Goal: Task Accomplishment & Management: Manage account settings

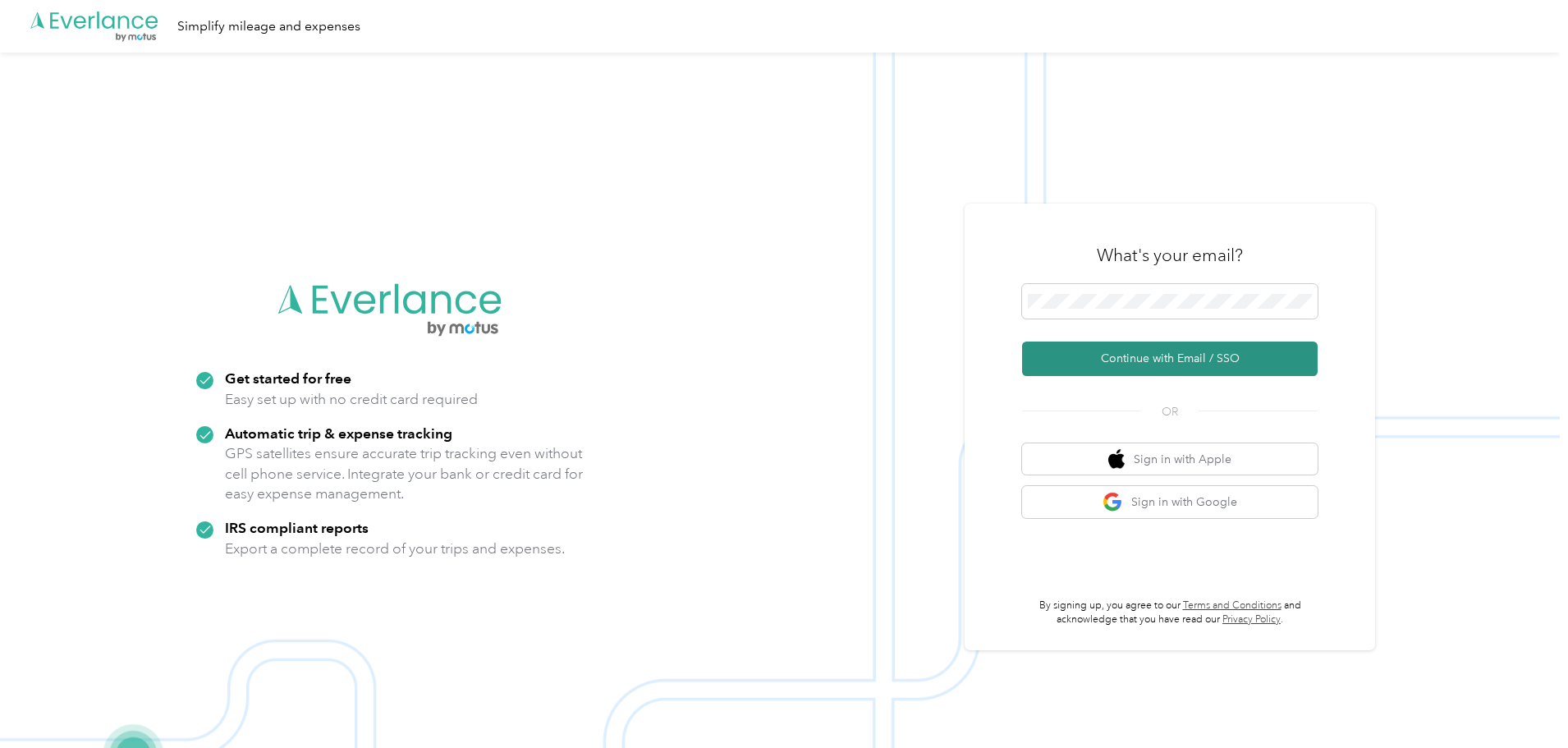
click at [1173, 359] on button "Continue with Email / SSO" at bounding box center [1169, 359] width 295 height 35
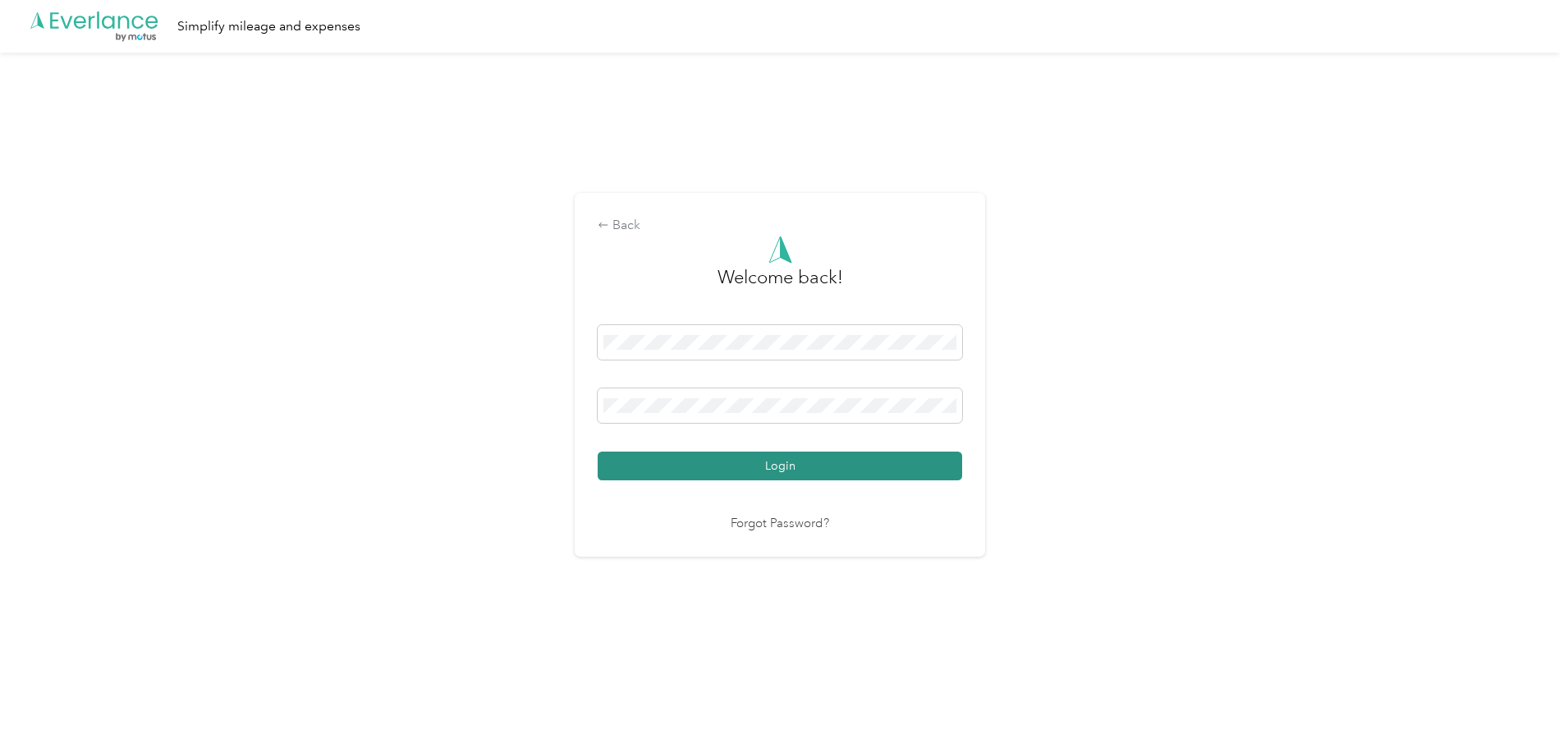
click at [782, 469] on button "Login" at bounding box center [780, 466] width 365 height 28
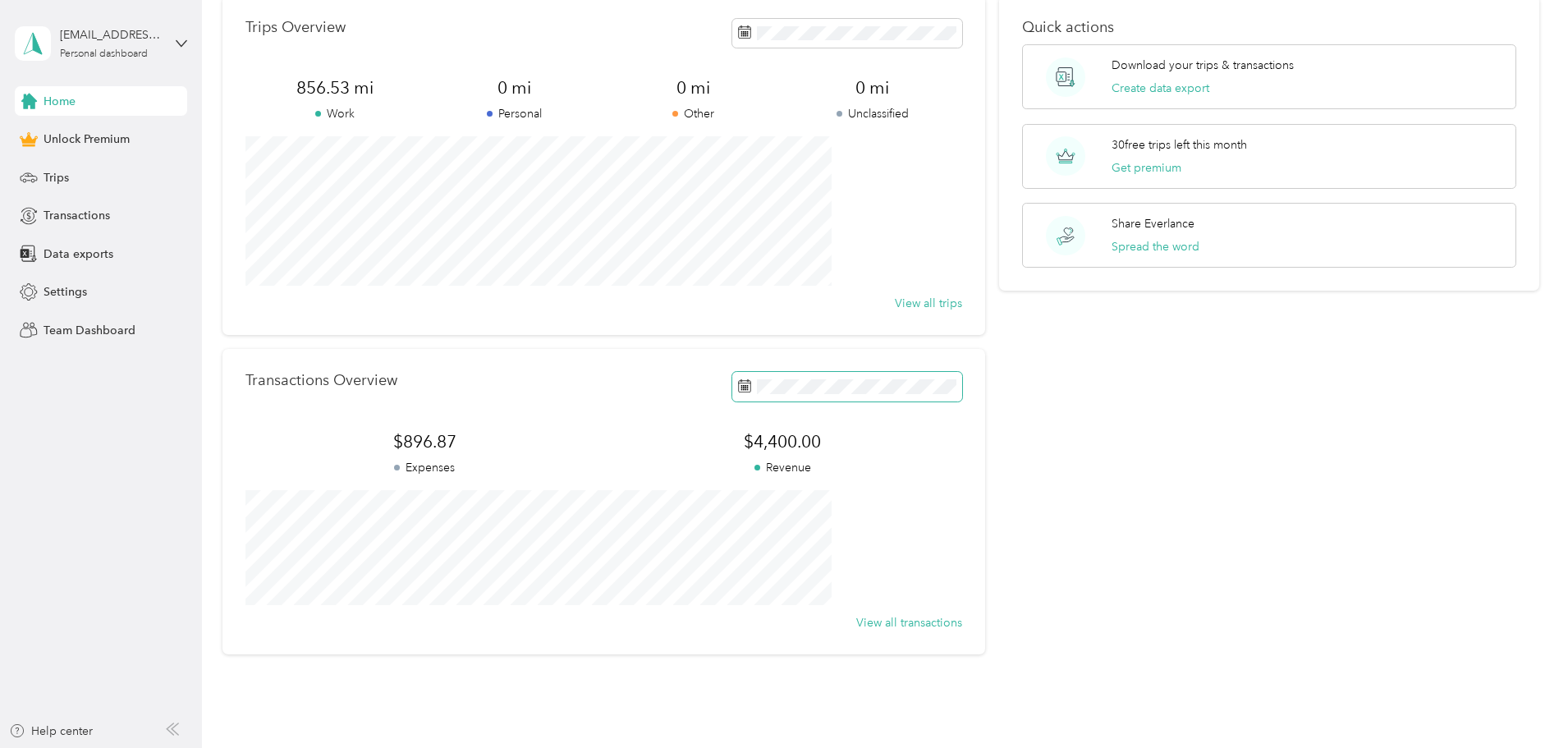
scroll to position [152, 0]
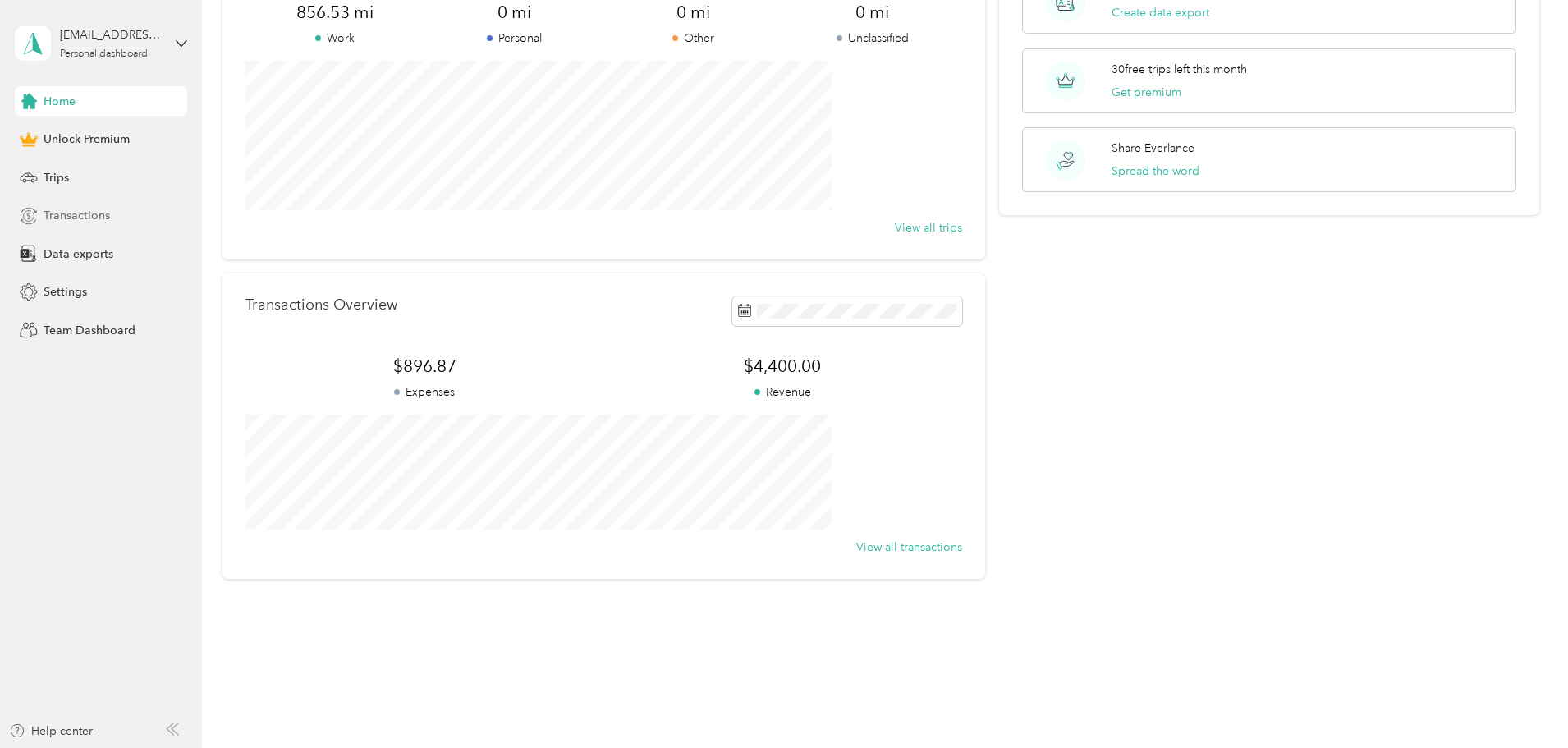
click at [68, 212] on span "Transactions" at bounding box center [76, 215] width 67 height 17
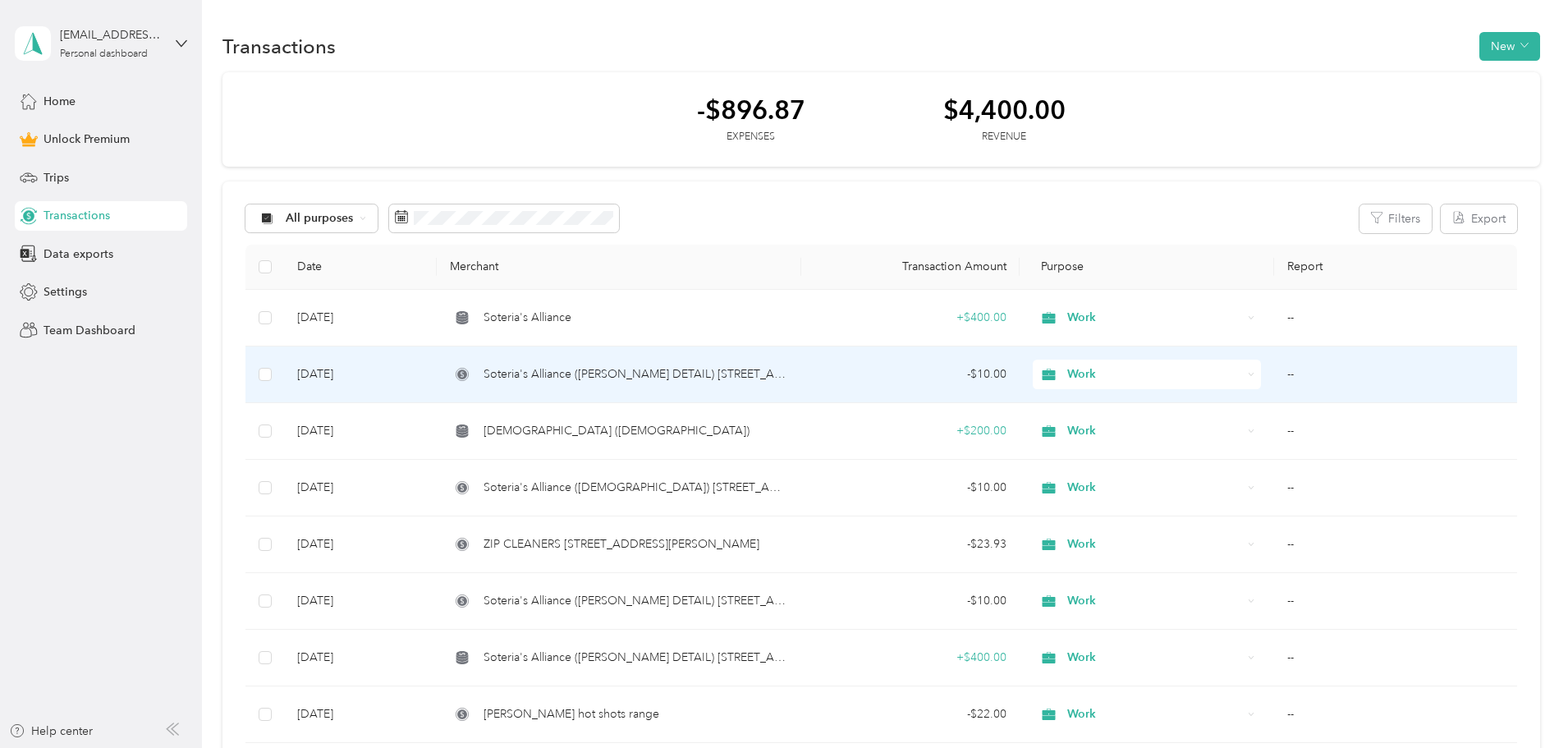
click at [635, 372] on span "Soteria's Alliance ([PERSON_NAME] DETAIL) [STREET_ADDRESS][PERSON_NAME]" at bounding box center [635, 375] width 304 height 18
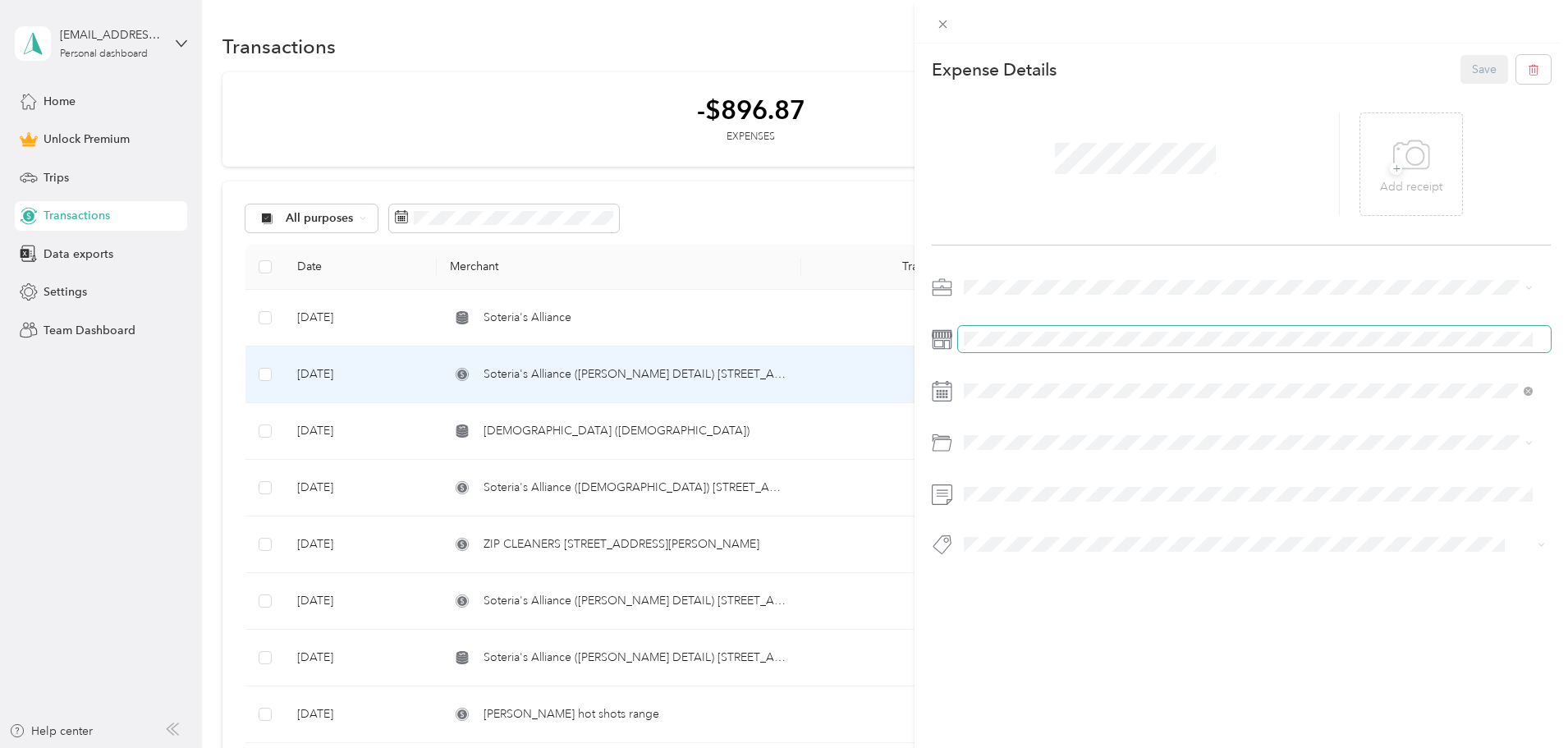
click at [1323, 349] on span at bounding box center [1254, 339] width 593 height 27
click at [1323, 467] on div at bounding box center [1240, 447] width 619 height 38
click at [71, 215] on div "This expense cannot be edited because it is either under review, approved, or p…" at bounding box center [784, 374] width 1568 height 748
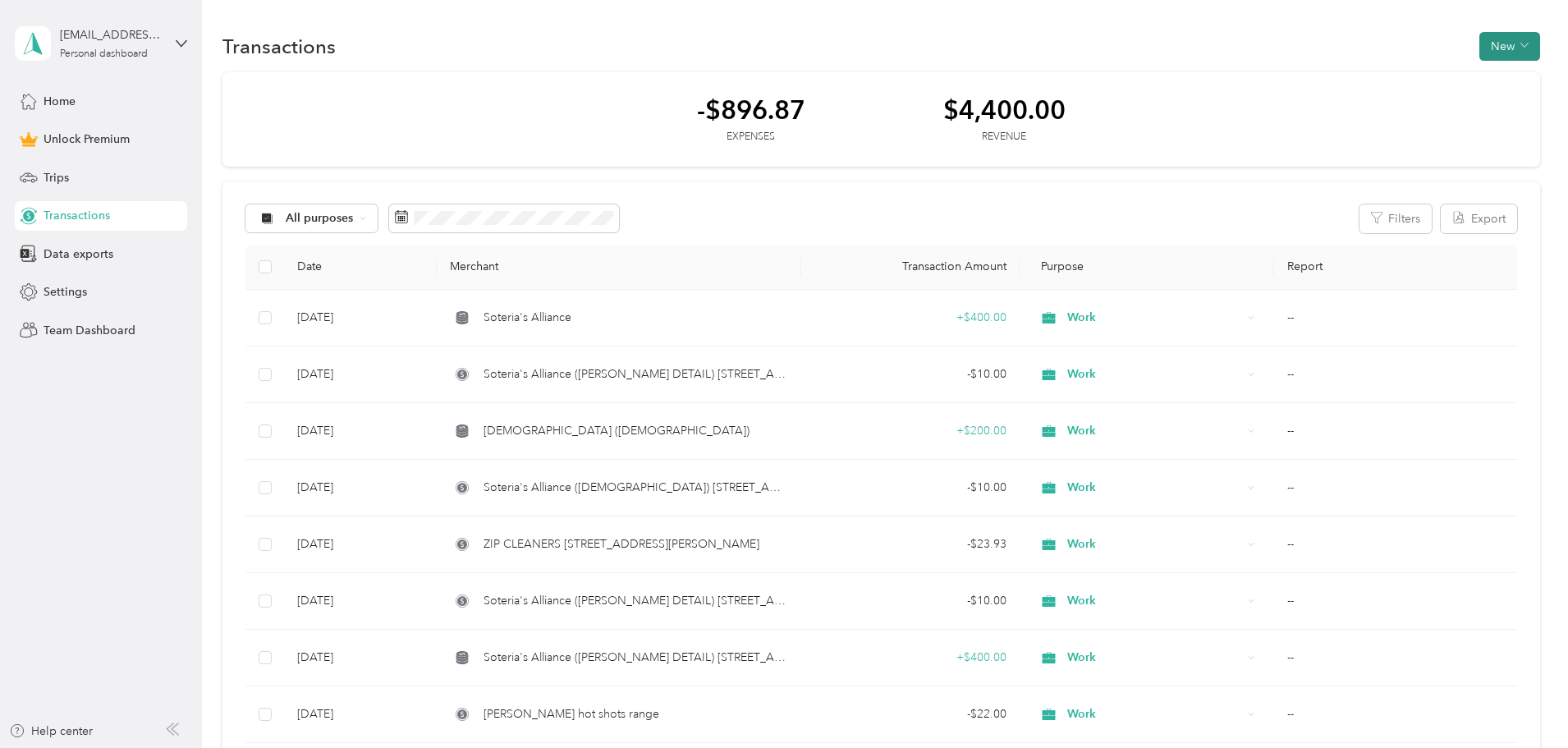
click at [1520, 48] on icon "button" at bounding box center [1524, 45] width 8 height 8
click at [1398, 106] on span "Revenue" at bounding box center [1391, 106] width 45 height 17
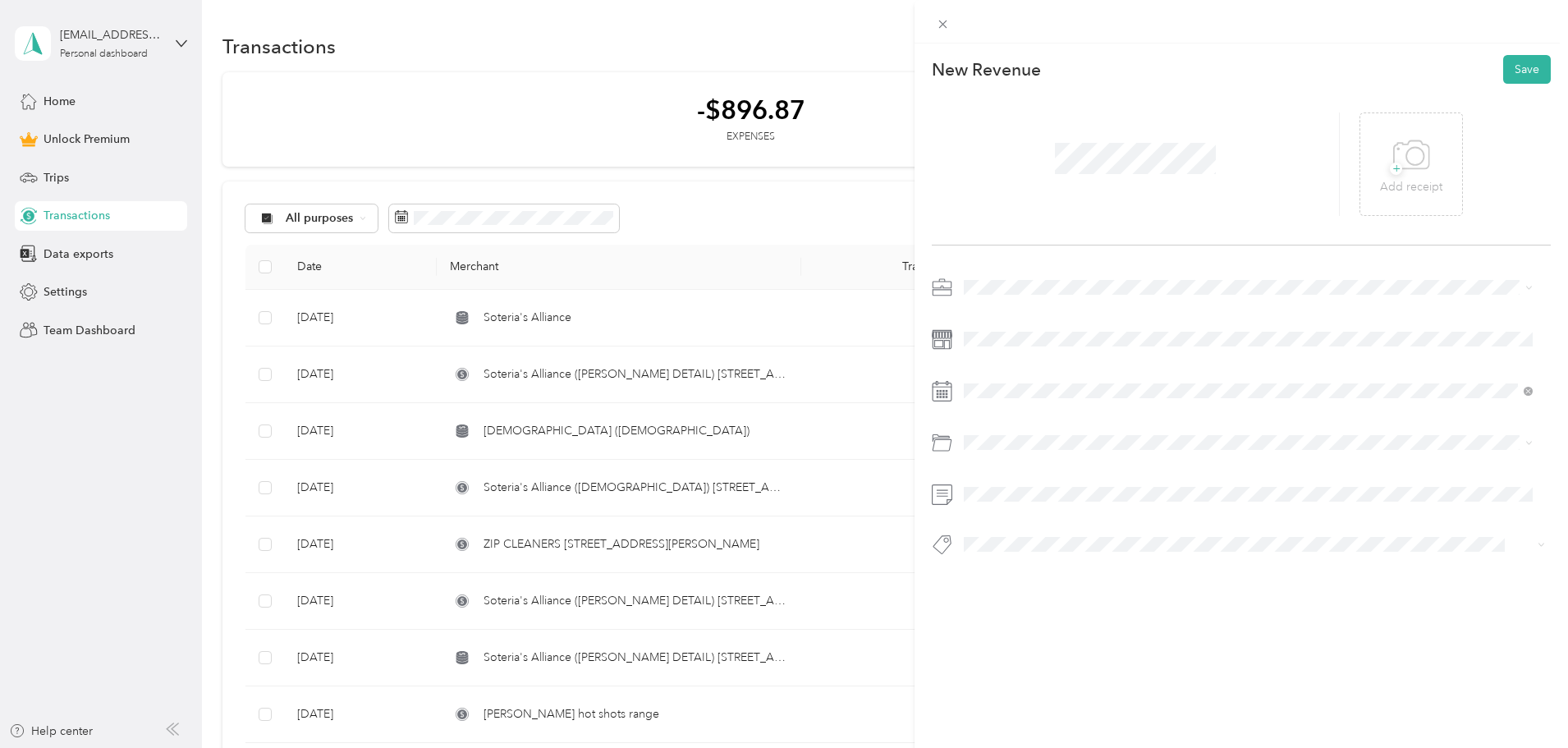
click at [1012, 279] on span at bounding box center [1254, 287] width 593 height 27
click at [982, 312] on span "Work" at bounding box center [983, 316] width 27 height 14
click at [1001, 486] on icon at bounding box center [1004, 484] width 16 height 16
click at [1108, 617] on div "26" at bounding box center [1103, 619] width 21 height 20
click at [1302, 592] on div "Parking Fees and Tolls" at bounding box center [1248, 594] width 557 height 17
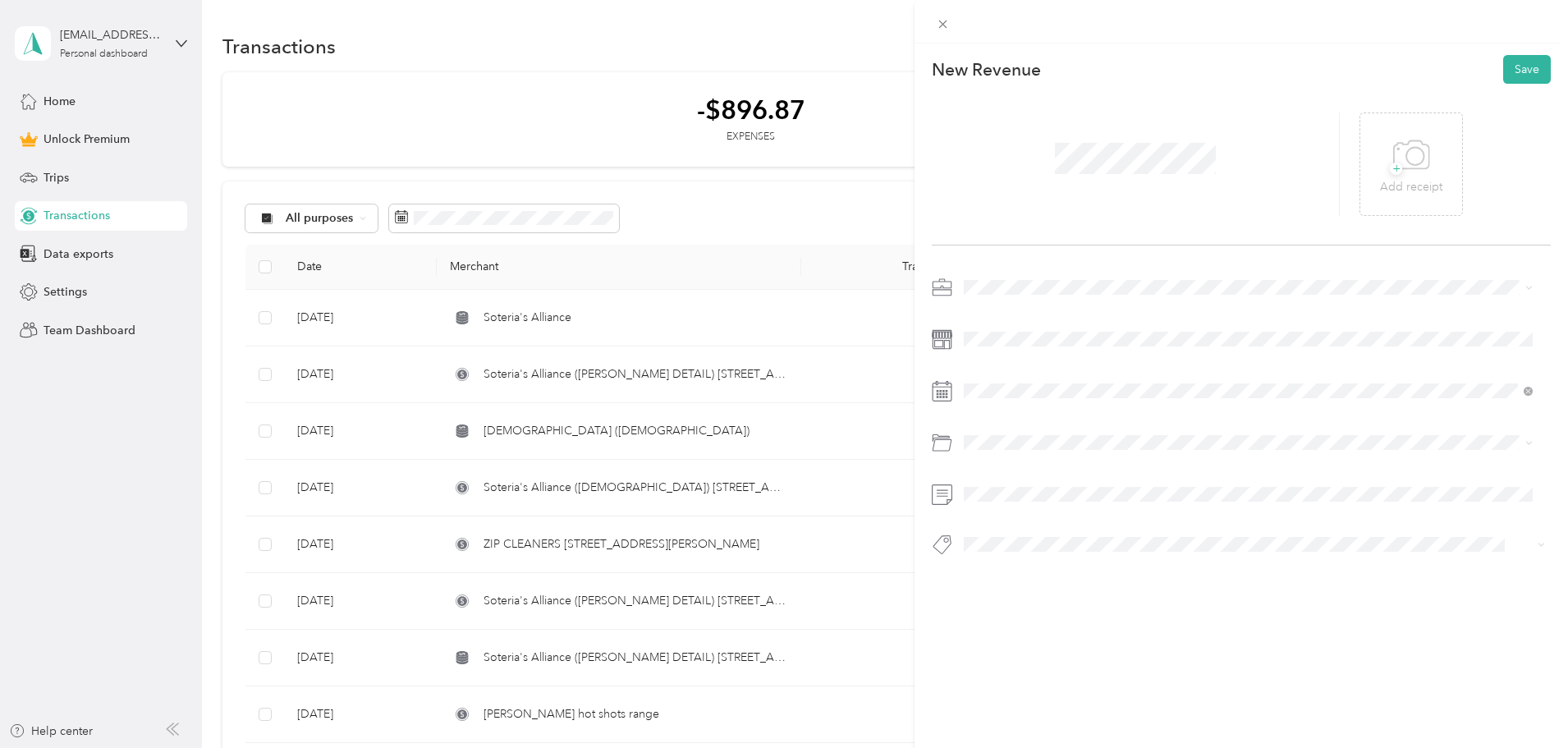
click at [1041, 489] on li "Default categories" at bounding box center [1247, 470] width 580 height 38
click at [1030, 483] on li "Default categories" at bounding box center [1247, 469] width 580 height 38
click at [1077, 434] on span at bounding box center [1254, 442] width 593 height 27
click at [845, 483] on div "This revenue cannot be edited because it is either under review, approved, or p…" at bounding box center [784, 374] width 1568 height 748
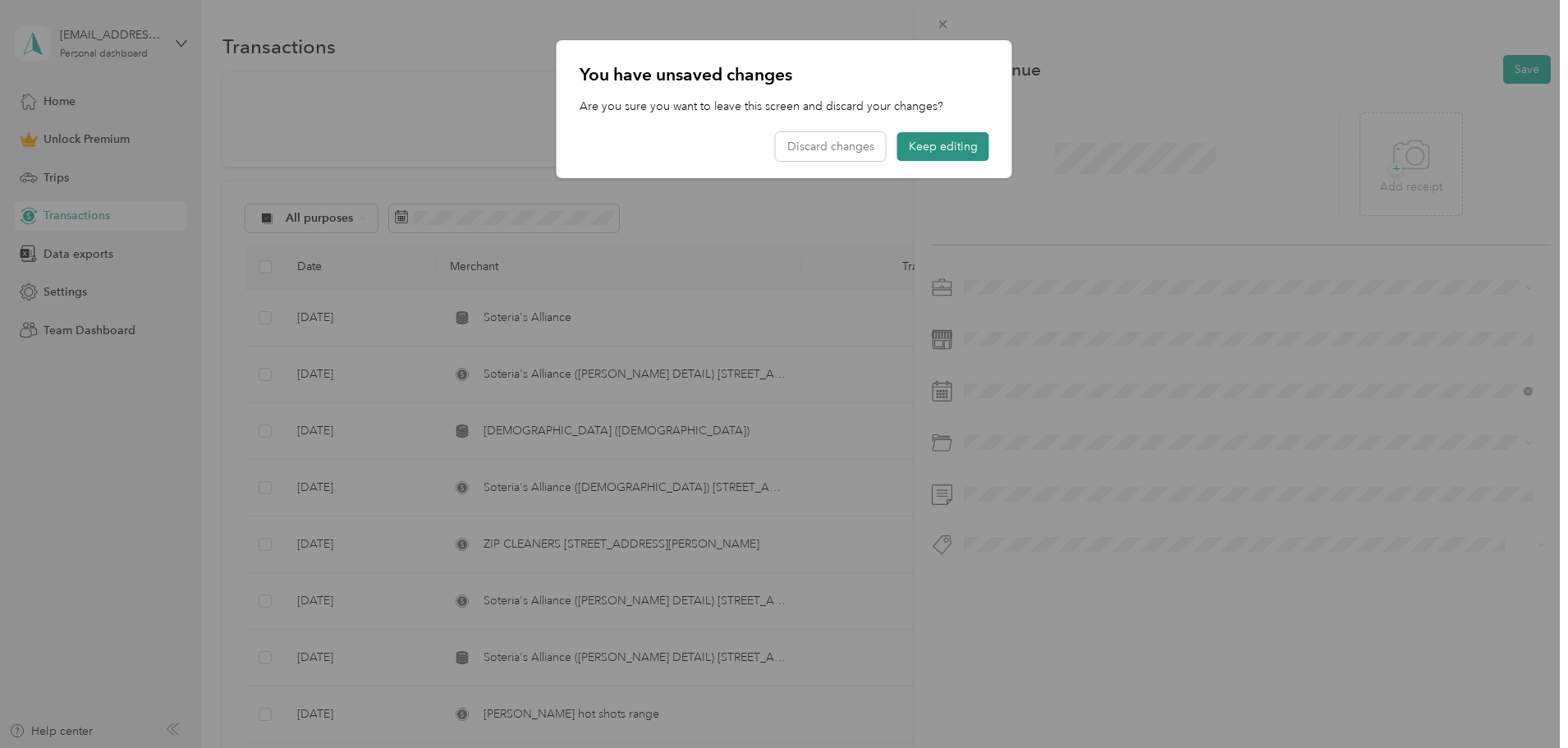
click at [948, 148] on button "Keep editing" at bounding box center [943, 146] width 92 height 28
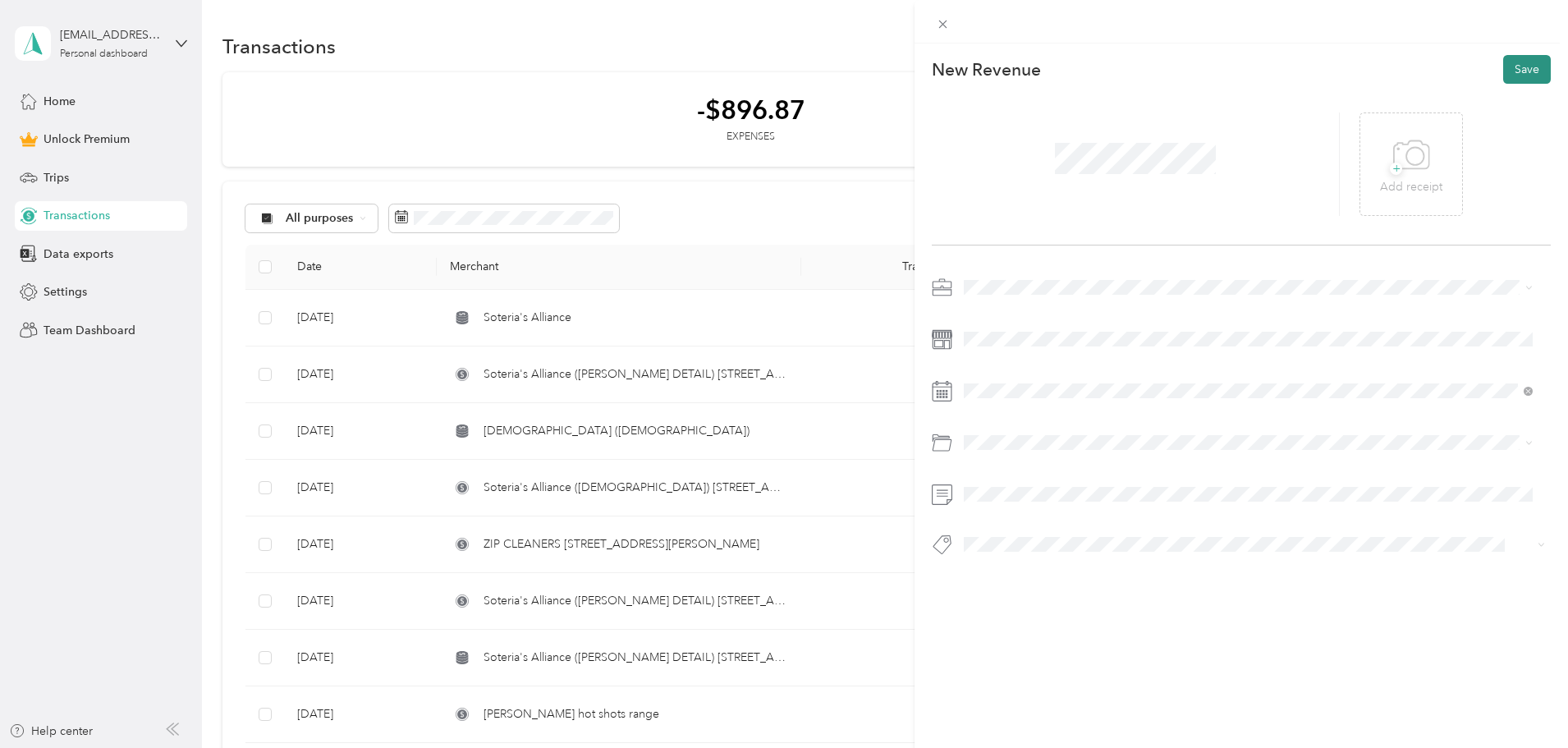
click at [1508, 71] on button "Save" at bounding box center [1527, 69] width 48 height 28
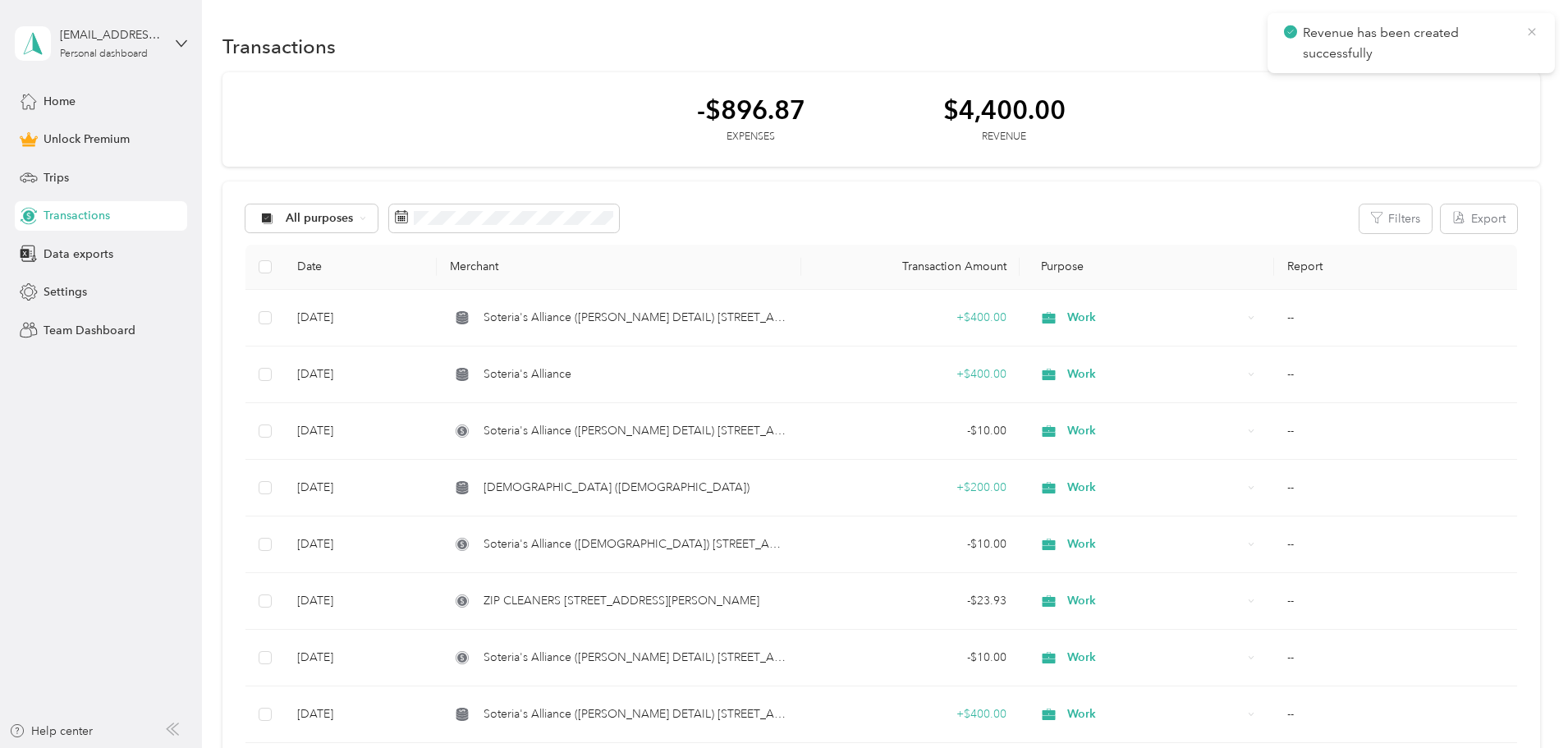
click at [1529, 30] on icon at bounding box center [1531, 32] width 13 height 15
click at [1479, 43] on button "New" at bounding box center [1509, 46] width 60 height 28
click at [1387, 74] on span "Expense" at bounding box center [1391, 77] width 44 height 17
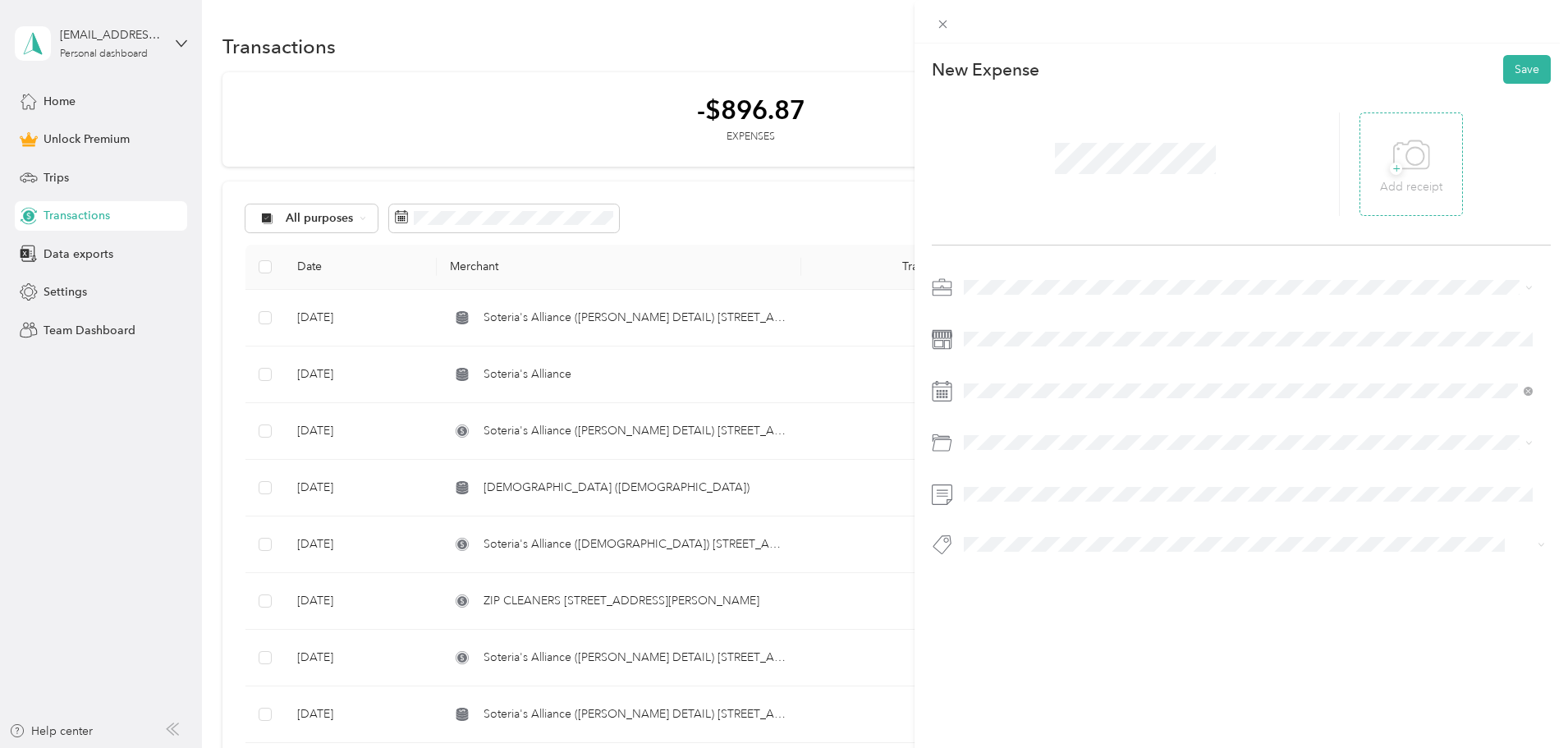
click at [1410, 158] on icon at bounding box center [1411, 155] width 37 height 45
click at [986, 313] on span "Work" at bounding box center [983, 316] width 27 height 14
click at [1341, 408] on div at bounding box center [1240, 421] width 619 height 293
click at [1001, 483] on icon at bounding box center [1004, 483] width 8 height 15
click at [1104, 617] on div "26" at bounding box center [1103, 619] width 21 height 20
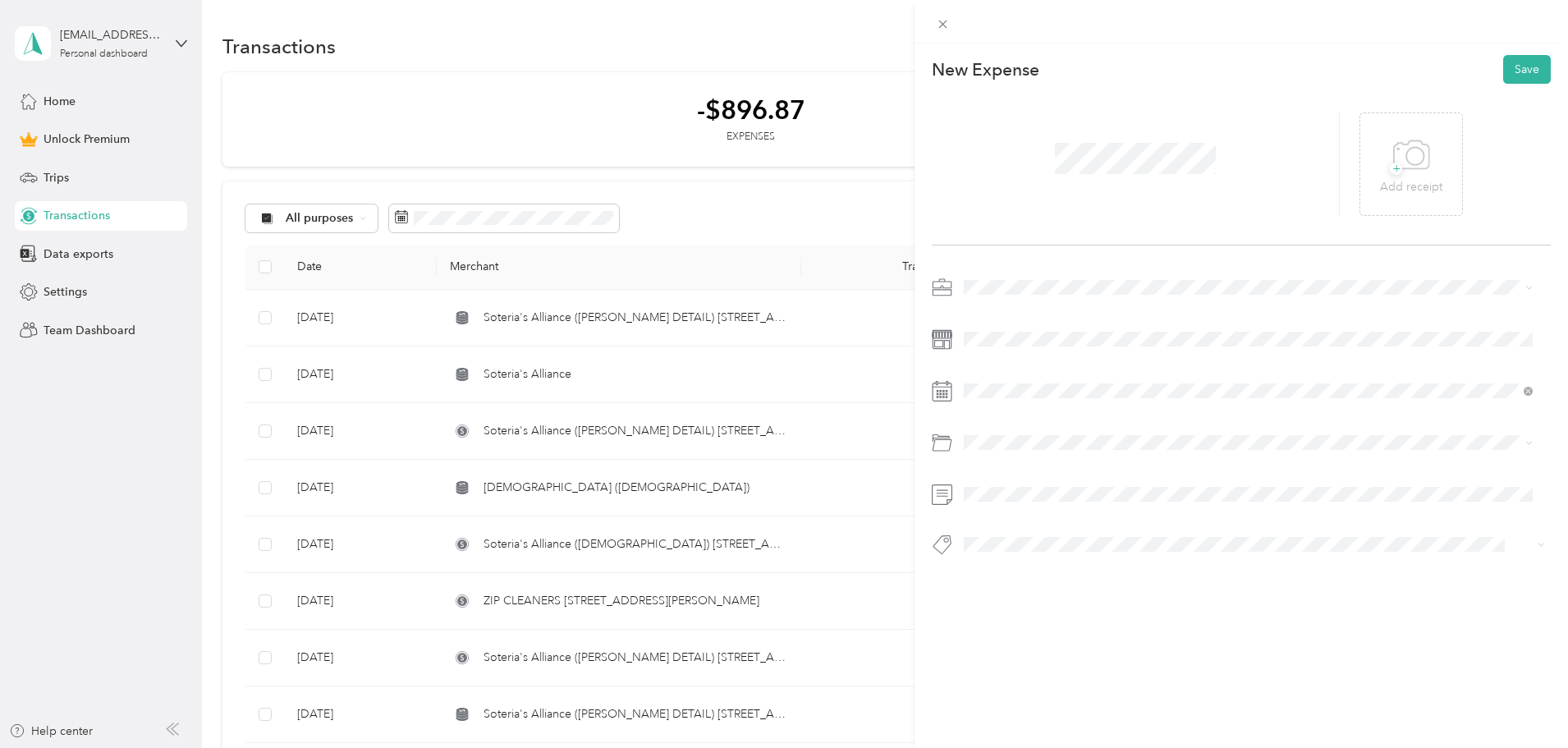
click at [1010, 505] on span "Gasoline" at bounding box center [992, 506] width 45 height 14
click at [1515, 69] on button "Save" at bounding box center [1527, 69] width 48 height 28
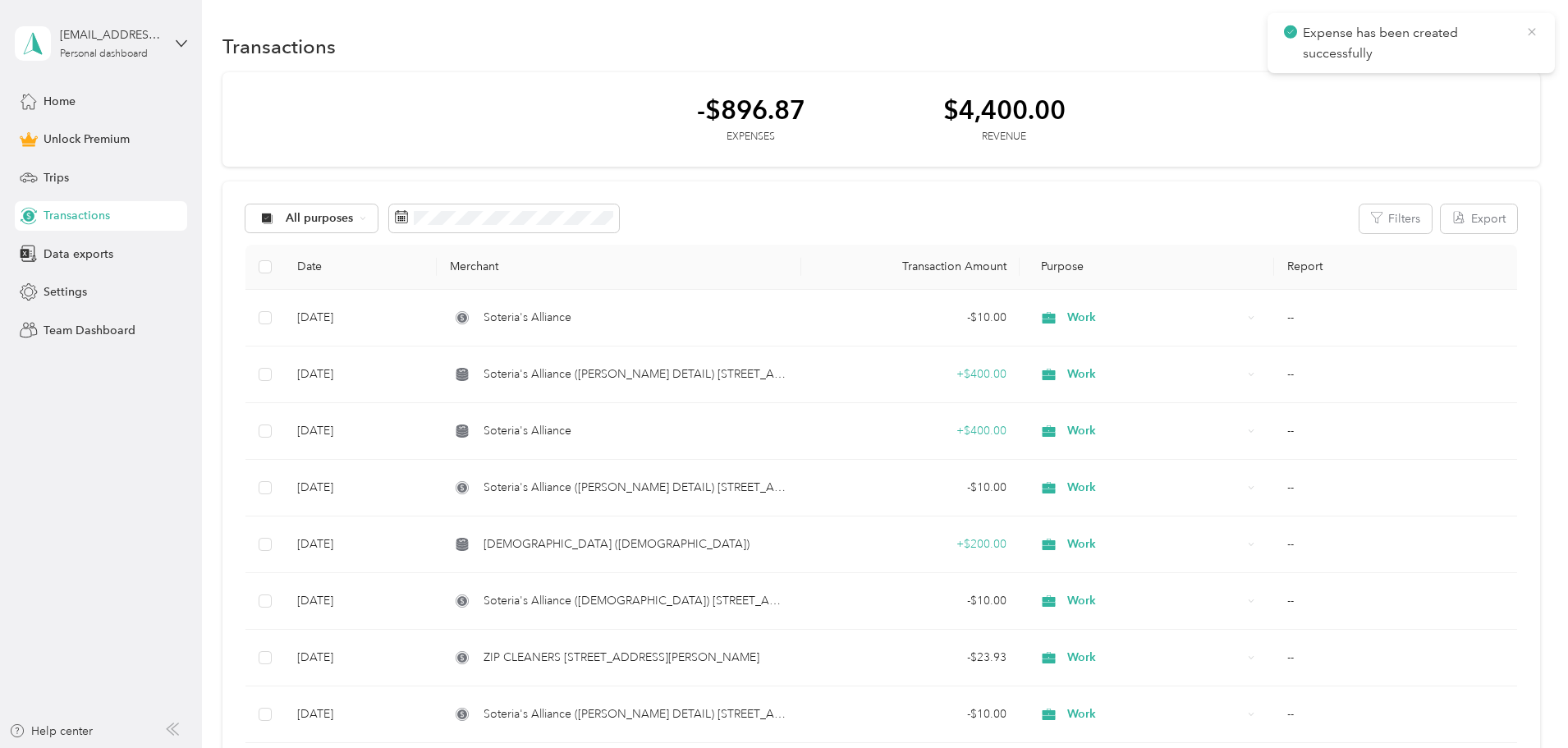
click at [1532, 34] on icon at bounding box center [1531, 32] width 13 height 15
click at [1479, 44] on button "New" at bounding box center [1509, 46] width 60 height 28
click at [1395, 73] on span "Expense" at bounding box center [1391, 77] width 44 height 17
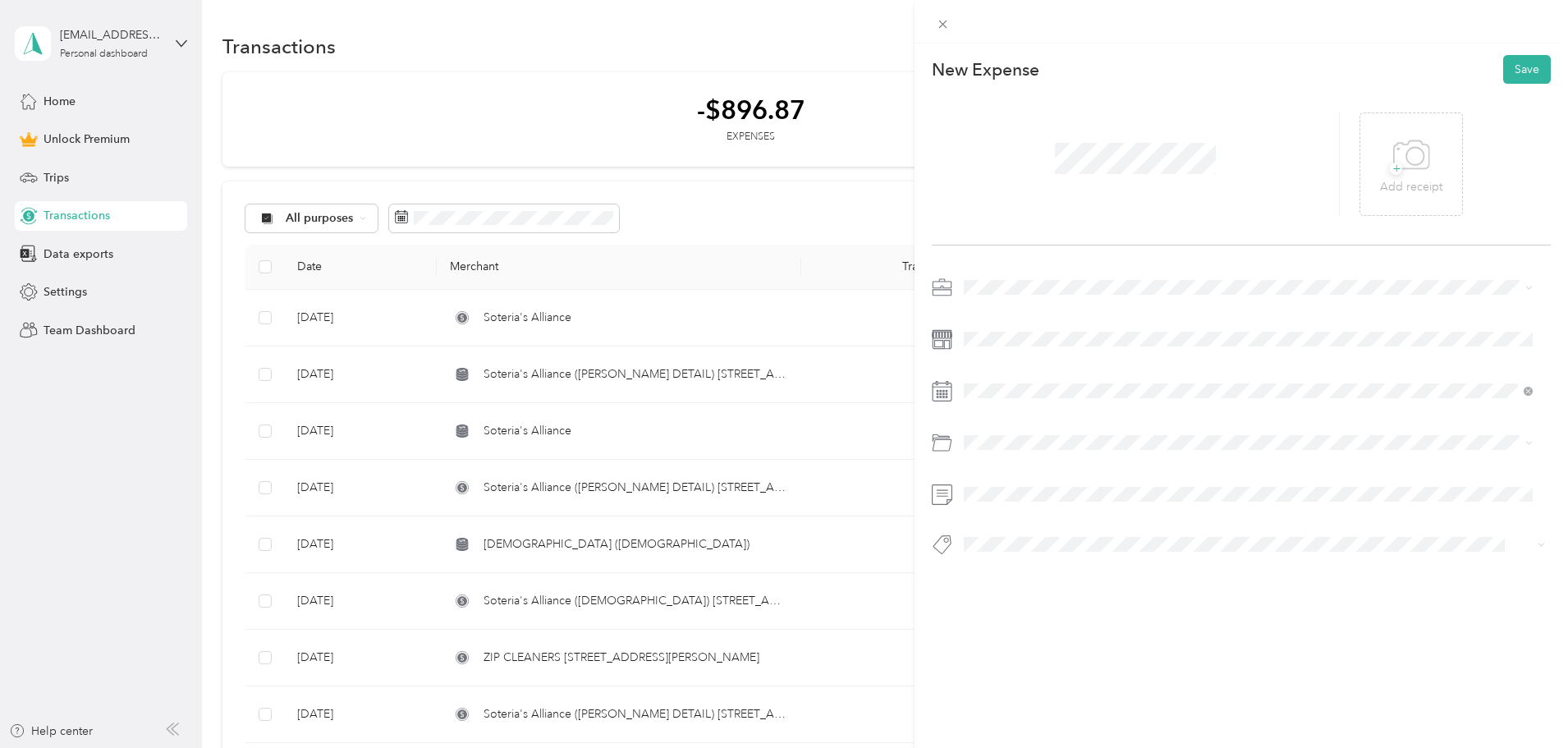
click at [1179, 245] on div "+ Add receipt" at bounding box center [1240, 164] width 619 height 161
click at [981, 314] on span "Work" at bounding box center [983, 316] width 27 height 14
click at [1384, 380] on span at bounding box center [1254, 390] width 593 height 27
click at [1003, 482] on icon at bounding box center [1004, 483] width 8 height 15
click at [1043, 644] on div "30" at bounding box center [1040, 644] width 21 height 20
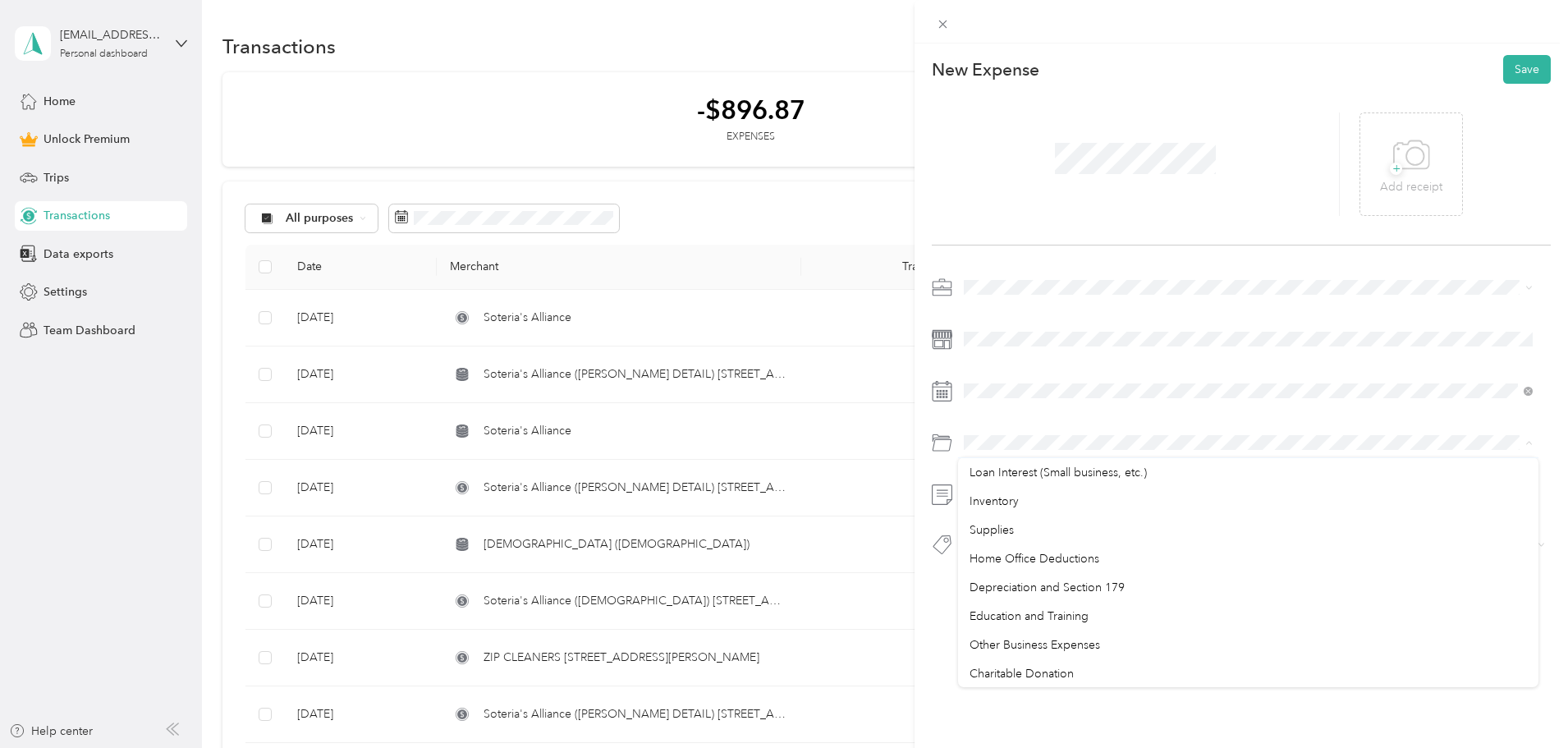
scroll to position [870, 0]
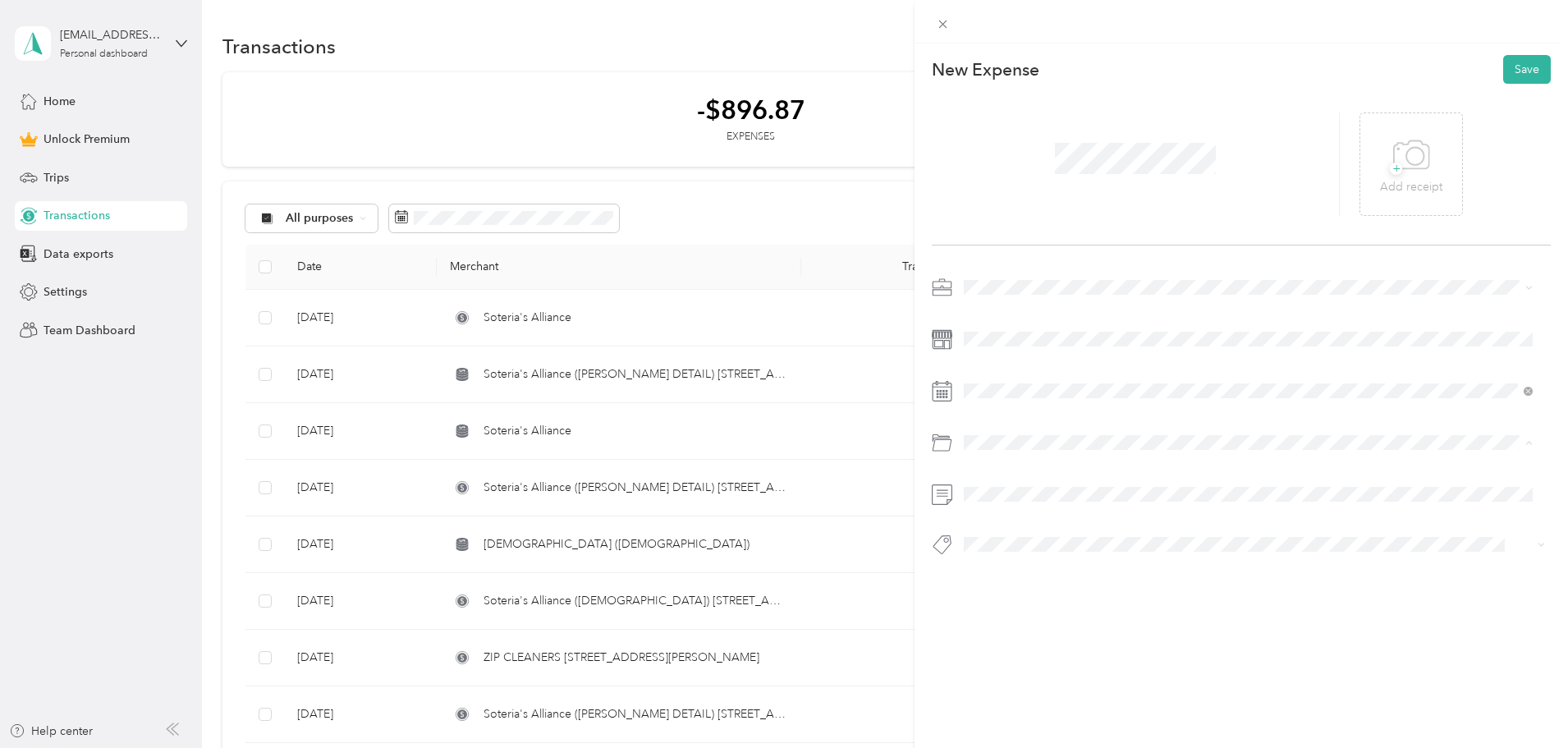
click at [1074, 639] on span "Other Business Expenses" at bounding box center [1035, 644] width 130 height 14
click at [1100, 586] on div "New Expense Save + Add receipt" at bounding box center [1241, 334] width 653 height 581
click at [1513, 66] on button "Save" at bounding box center [1527, 69] width 48 height 28
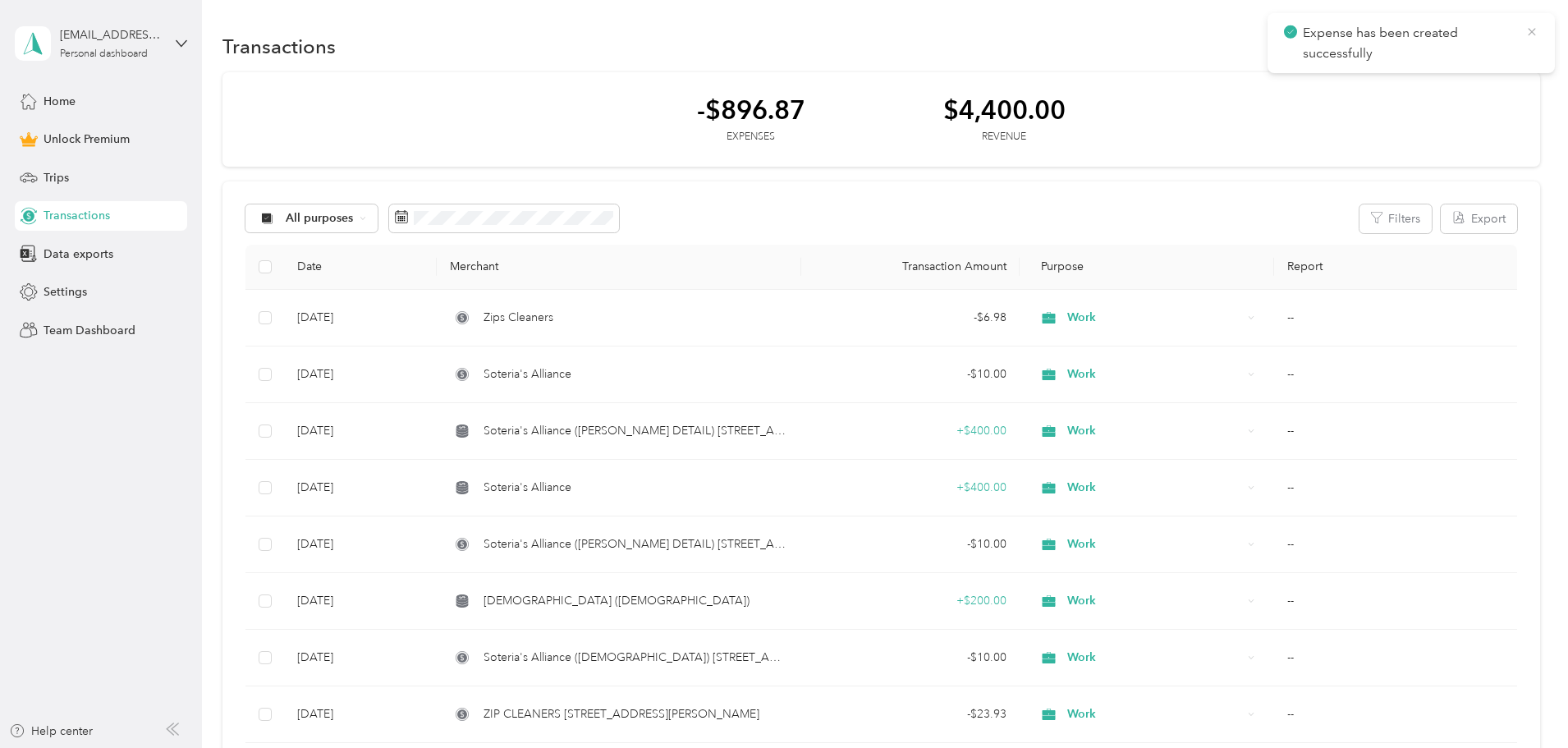
click at [1532, 32] on icon at bounding box center [1531, 32] width 13 height 15
click at [1479, 43] on button "New" at bounding box center [1509, 46] width 60 height 28
click at [1387, 74] on span "Expense" at bounding box center [1391, 77] width 44 height 17
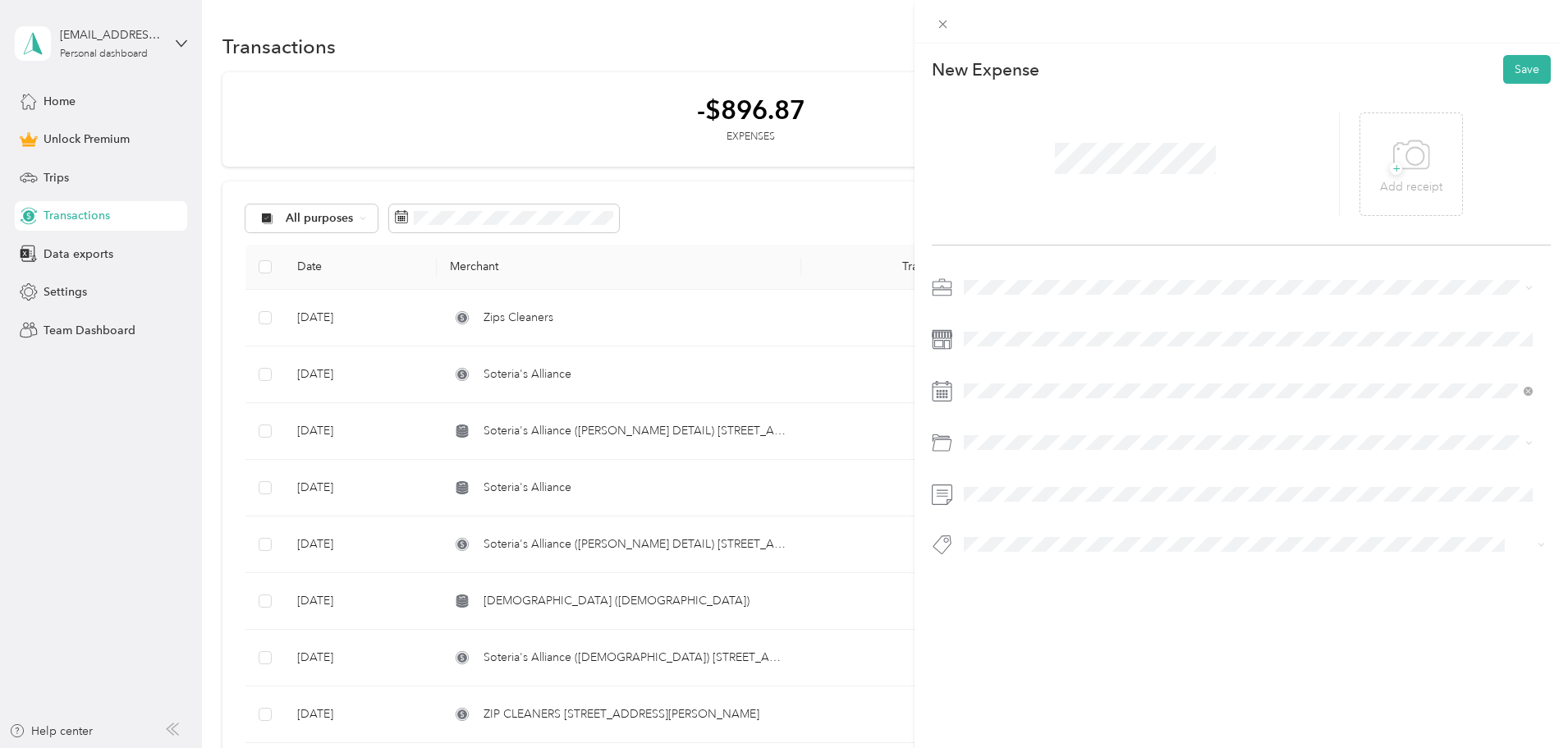
click at [979, 311] on span "Work" at bounding box center [983, 314] width 27 height 14
click at [1106, 416] on div at bounding box center [1240, 421] width 619 height 293
click at [1004, 481] on icon at bounding box center [1004, 484] width 16 height 16
click at [1020, 644] on div "29" at bounding box center [1019, 644] width 21 height 20
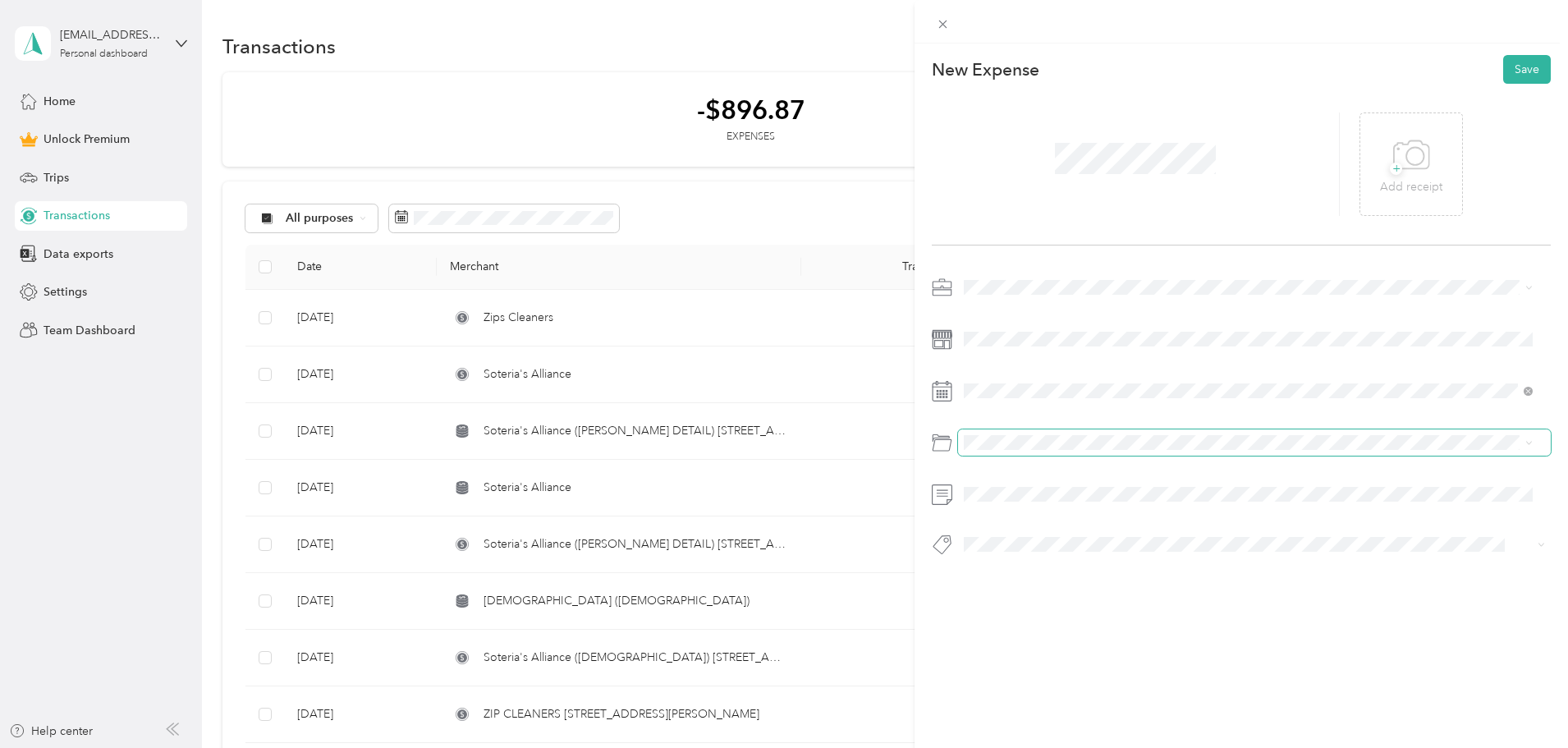
click at [1042, 452] on span at bounding box center [1254, 442] width 593 height 27
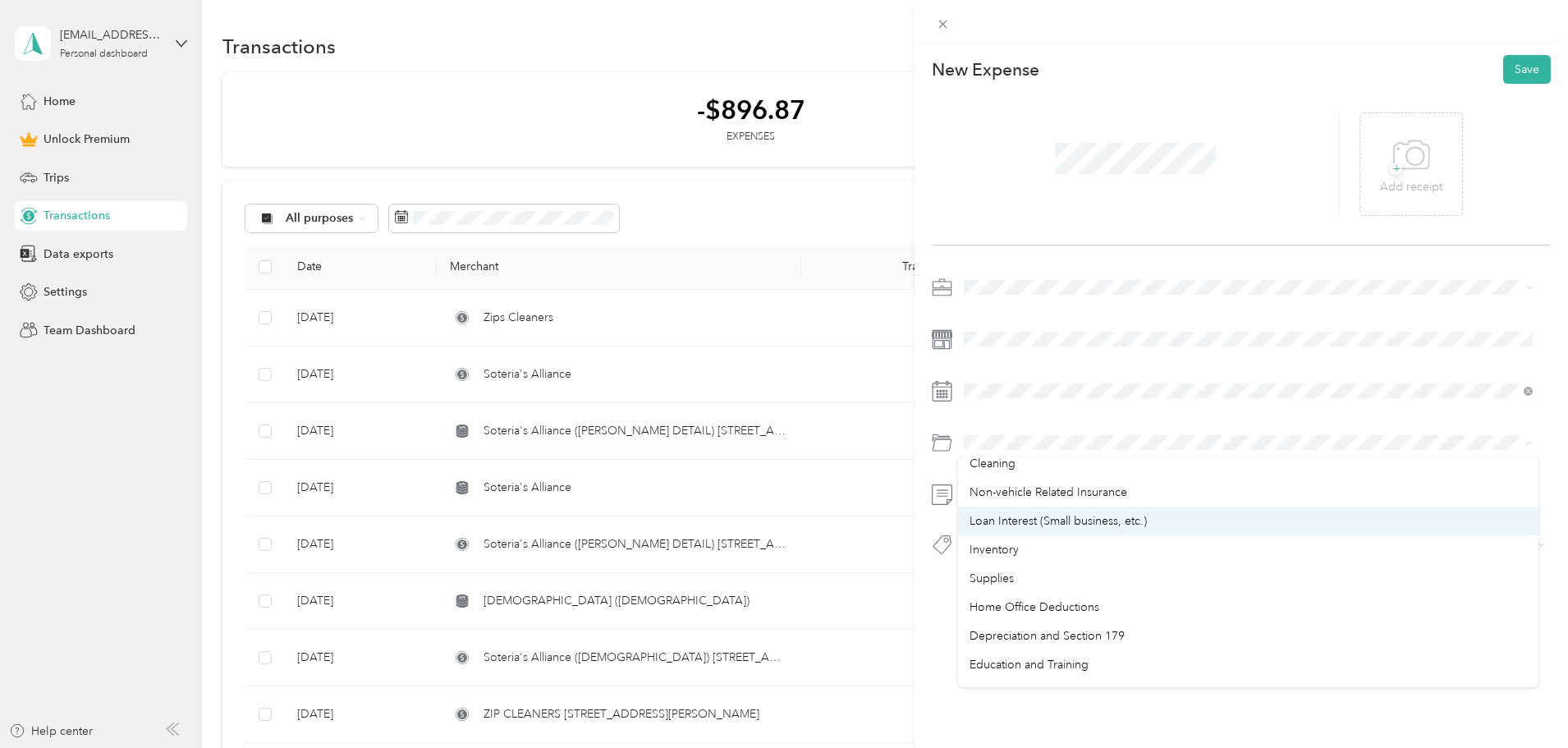
scroll to position [870, 0]
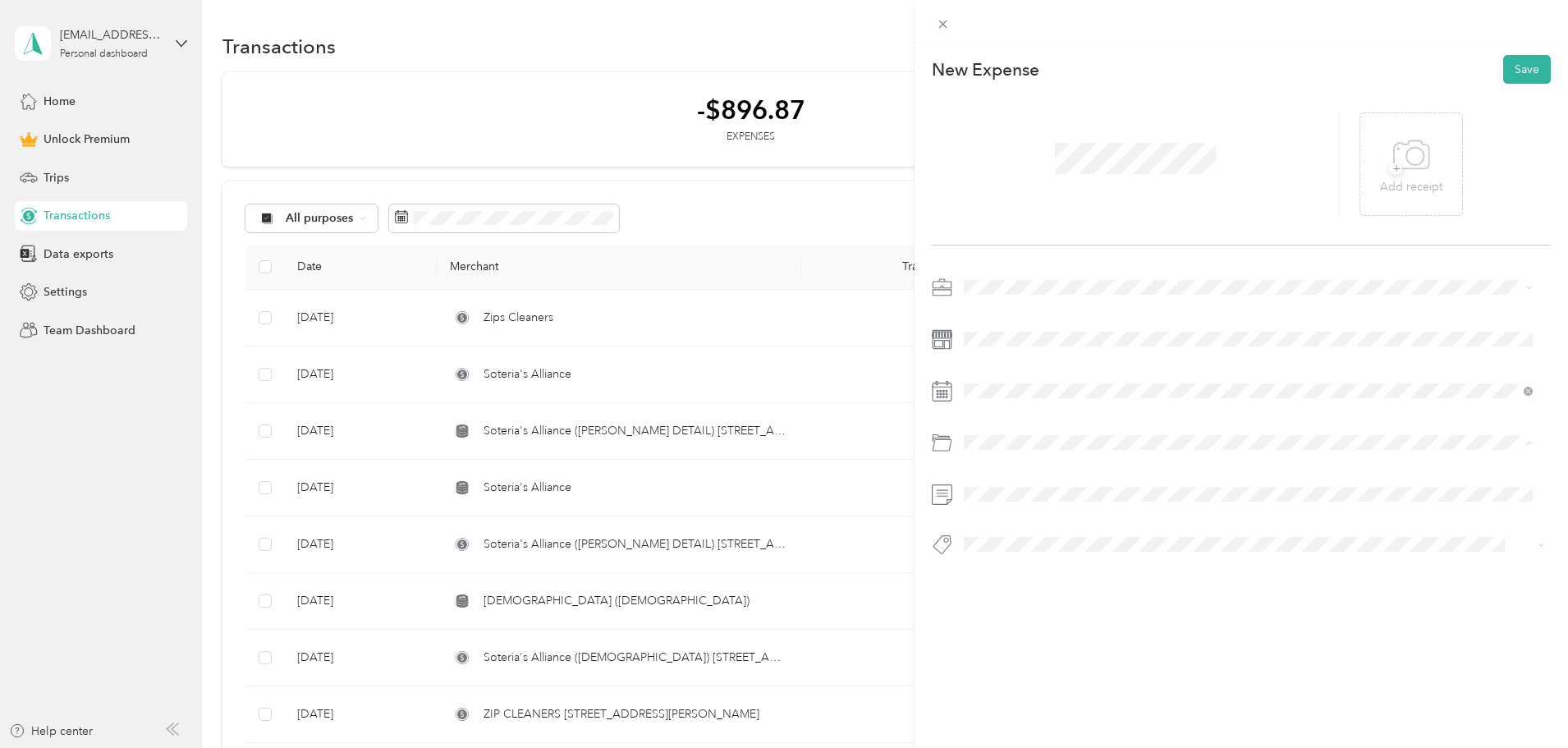
click at [1048, 641] on span "Other Business Expenses" at bounding box center [1035, 644] width 130 height 14
click at [1523, 67] on button "Save" at bounding box center [1527, 69] width 48 height 28
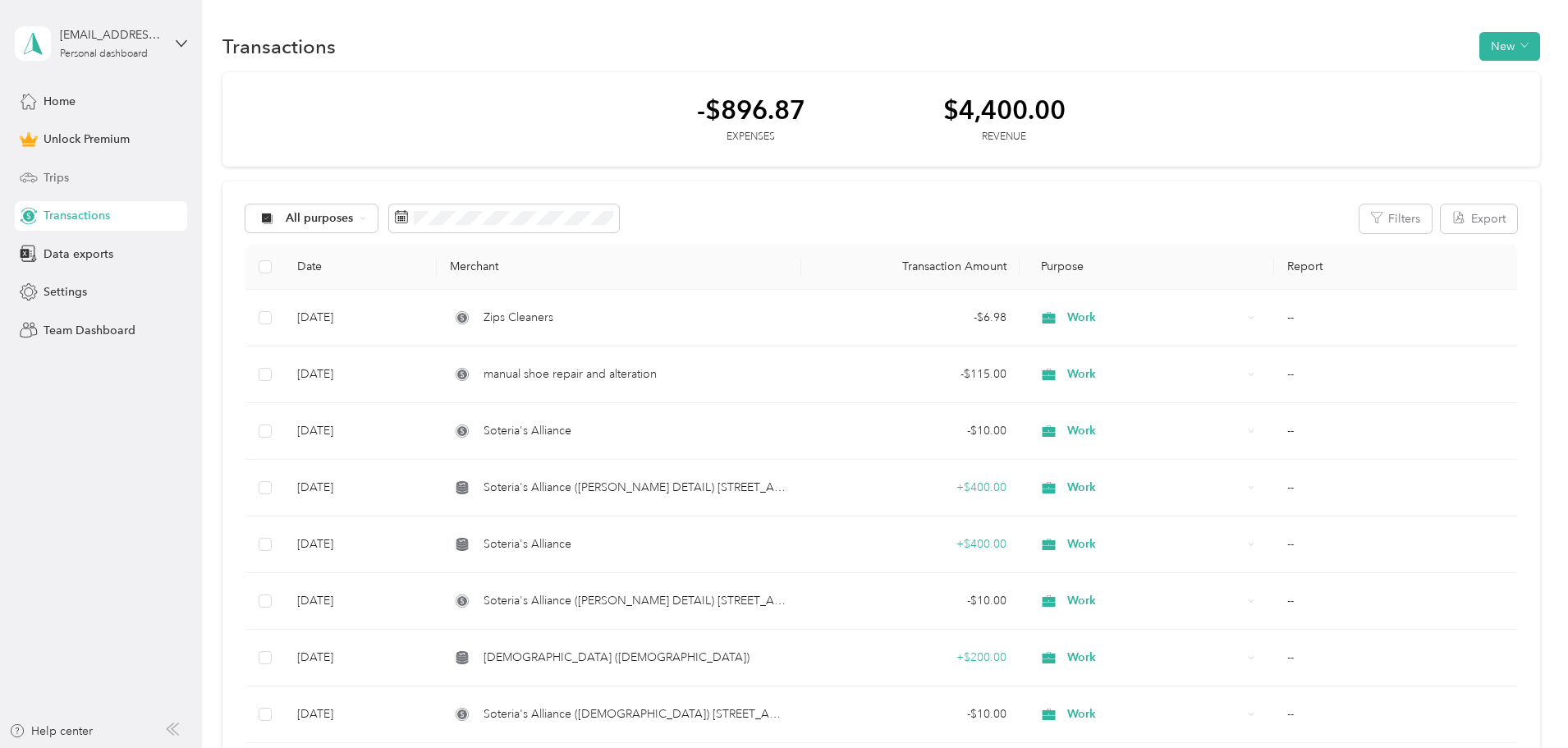
click at [52, 177] on span "Trips" at bounding box center [56, 177] width 26 height 17
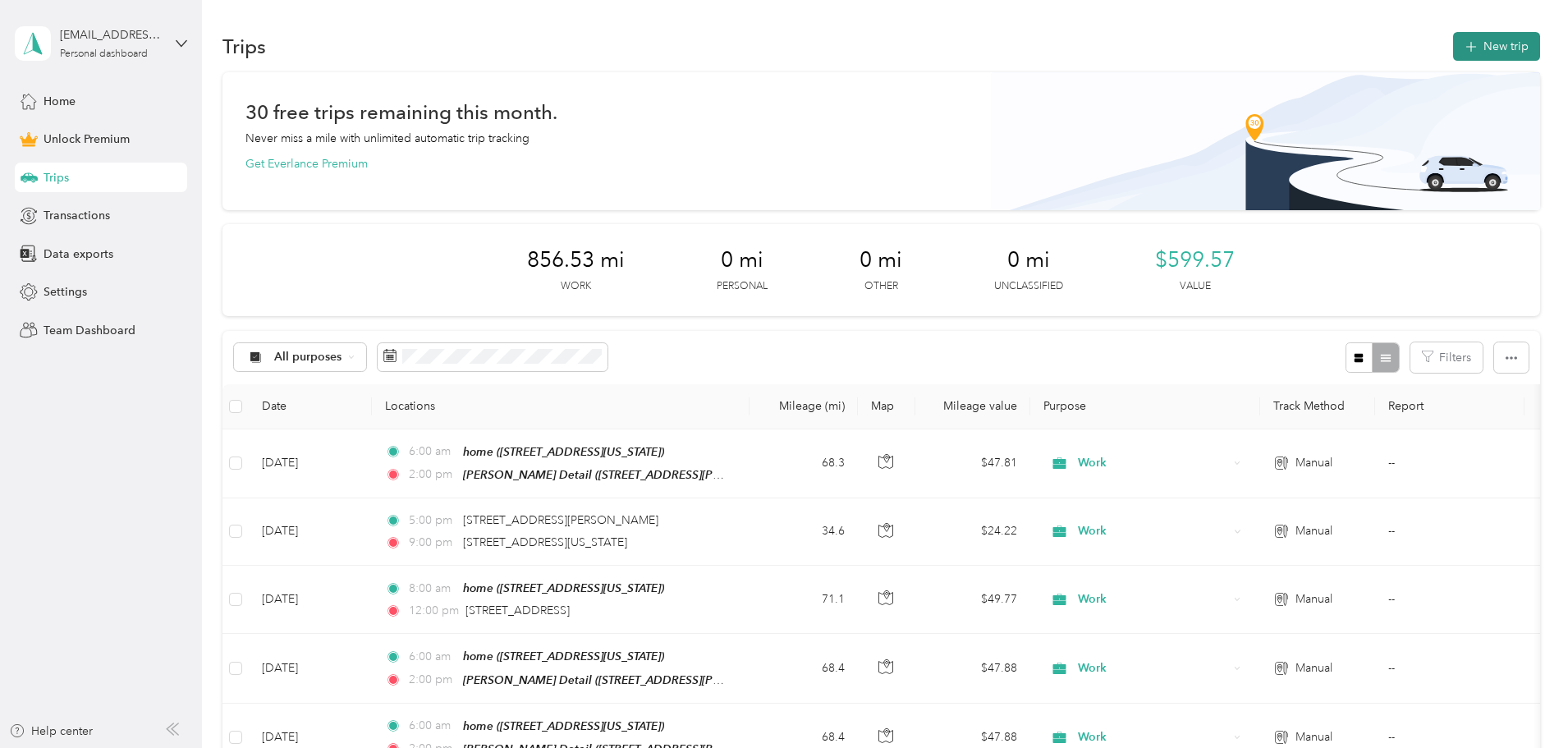
click at [1453, 43] on button "New trip" at bounding box center [1496, 46] width 87 height 28
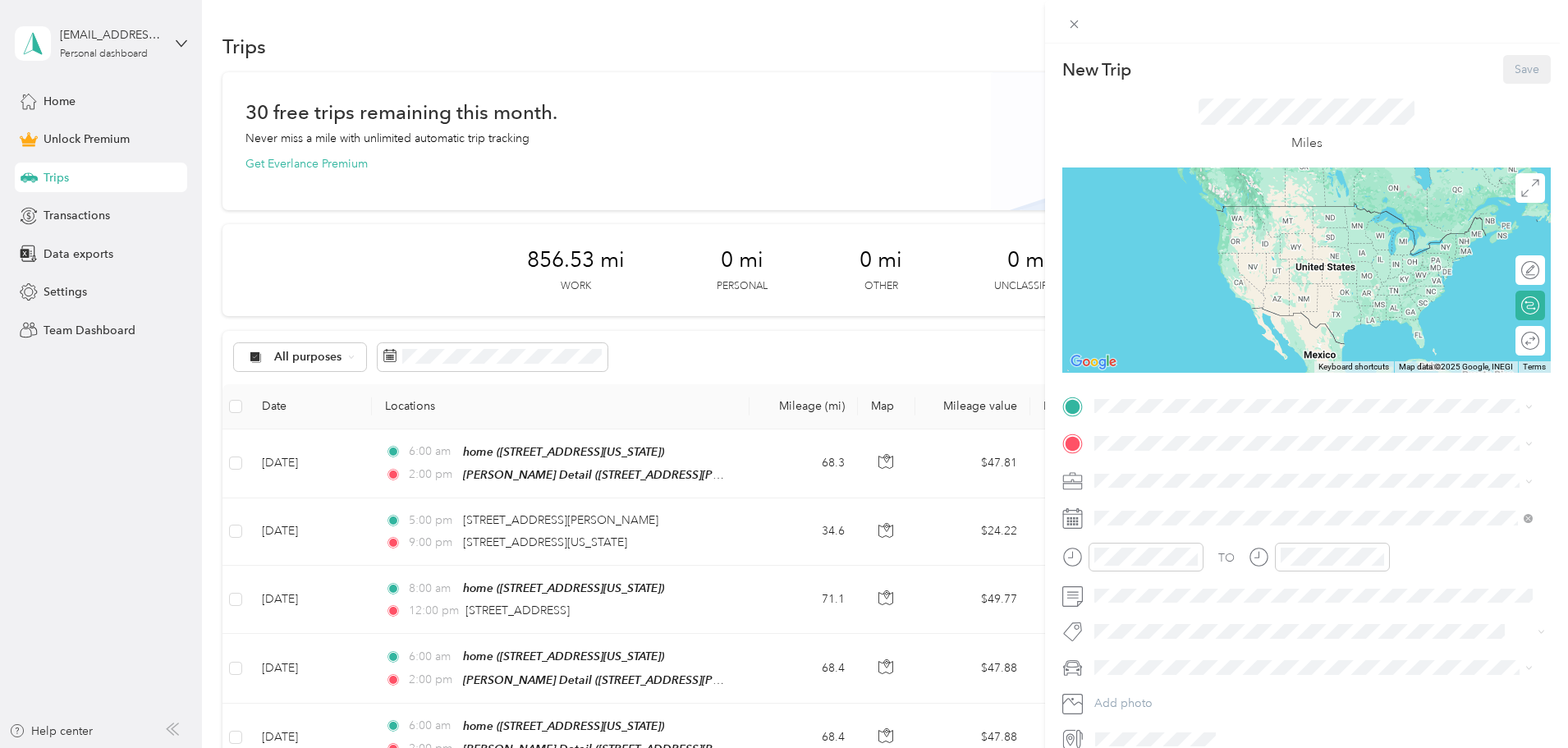
click at [1242, 481] on div "home [STREET_ADDRESS][US_STATE]" at bounding box center [1207, 478] width 164 height 35
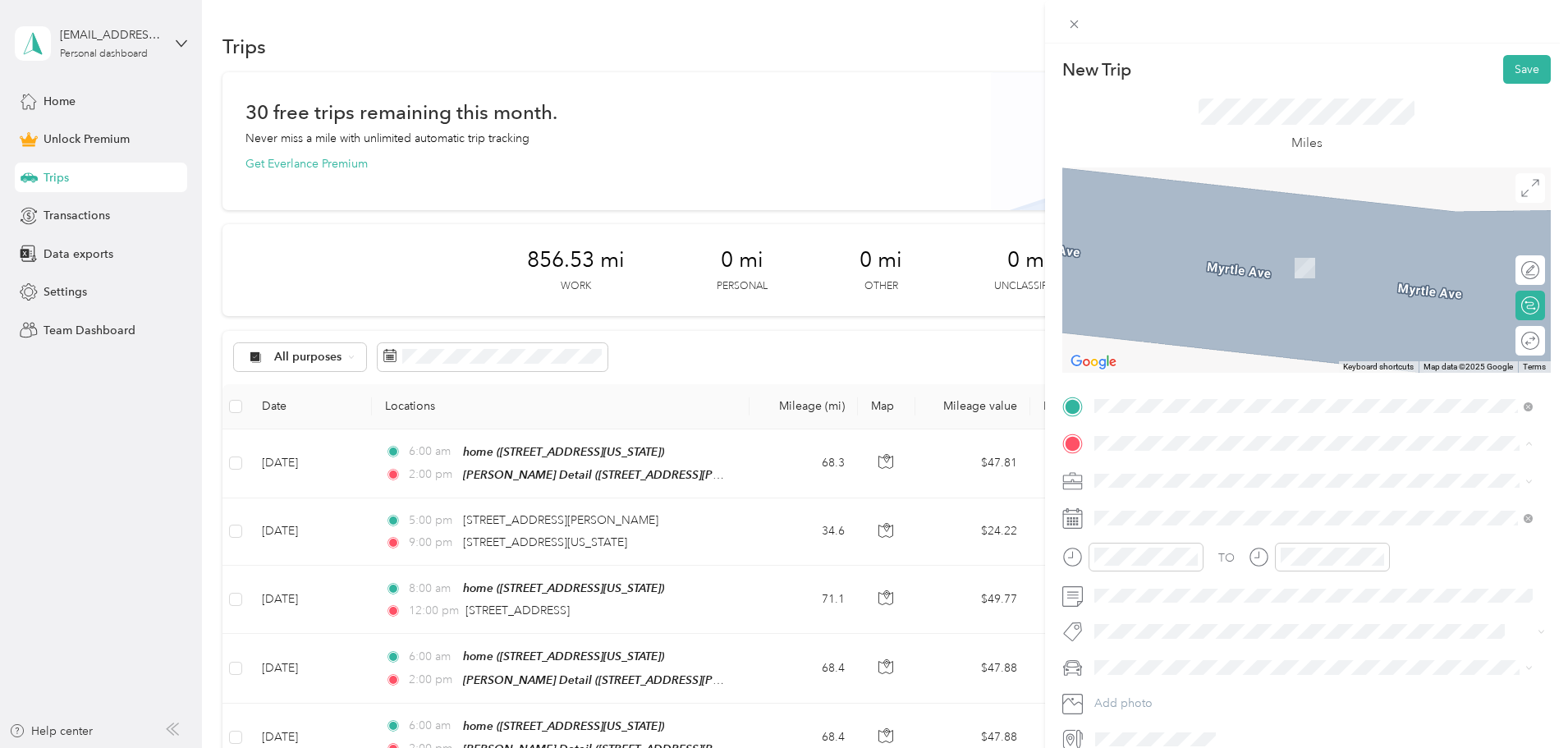
click at [1220, 569] on div "[PERSON_NAME] Detail [STREET_ADDRESS][PERSON_NAME][US_STATE][US_STATE][US_STATE]" at bounding box center [1312, 570] width 375 height 35
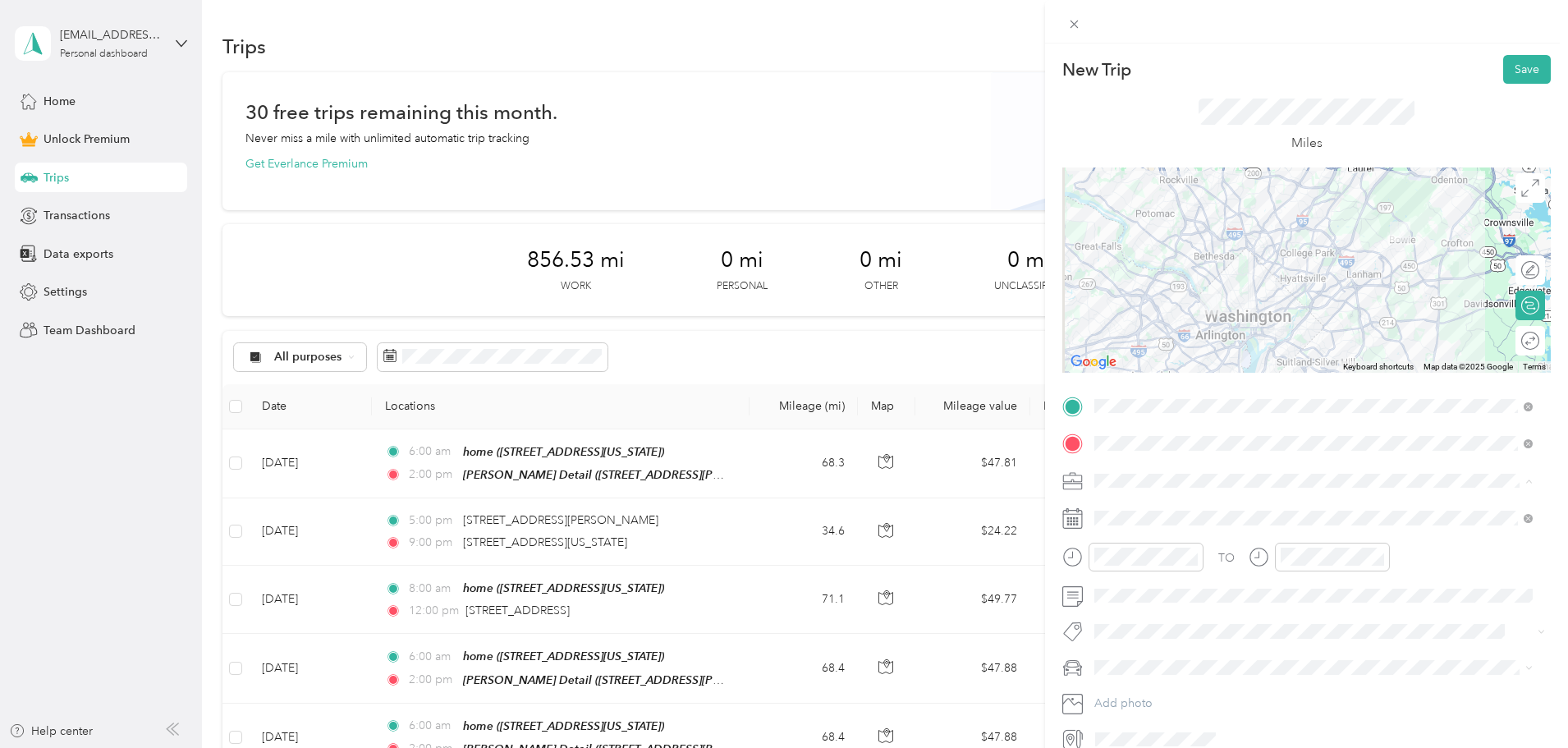
click at [1120, 509] on span "Work" at bounding box center [1113, 509] width 27 height 14
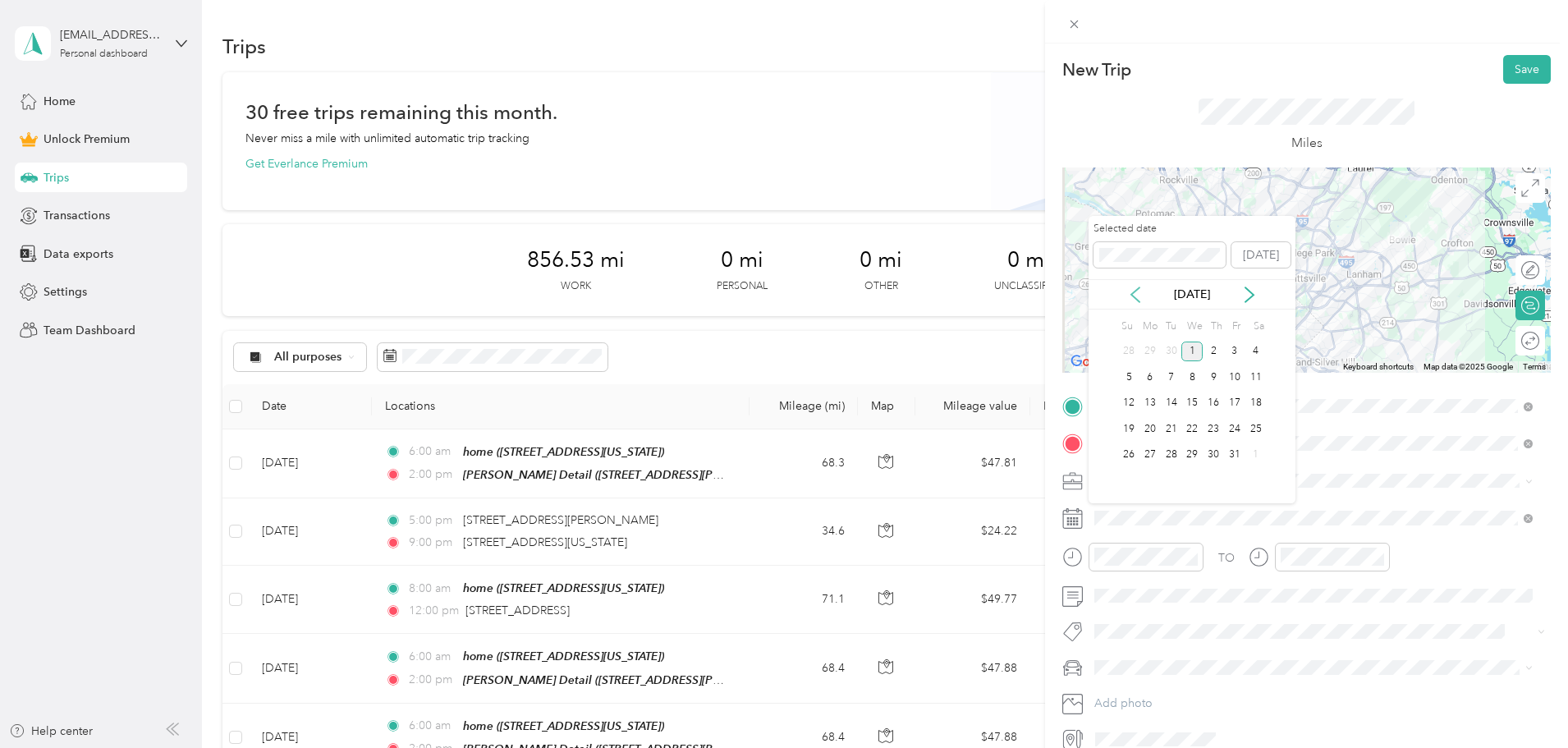
click at [1134, 289] on icon at bounding box center [1135, 295] width 16 height 16
click at [1234, 431] on div "26" at bounding box center [1234, 429] width 21 height 20
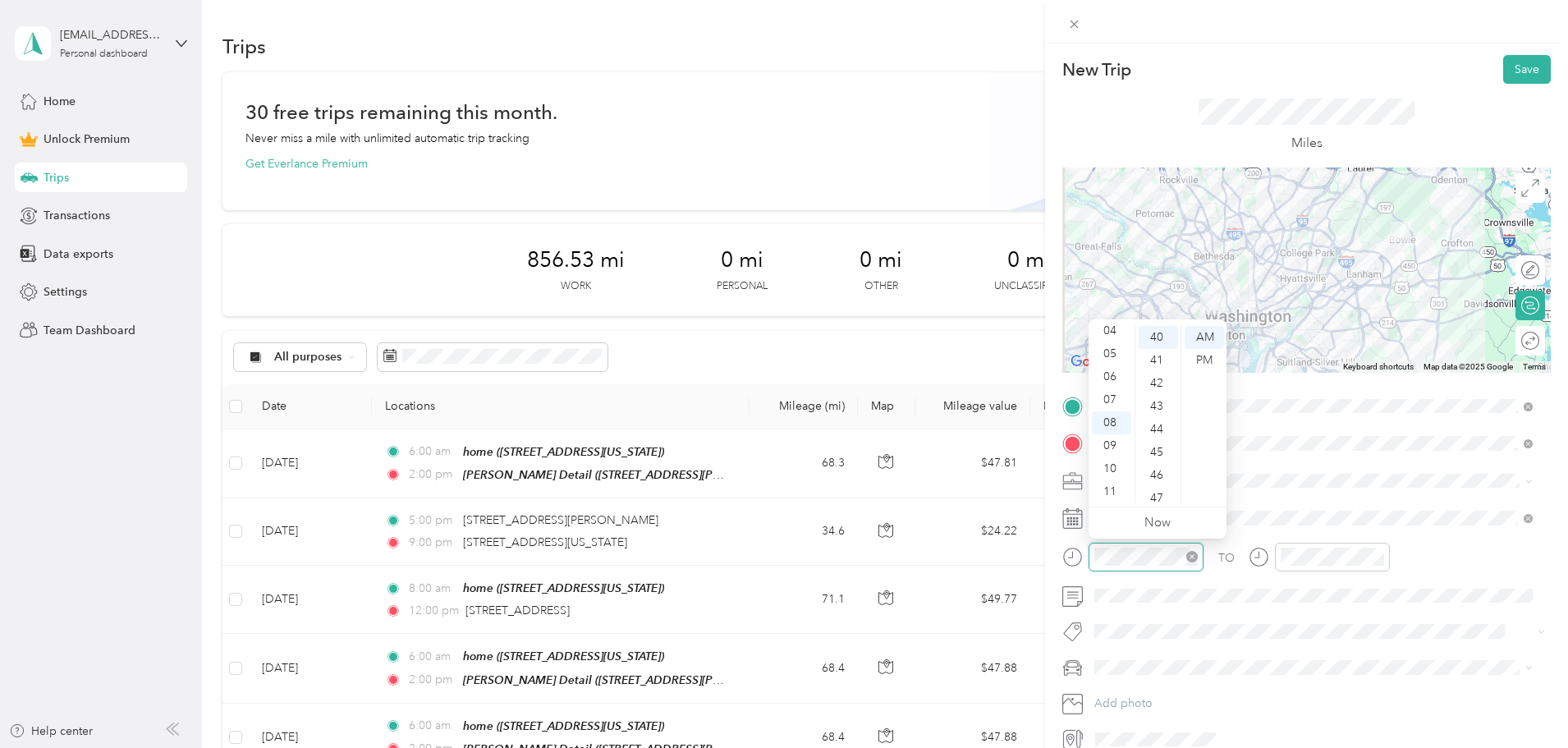
scroll to position [919, 0]
click at [1113, 376] on div "06" at bounding box center [1111, 377] width 39 height 23
click at [1155, 331] on div "00" at bounding box center [1157, 337] width 39 height 23
click at [1212, 334] on div "AM" at bounding box center [1203, 337] width 39 height 23
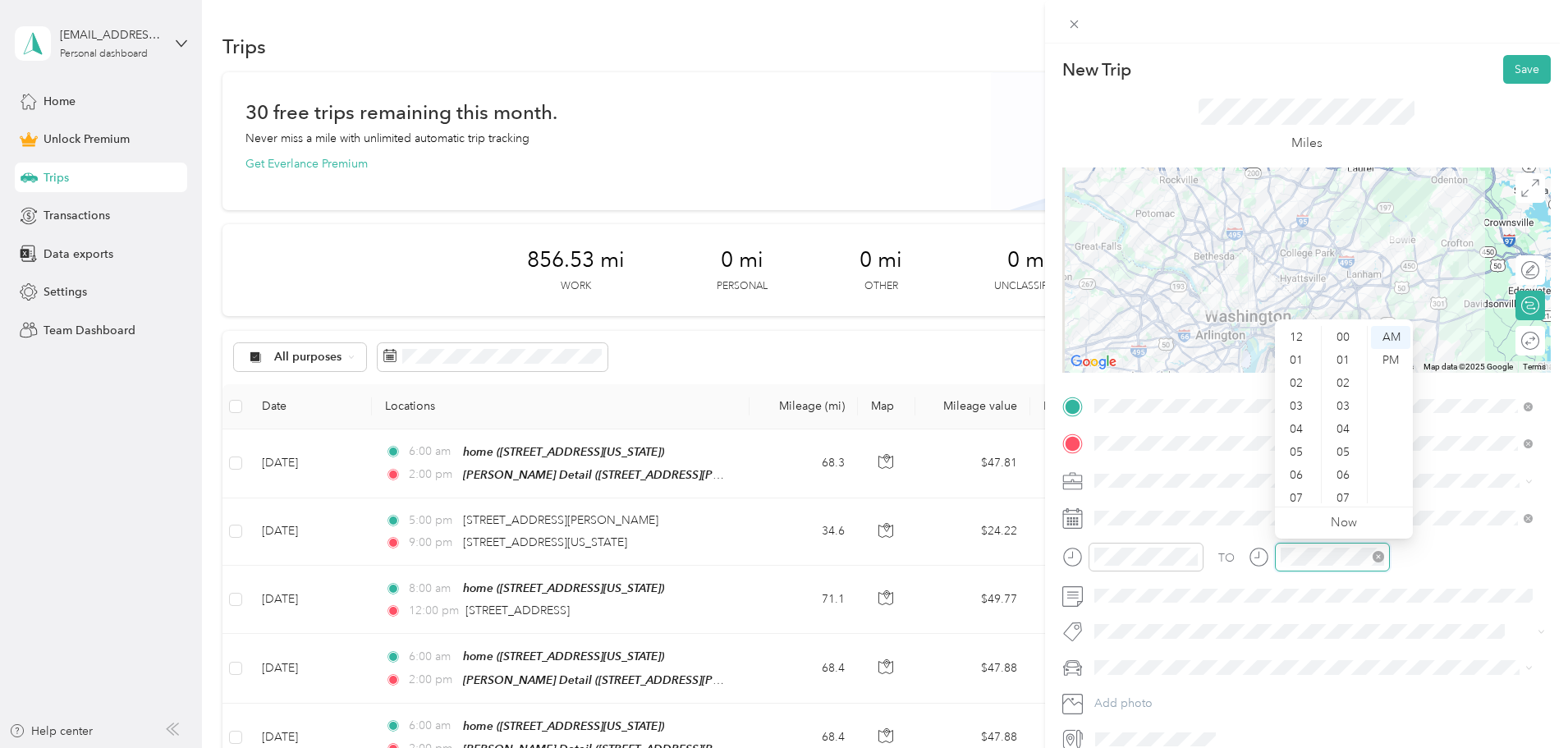
scroll to position [98, 0]
click at [1299, 366] on div "02" at bounding box center [1297, 367] width 39 height 23
click at [1342, 333] on div "00" at bounding box center [1343, 337] width 39 height 23
click at [1392, 358] on div "PM" at bounding box center [1390, 360] width 39 height 23
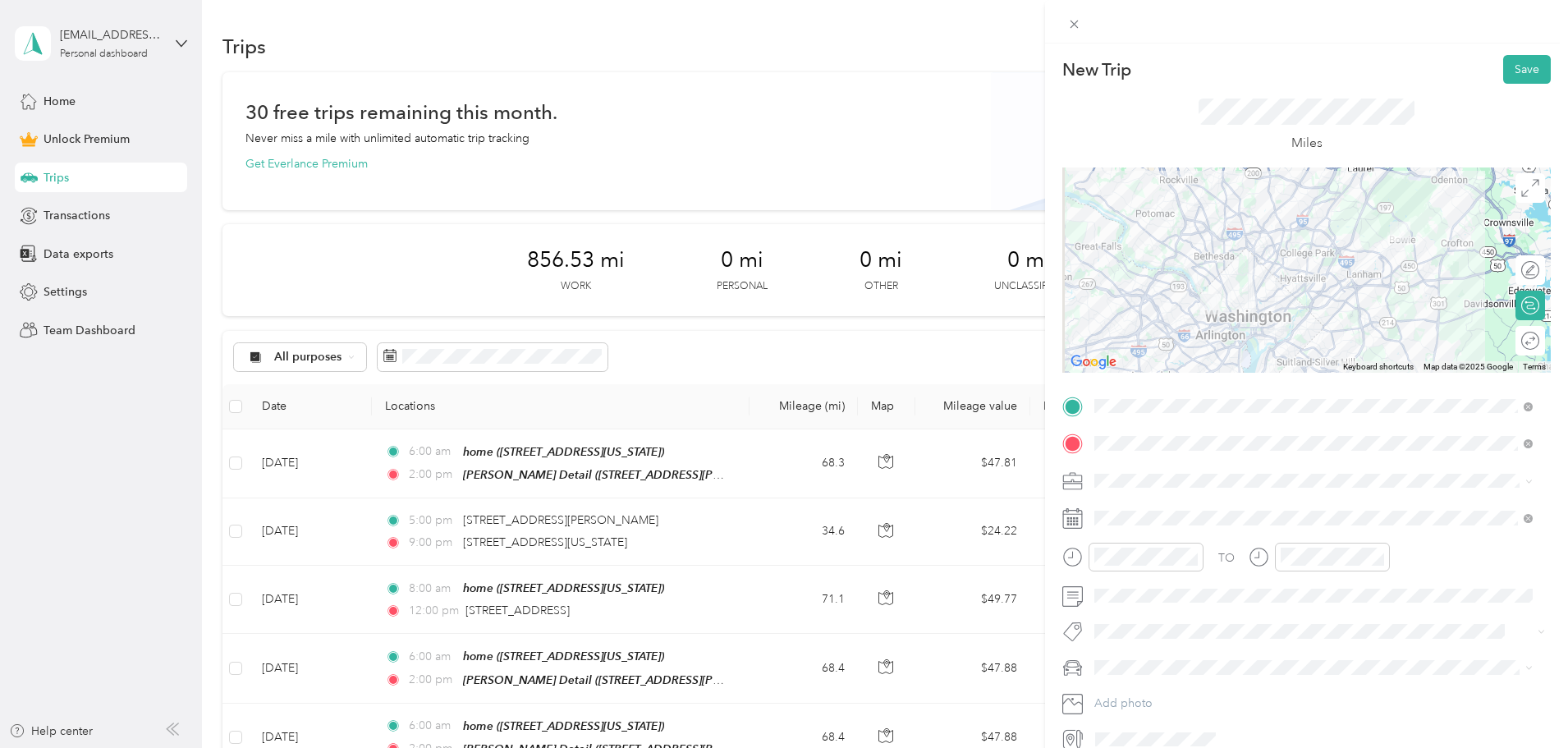
click at [1374, 686] on div "TO Add photo" at bounding box center [1306, 573] width 488 height 359
click at [1513, 339] on div at bounding box center [1522, 341] width 35 height 17
click at [1519, 69] on button "Save" at bounding box center [1527, 69] width 48 height 28
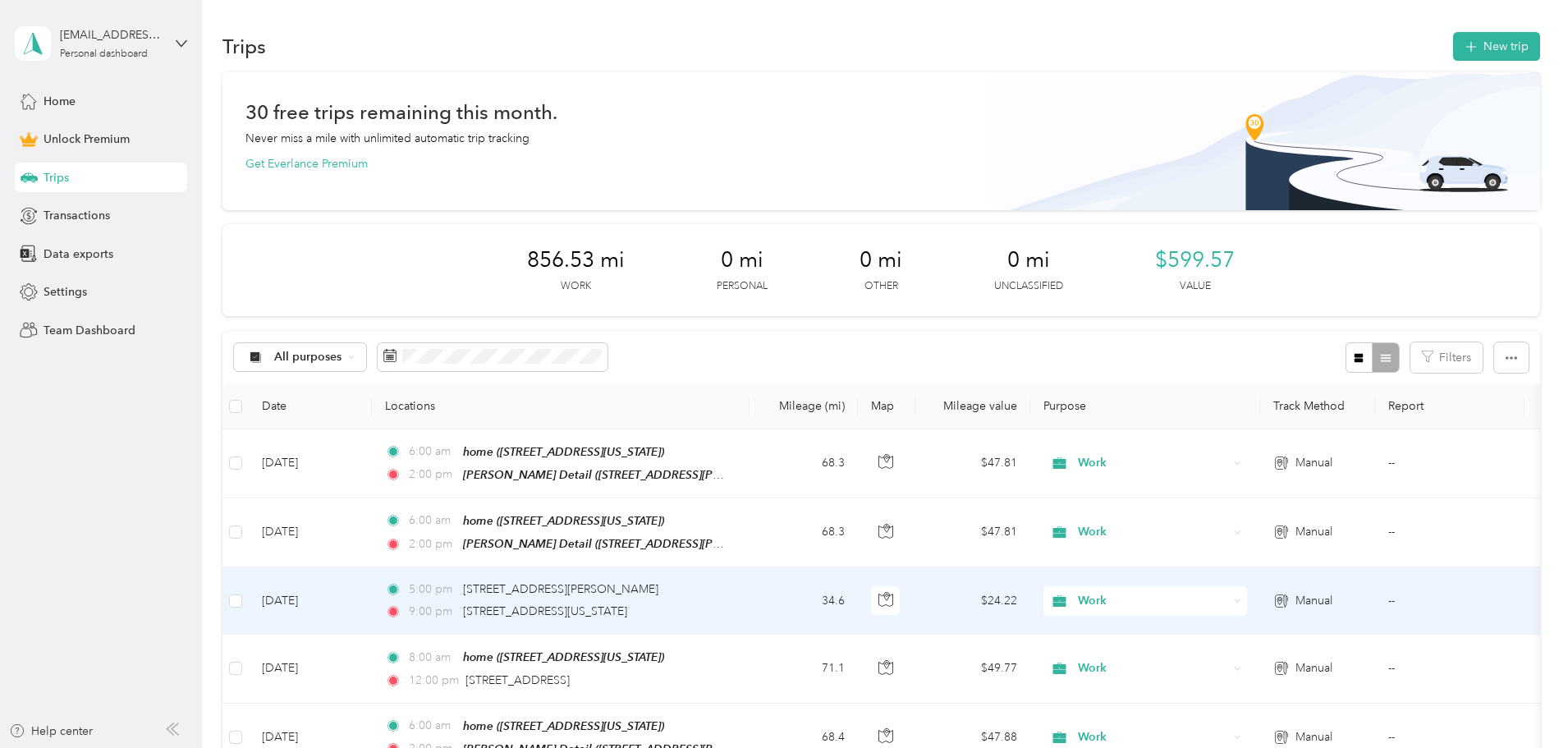
click at [646, 599] on div "5:00 pm [STREET_ADDRESS] 9:00 pm [STREET_ADDRESS][US_STATE]" at bounding box center [557, 600] width 345 height 40
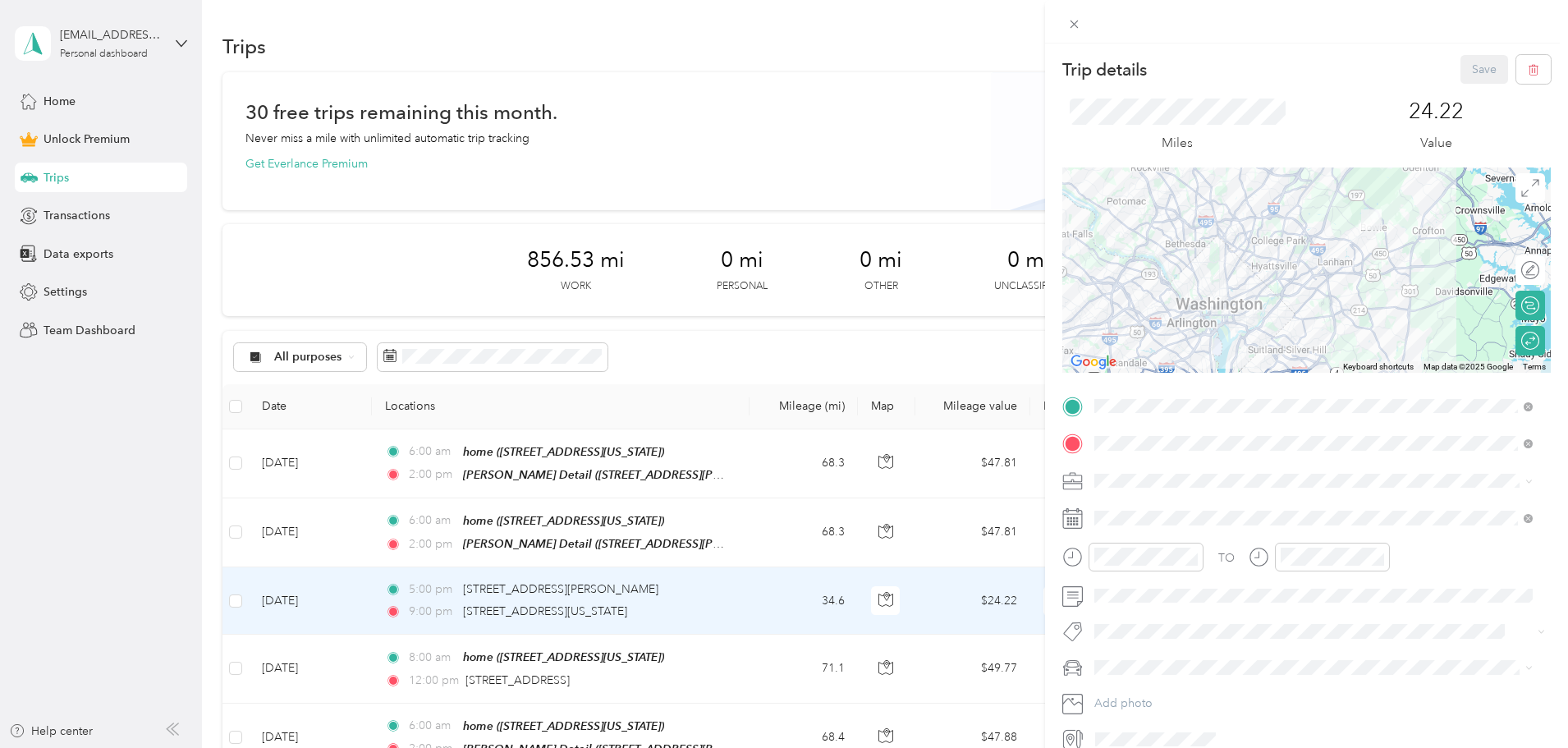
click at [59, 177] on div "Trip details Save This trip cannot be edited because it is either under review,…" at bounding box center [784, 374] width 1568 height 748
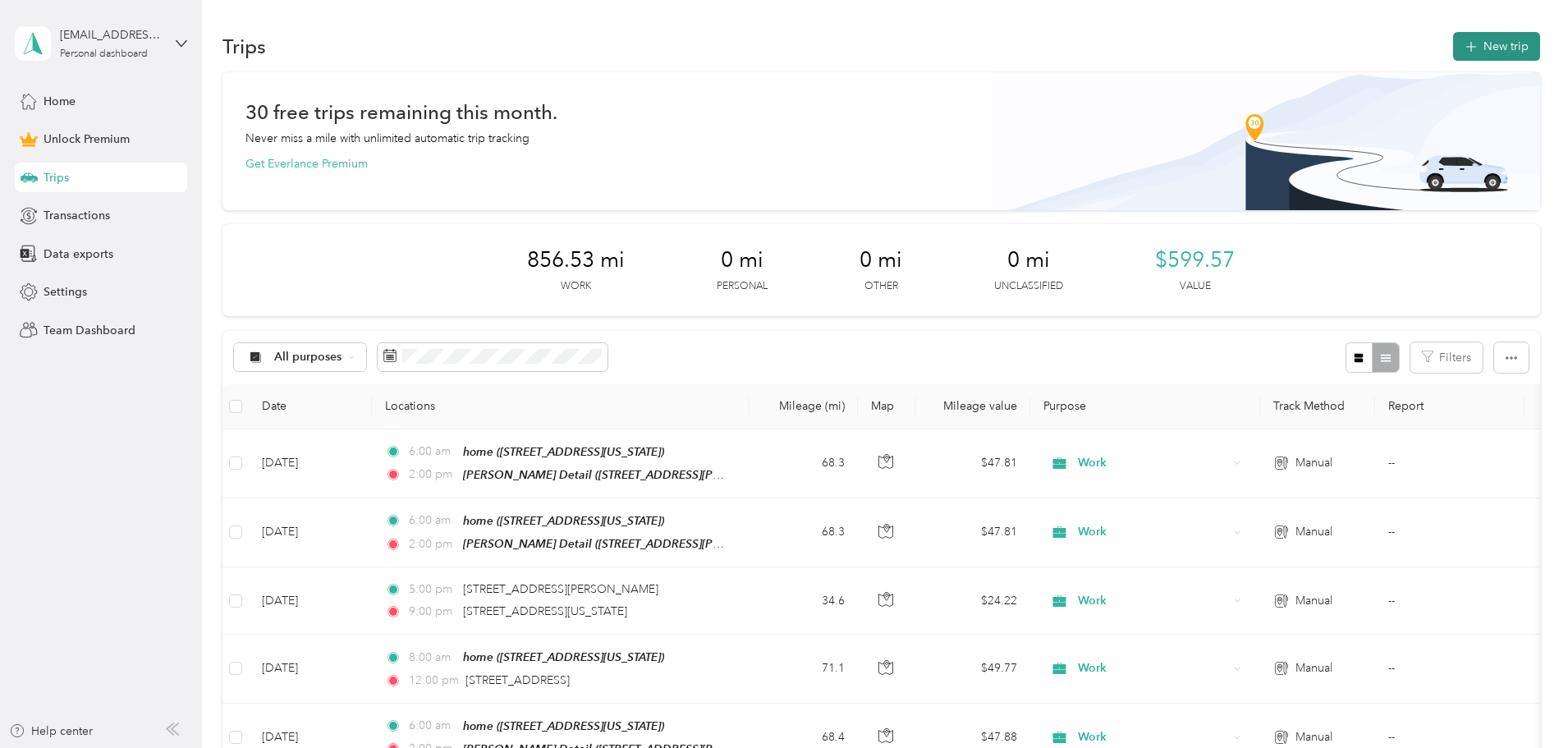
click at [1453, 40] on button "New trip" at bounding box center [1496, 46] width 87 height 28
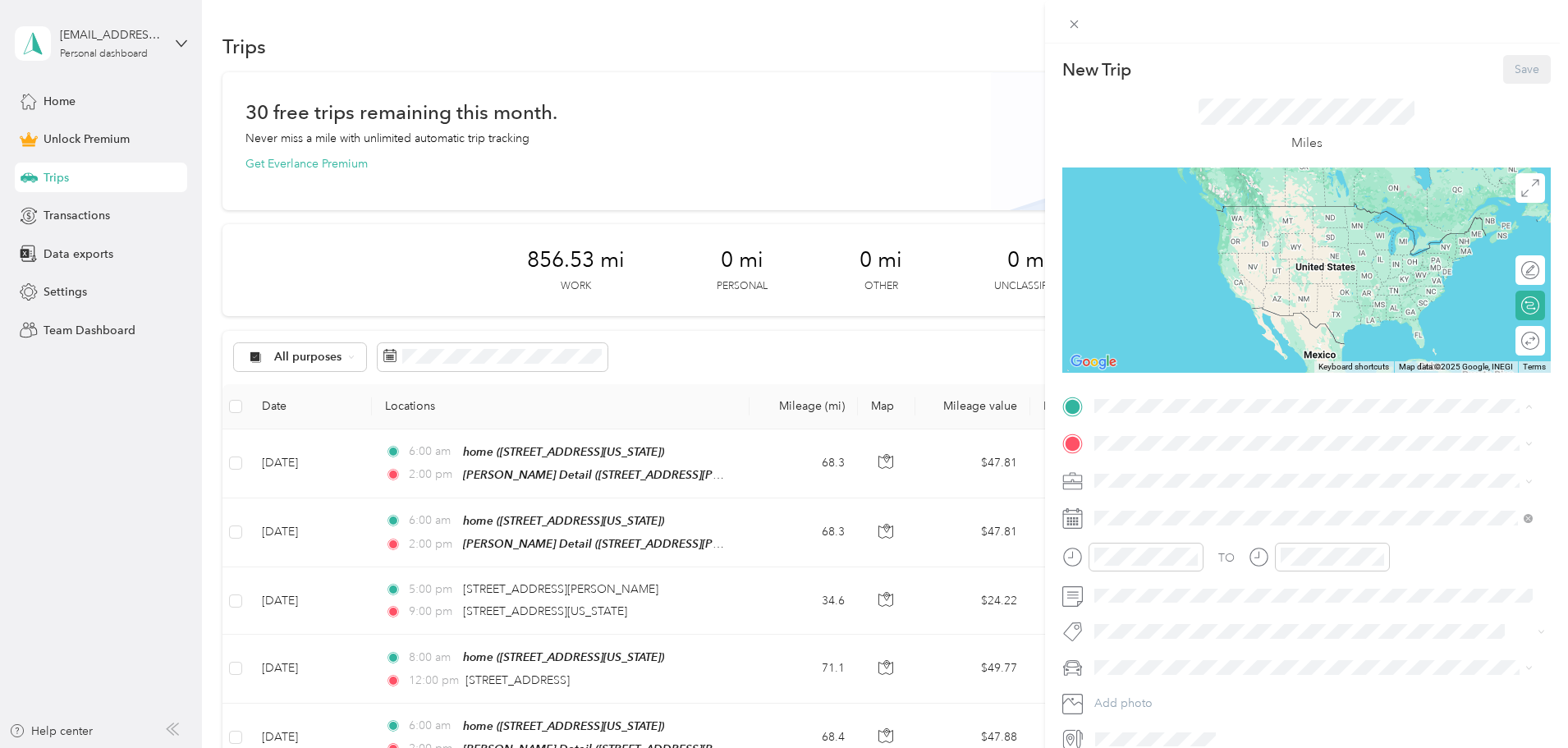
click at [1156, 480] on div "home [STREET_ADDRESS][US_STATE]" at bounding box center [1207, 481] width 164 height 35
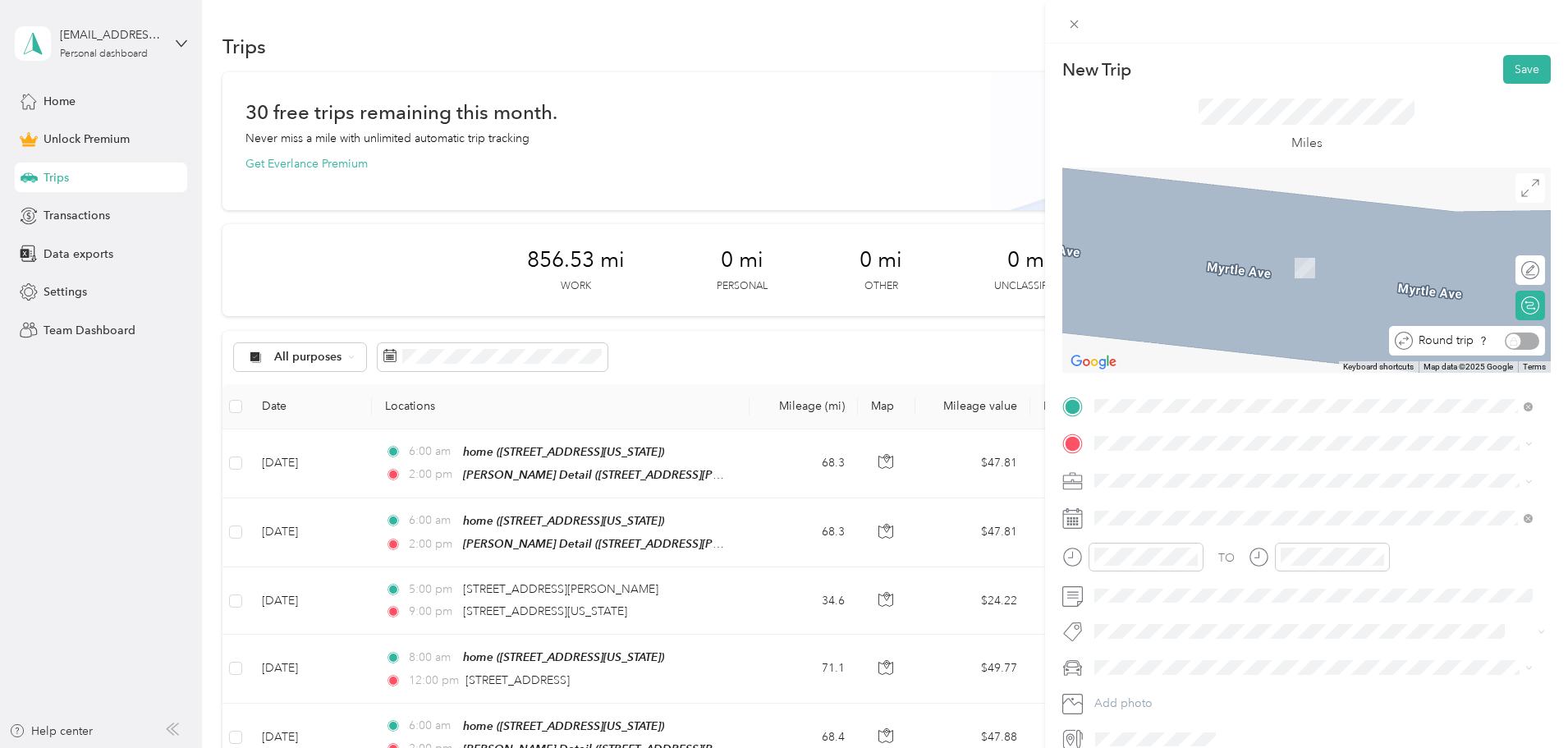
click at [1513, 337] on div "Round trip" at bounding box center [1475, 341] width 126 height 17
click at [1507, 339] on div "Round trip" at bounding box center [1475, 341] width 126 height 17
click at [1502, 339] on div "Round trip" at bounding box center [1475, 341] width 126 height 17
drag, startPoint x: 1128, startPoint y: 451, endPoint x: 1159, endPoint y: 500, distance: 58.0
click at [1159, 500] on span "[STREET_ADDRESS][US_STATE][US_STATE]" at bounding box center [1237, 500] width 224 height 15
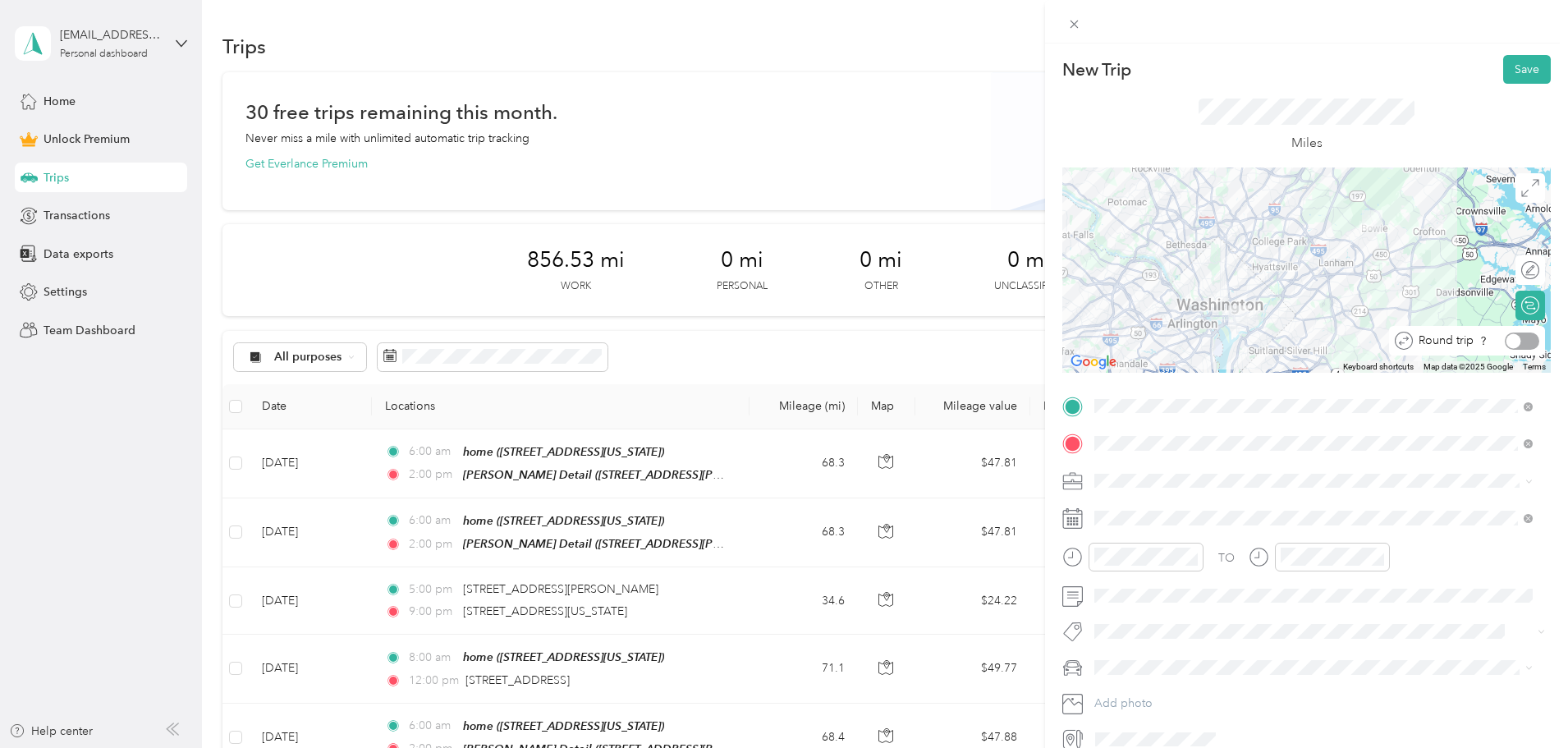
click at [1506, 341] on div at bounding box center [1513, 341] width 15 height 15
click at [1119, 504] on span "Work" at bounding box center [1113, 509] width 27 height 14
click at [1111, 379] on div "06" at bounding box center [1111, 377] width 39 height 23
click at [1207, 358] on div "PM" at bounding box center [1203, 360] width 39 height 23
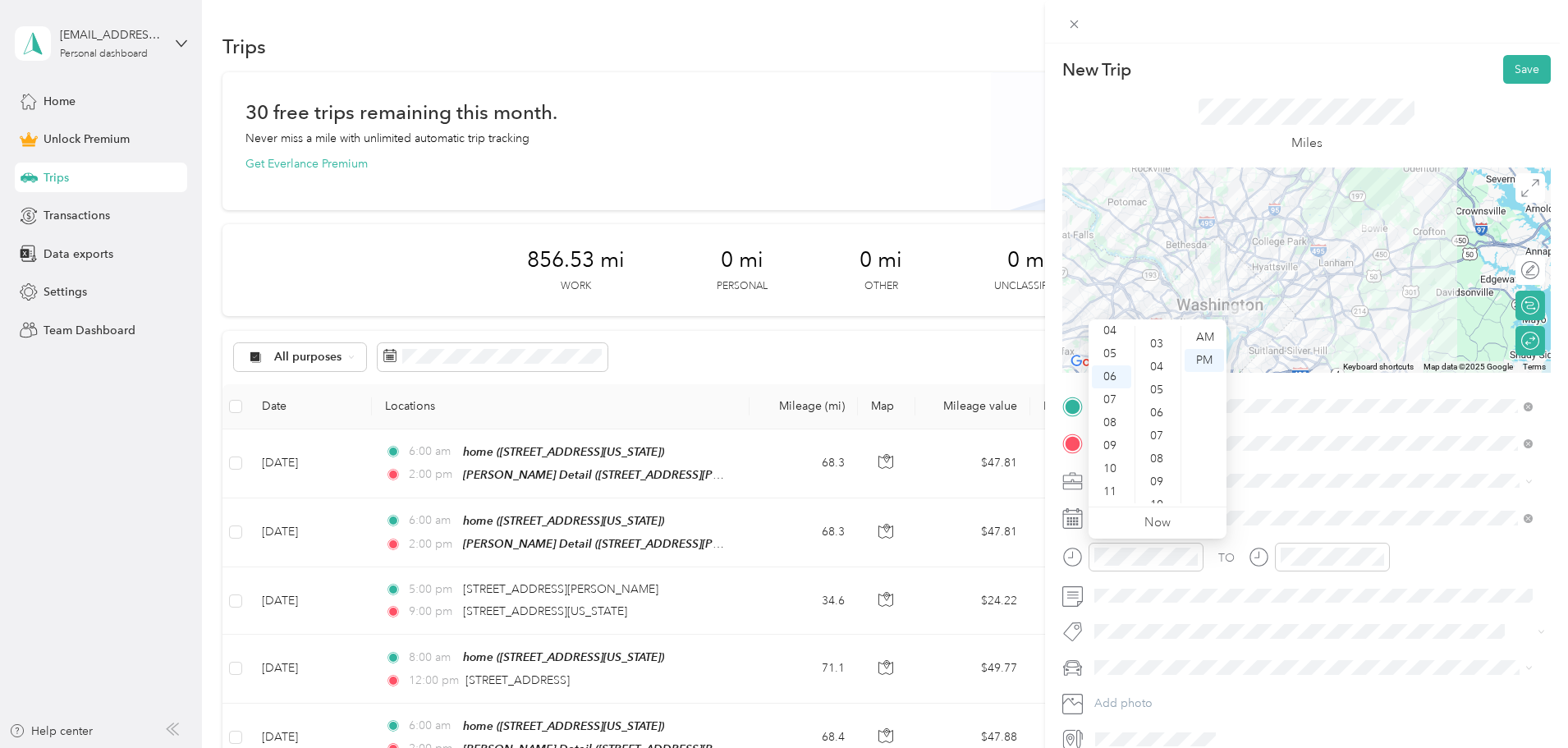
scroll to position [0, 0]
click at [1157, 331] on div "00" at bounding box center [1157, 337] width 39 height 23
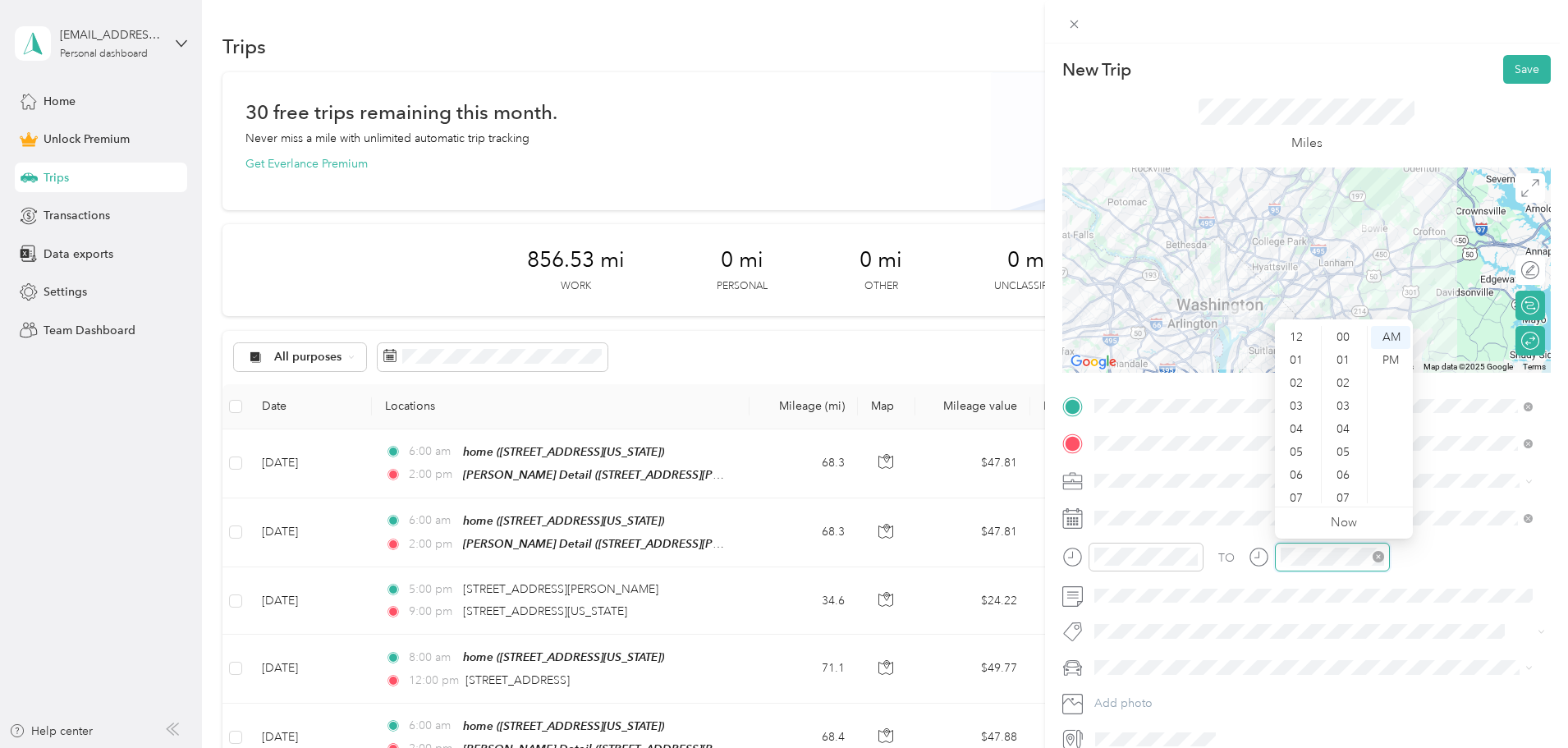
scroll to position [98, 0]
click at [1295, 468] on div "10" at bounding box center [1297, 468] width 39 height 23
click at [1343, 332] on div "00" at bounding box center [1343, 337] width 39 height 23
click at [1391, 354] on div "PM" at bounding box center [1390, 360] width 39 height 23
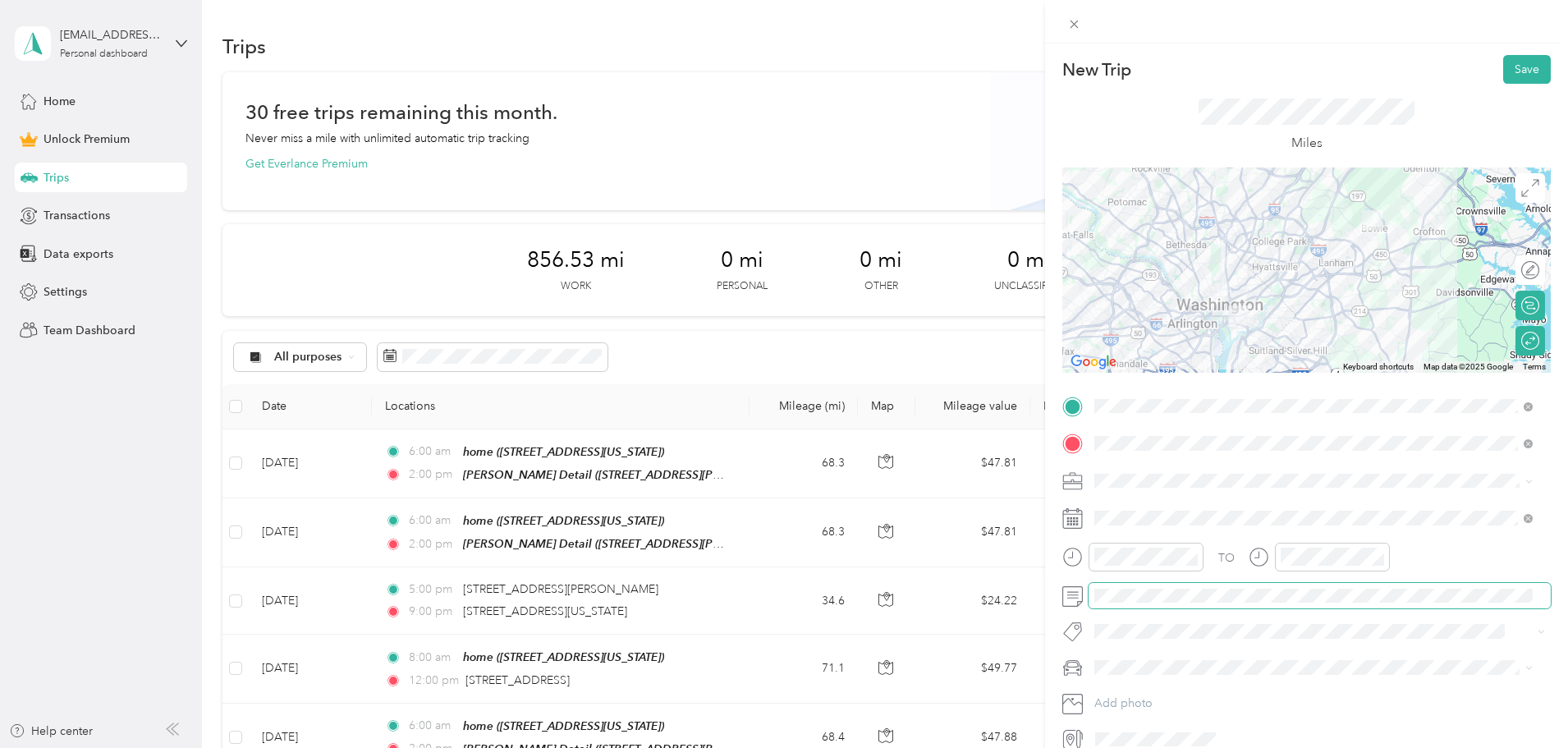
click at [1398, 603] on span at bounding box center [1320, 596] width 462 height 27
click at [1513, 69] on button "Save" at bounding box center [1527, 69] width 48 height 28
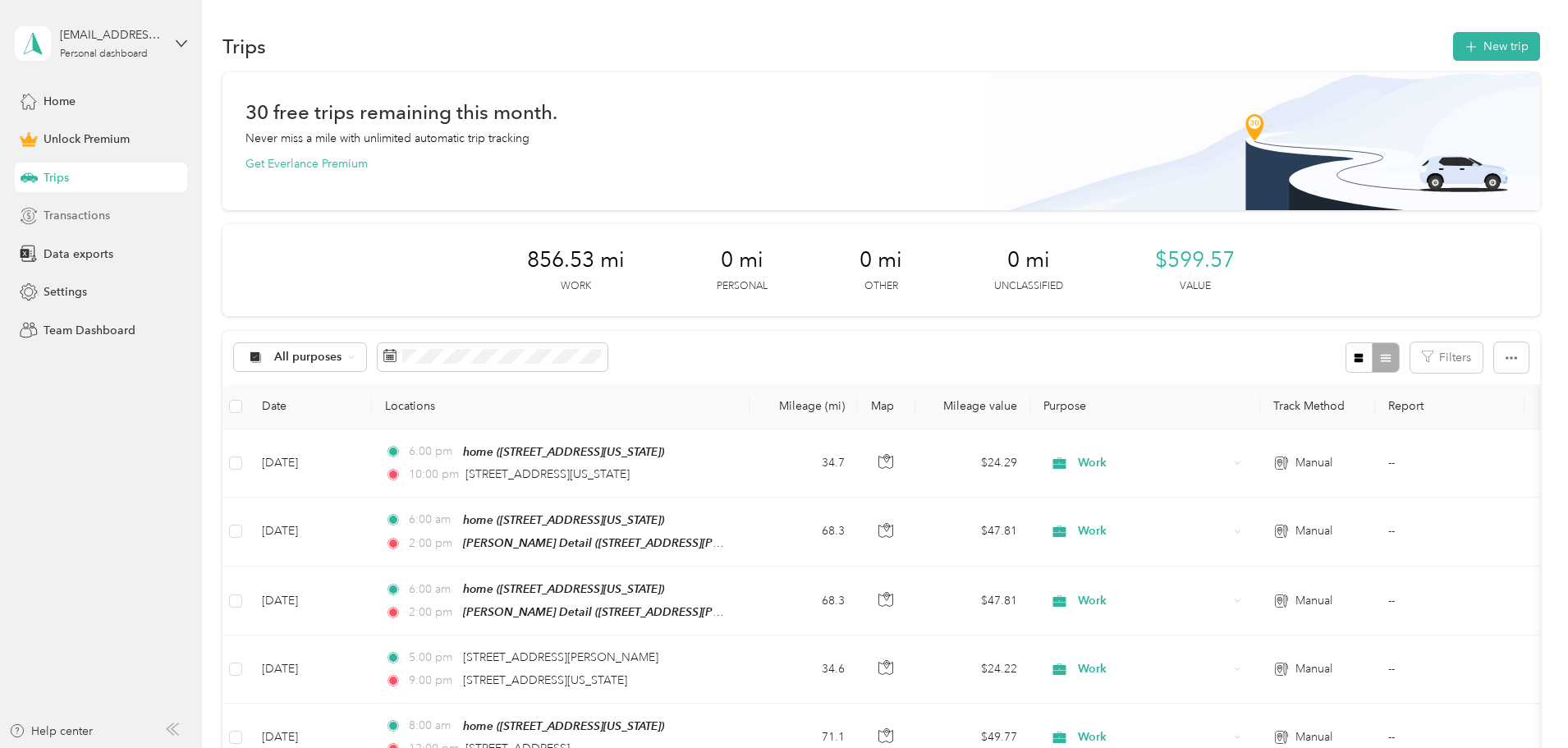
click at [76, 213] on span "Transactions" at bounding box center [76, 215] width 67 height 17
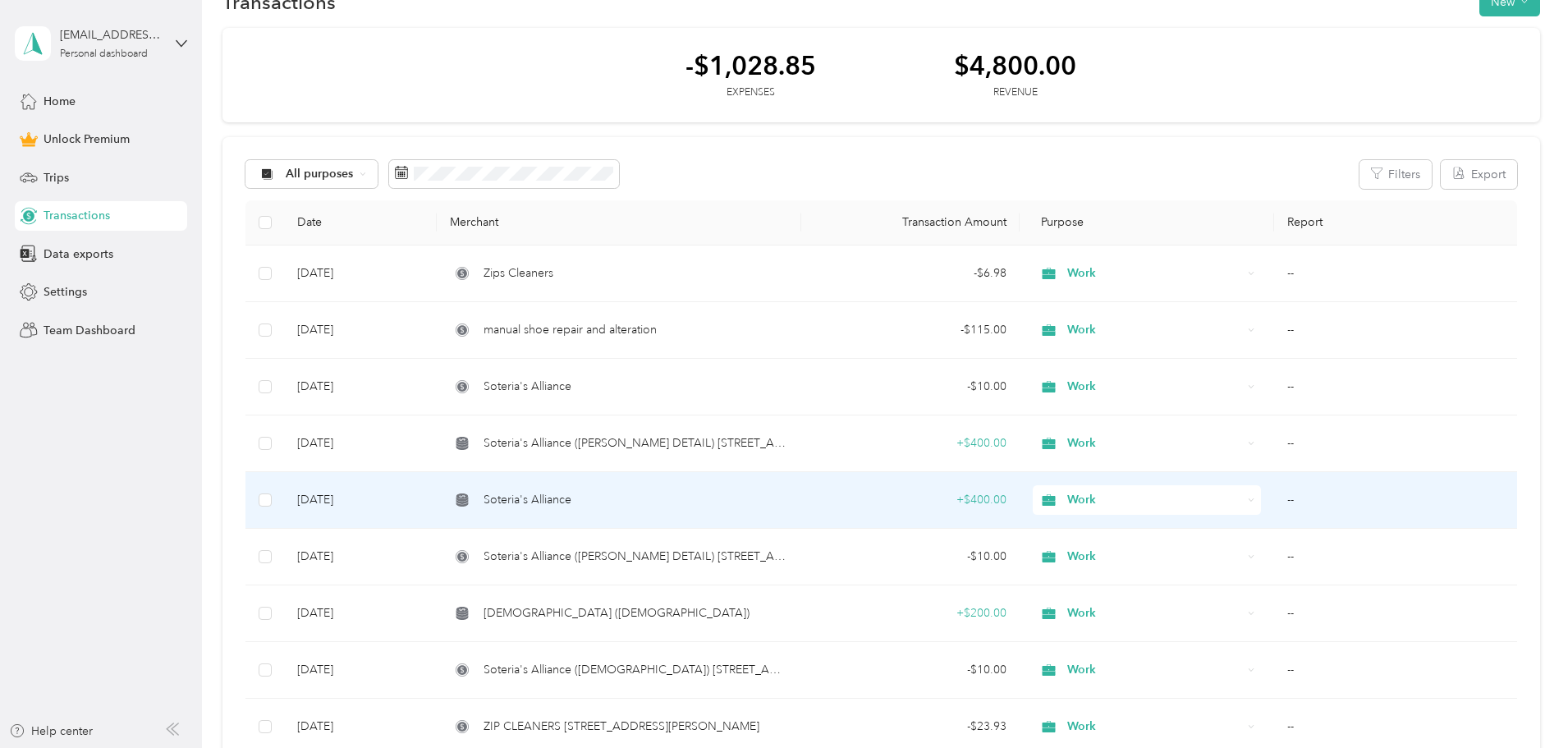
scroll to position [82, 0]
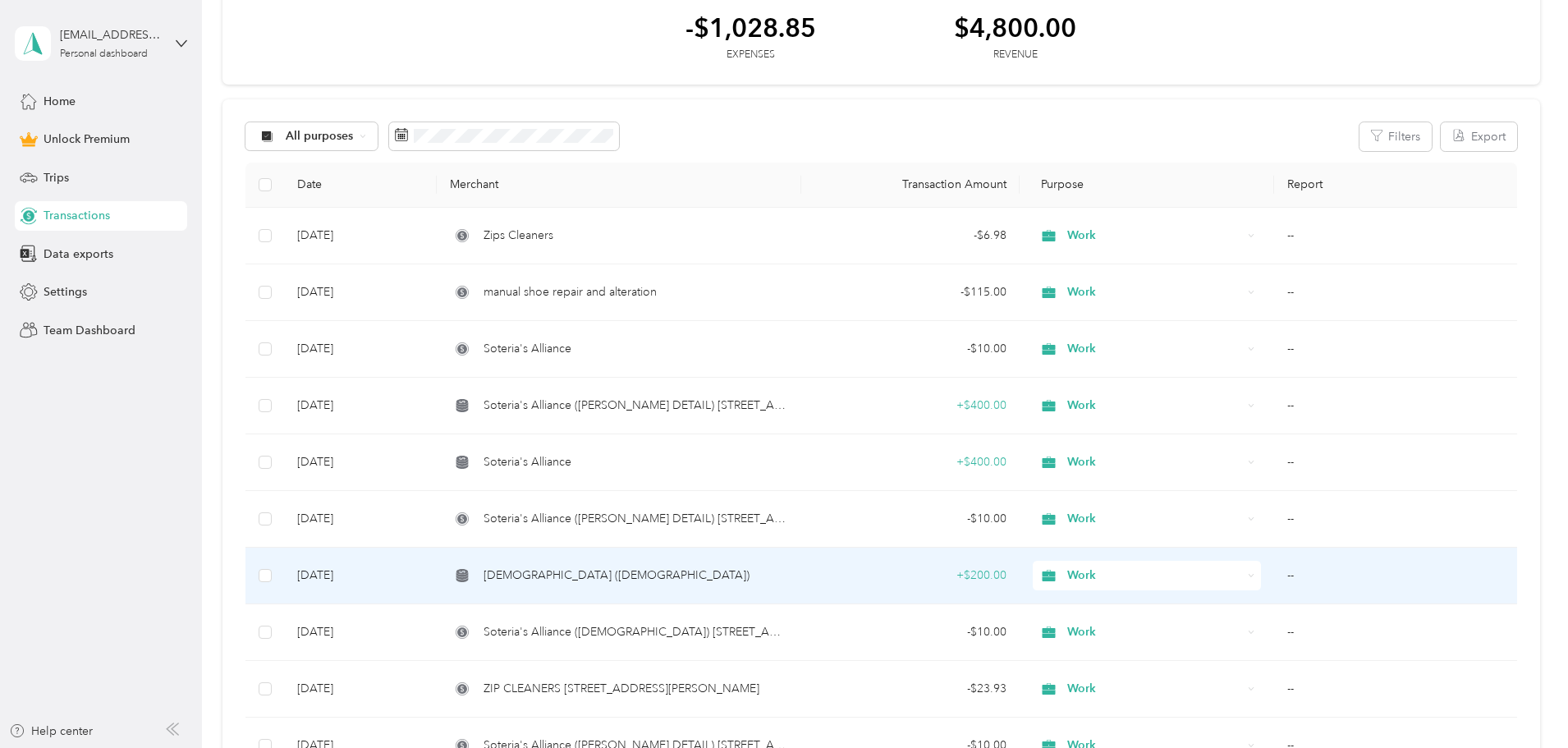
click at [659, 572] on span "[DEMOGRAPHIC_DATA] ([DEMOGRAPHIC_DATA])" at bounding box center [616, 576] width 266 height 18
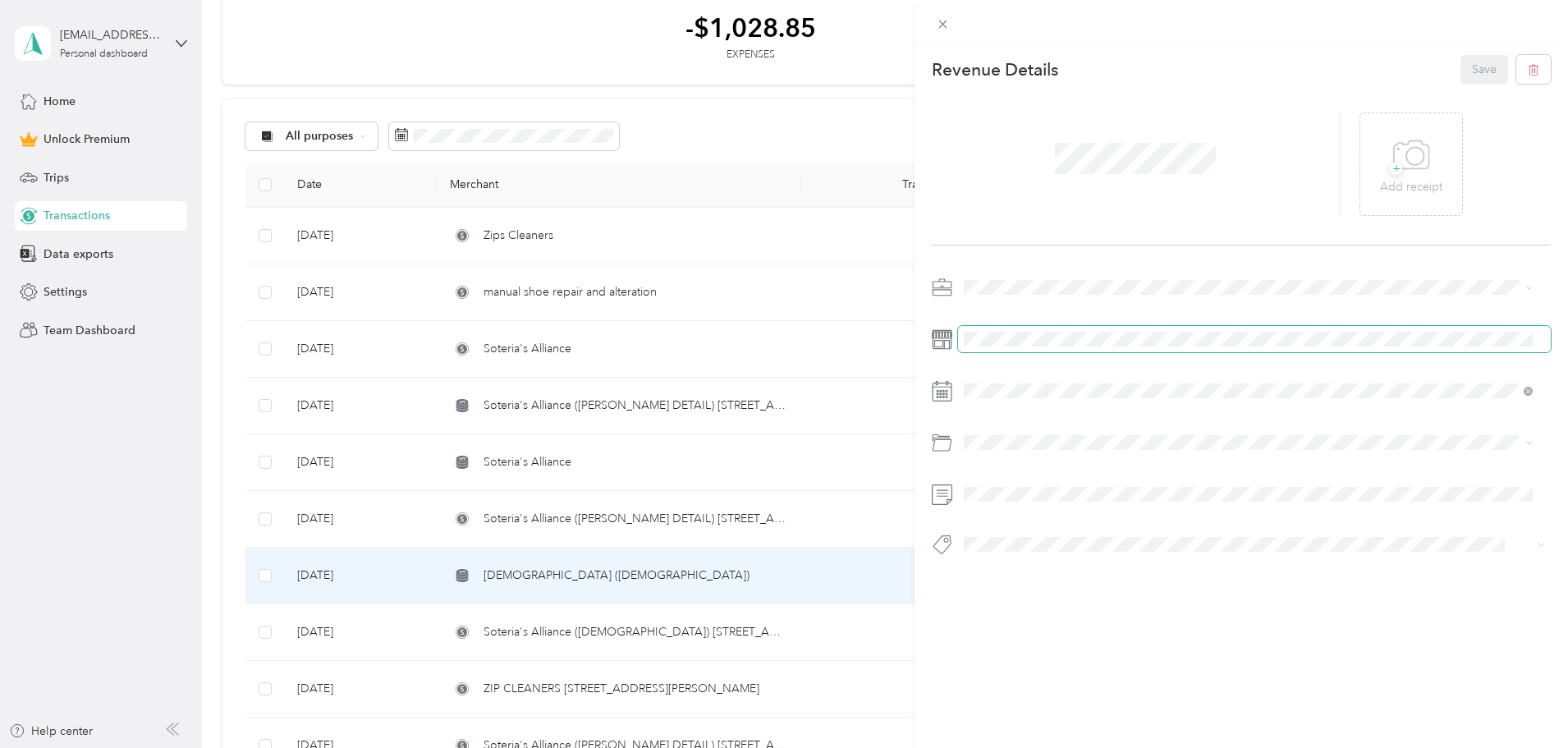
click at [1175, 325] on div at bounding box center [1240, 421] width 619 height 293
click at [78, 215] on div "This revenue cannot be edited because it is either under review, approved, or p…" at bounding box center [784, 374] width 1568 height 748
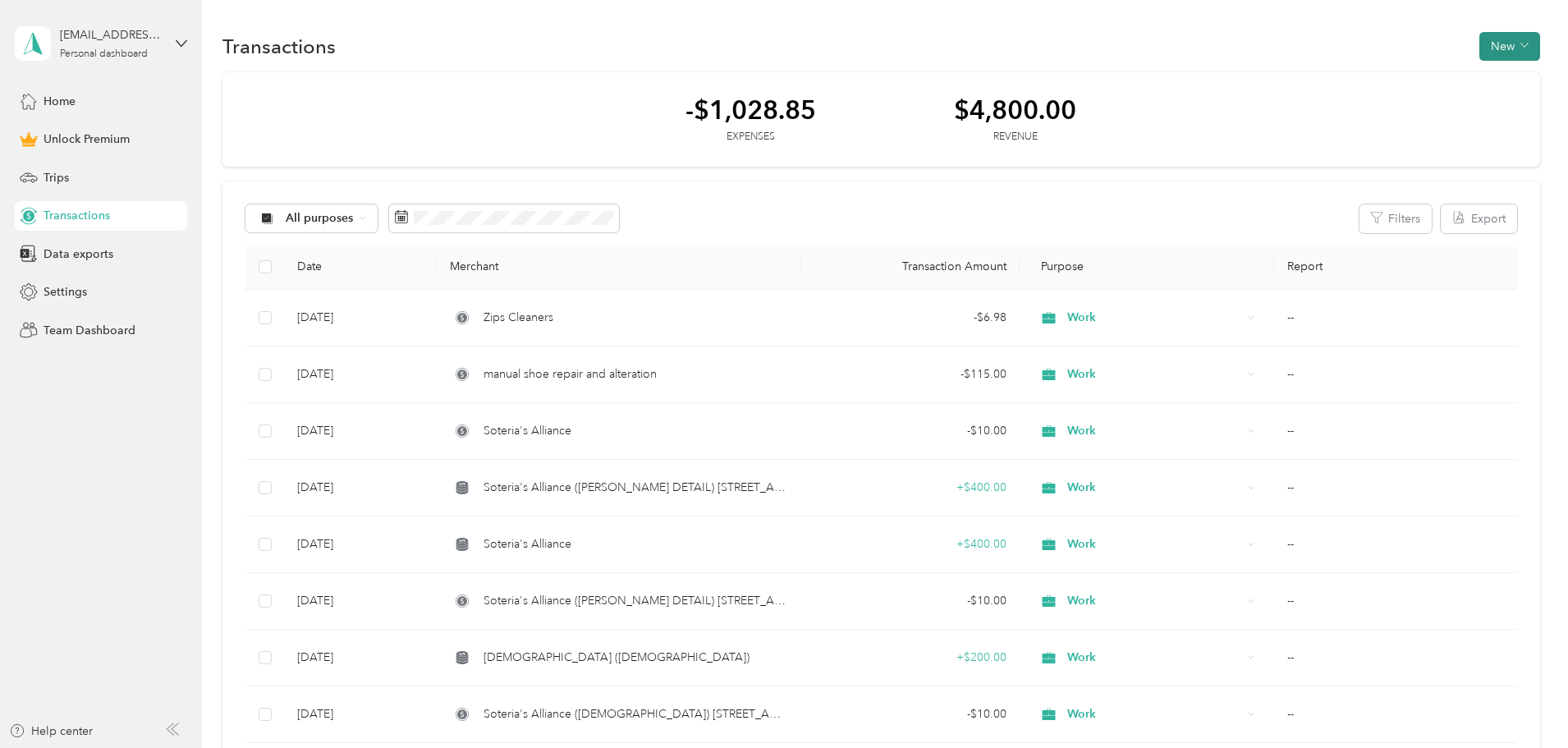
click at [1479, 49] on button "New" at bounding box center [1509, 46] width 60 height 28
click at [1388, 107] on span "Revenue" at bounding box center [1391, 106] width 45 height 17
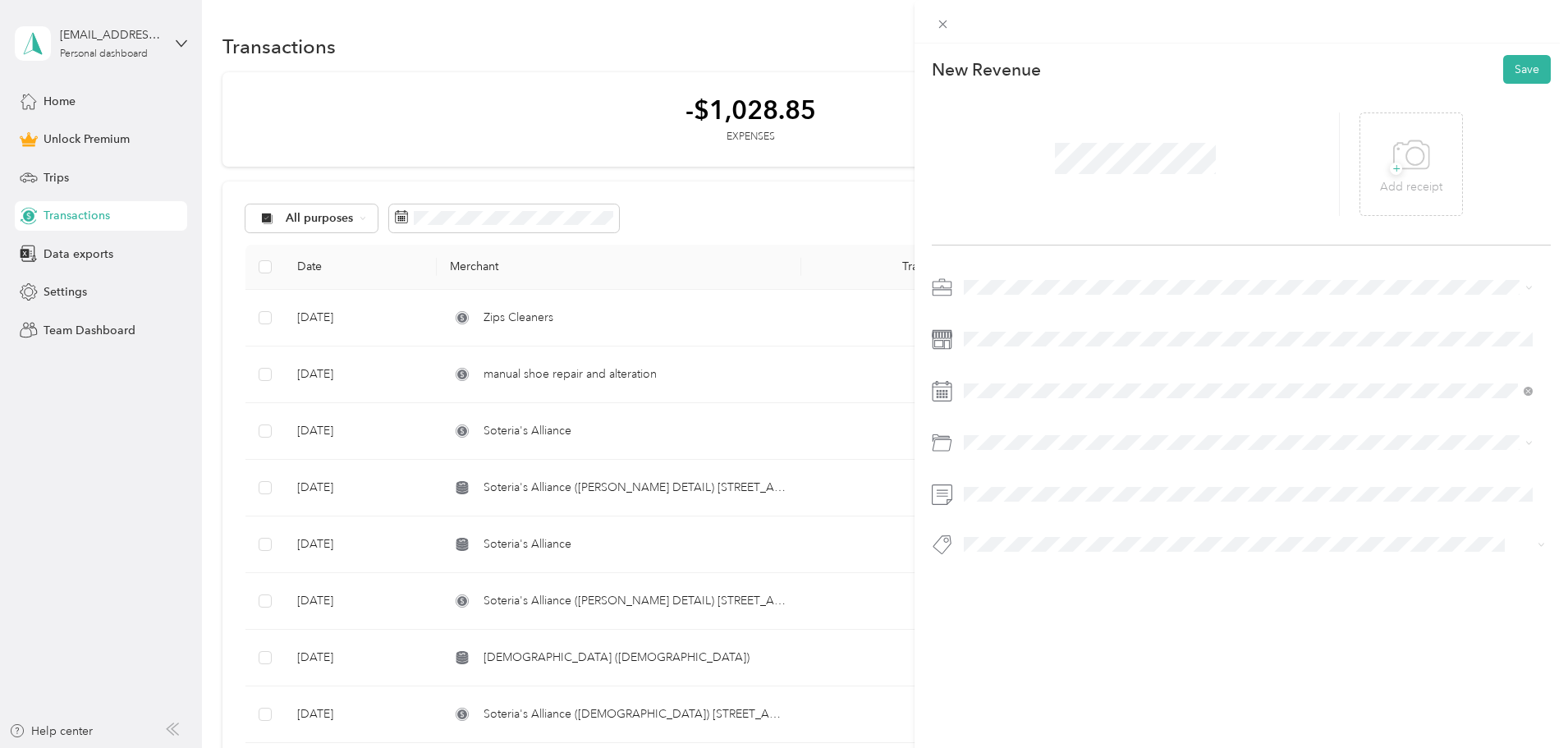
click at [1143, 308] on div at bounding box center [1240, 421] width 619 height 293
click at [986, 317] on div "Work" at bounding box center [1248, 316] width 557 height 17
click at [1518, 66] on button "Save" at bounding box center [1527, 69] width 48 height 28
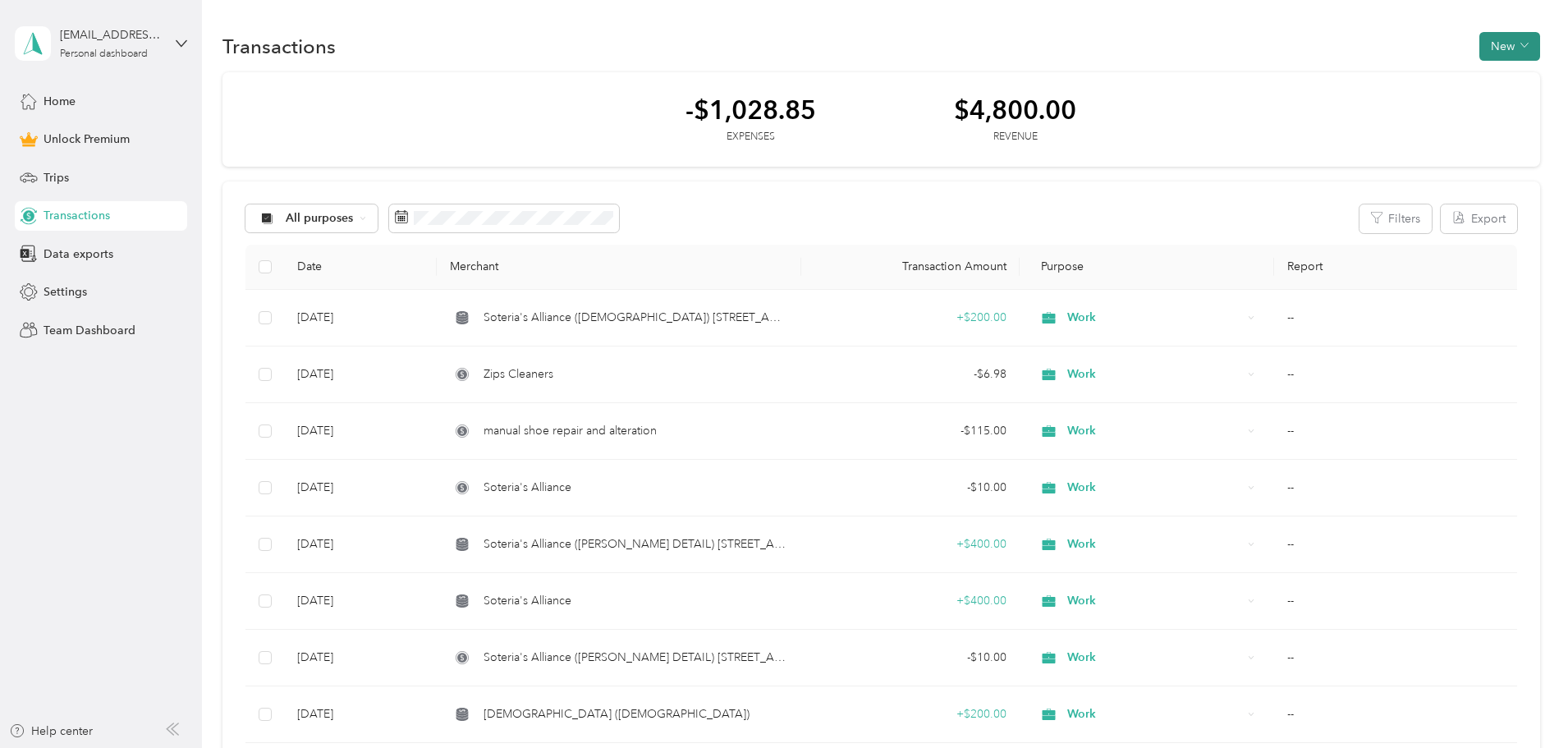
click at [1479, 46] on button "New" at bounding box center [1509, 46] width 60 height 28
click at [1387, 75] on span "Expense" at bounding box center [1391, 77] width 44 height 17
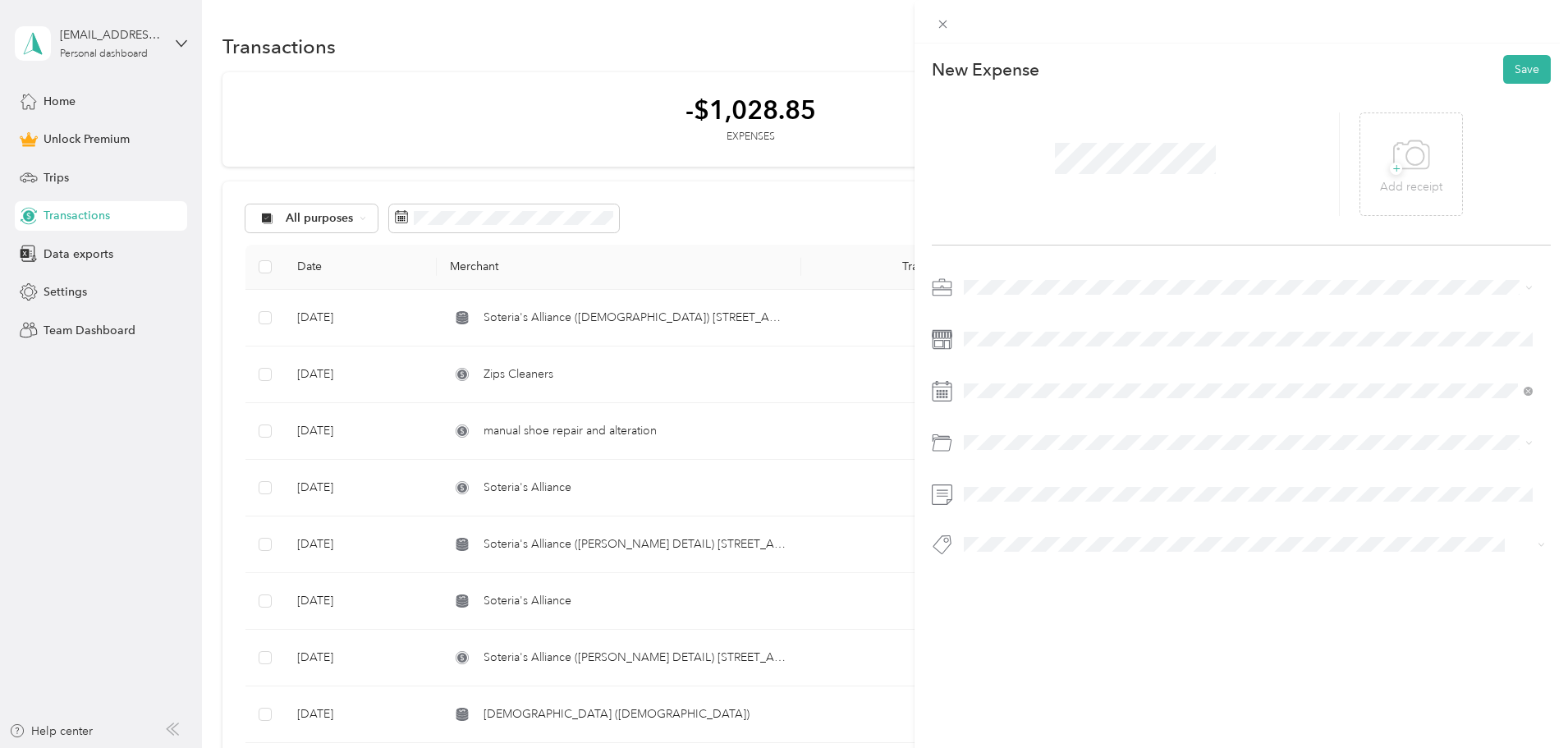
click at [994, 318] on li "Work" at bounding box center [1247, 316] width 580 height 28
click at [1003, 508] on span "Gasoline" at bounding box center [992, 508] width 45 height 14
click at [1510, 72] on button "Save" at bounding box center [1527, 69] width 48 height 28
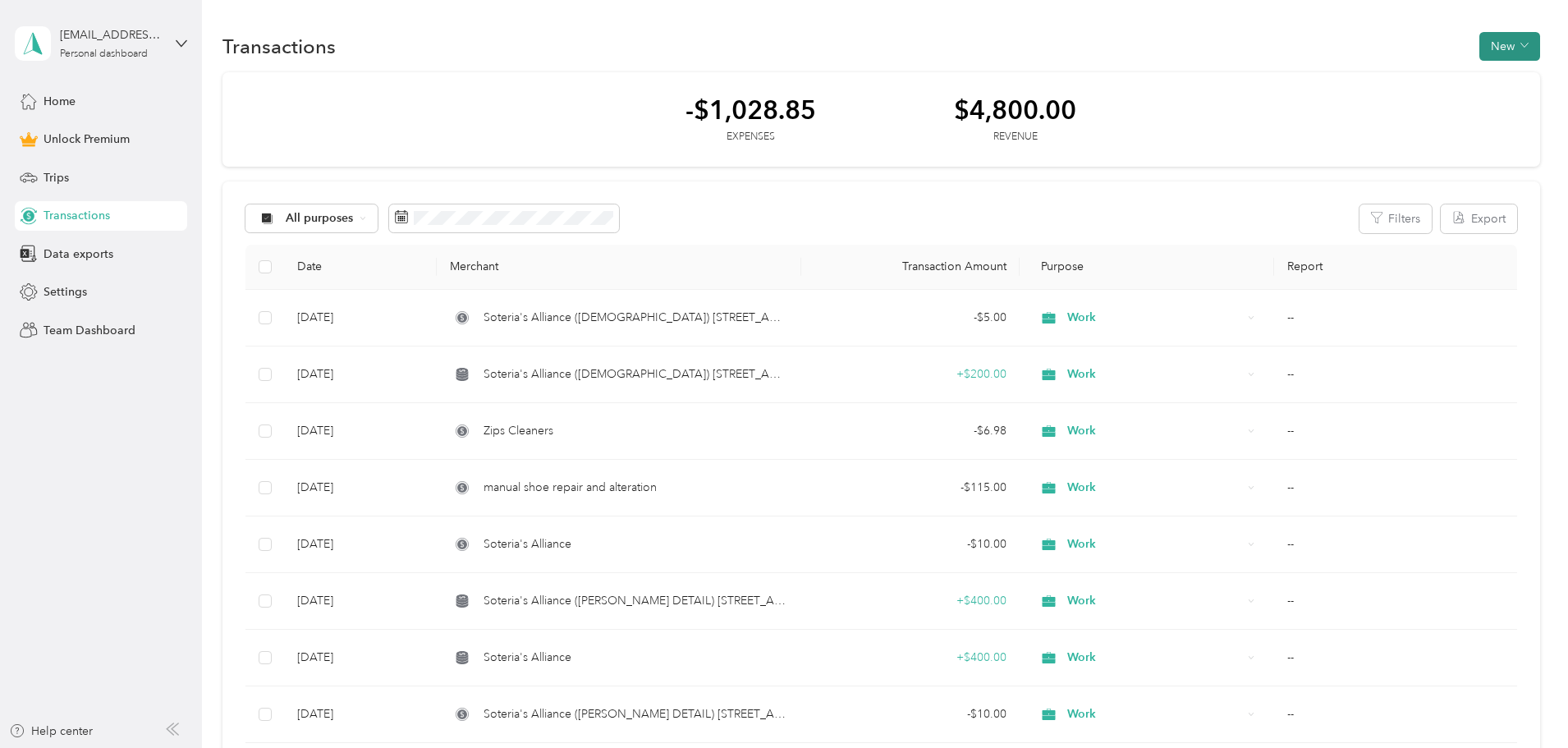
click at [1479, 40] on button "New" at bounding box center [1509, 46] width 60 height 28
click at [1387, 101] on span "Revenue" at bounding box center [1391, 106] width 45 height 17
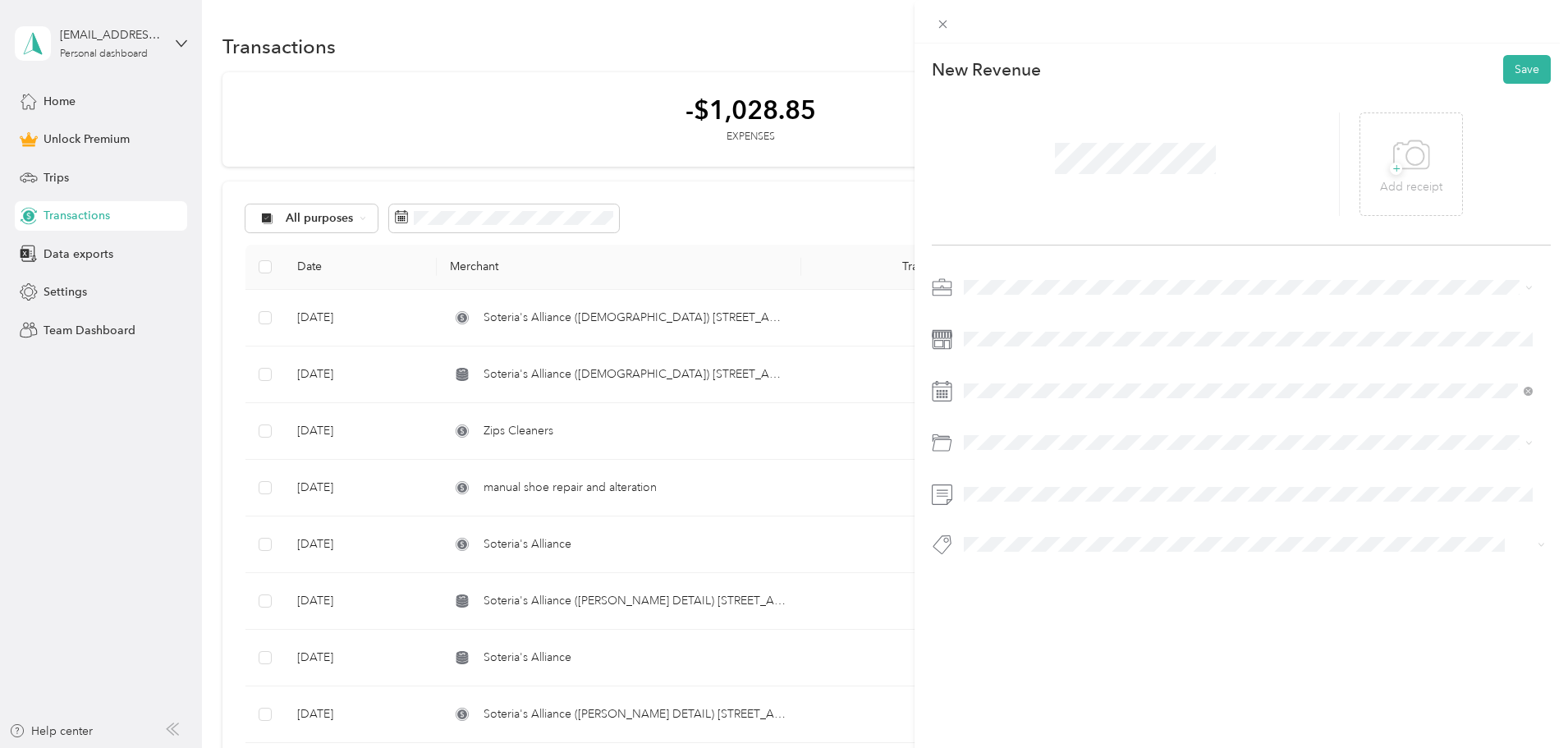
click at [984, 311] on span "Work" at bounding box center [983, 314] width 27 height 14
click at [649, 715] on div "This revenue cannot be edited because it is either under review, approved, or p…" at bounding box center [784, 374] width 1568 height 748
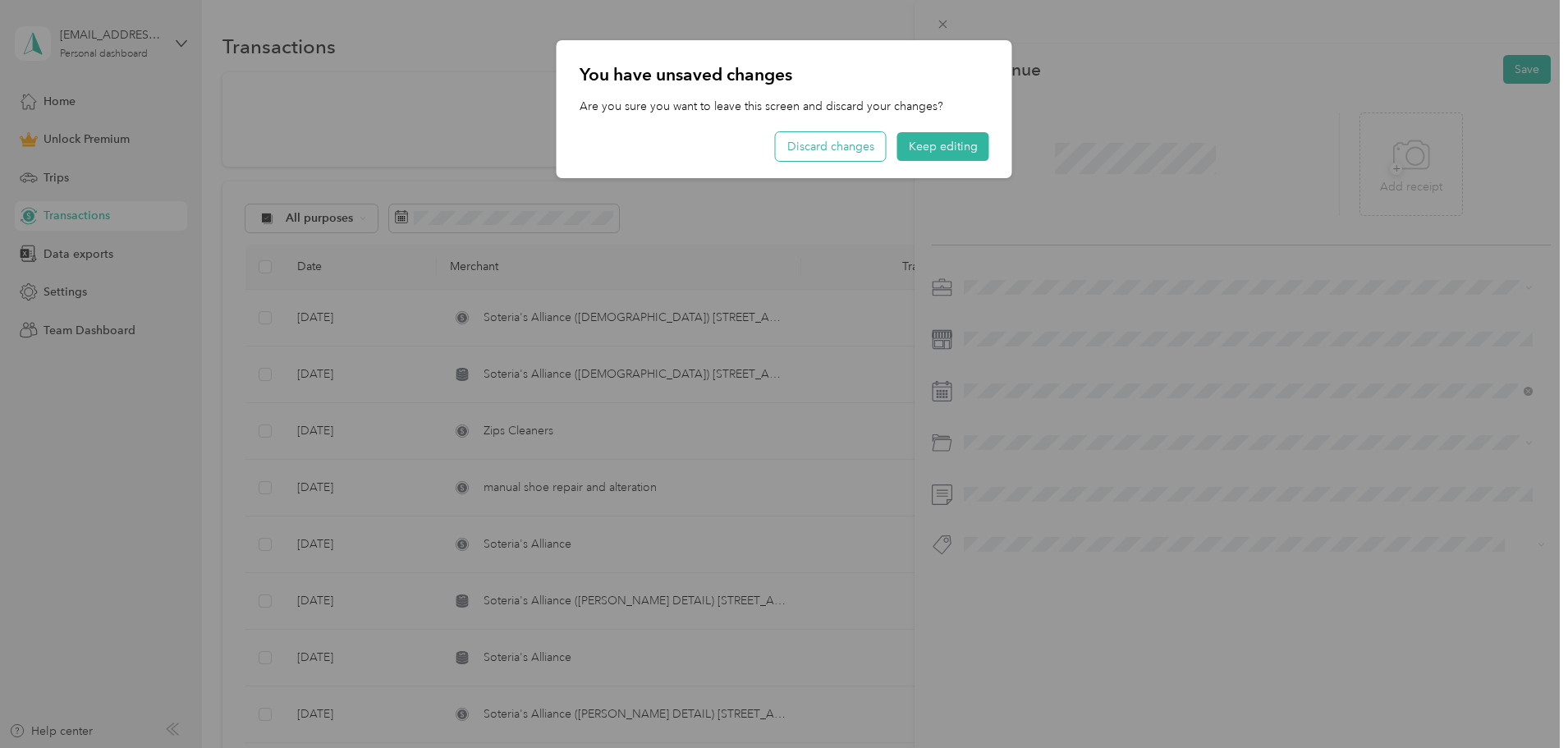
click at [821, 142] on button "Discard changes" at bounding box center [830, 146] width 110 height 28
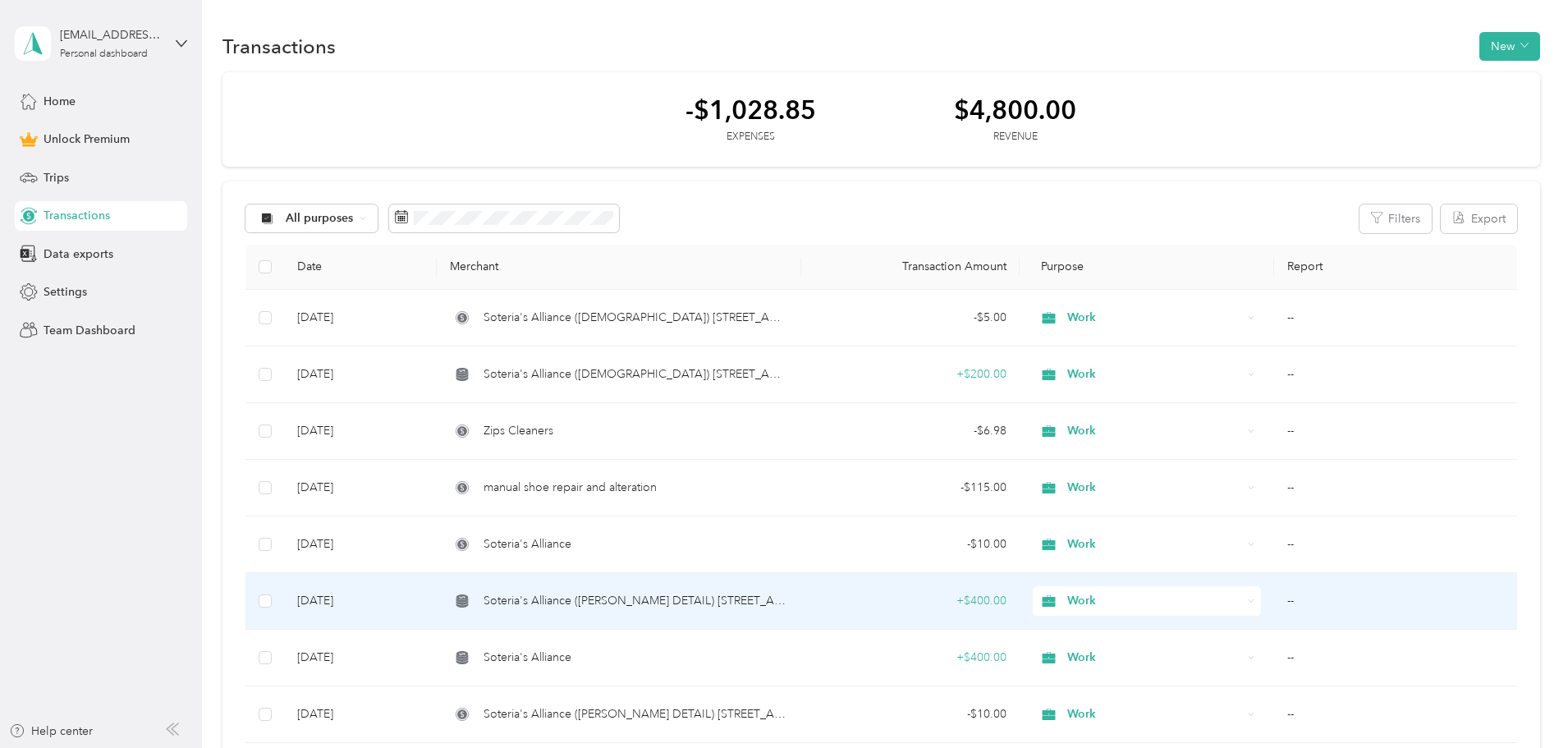
click at [681, 603] on span "Soteria's Alliance ([PERSON_NAME] DETAIL) [STREET_ADDRESS][PERSON_NAME]" at bounding box center [635, 601] width 304 height 18
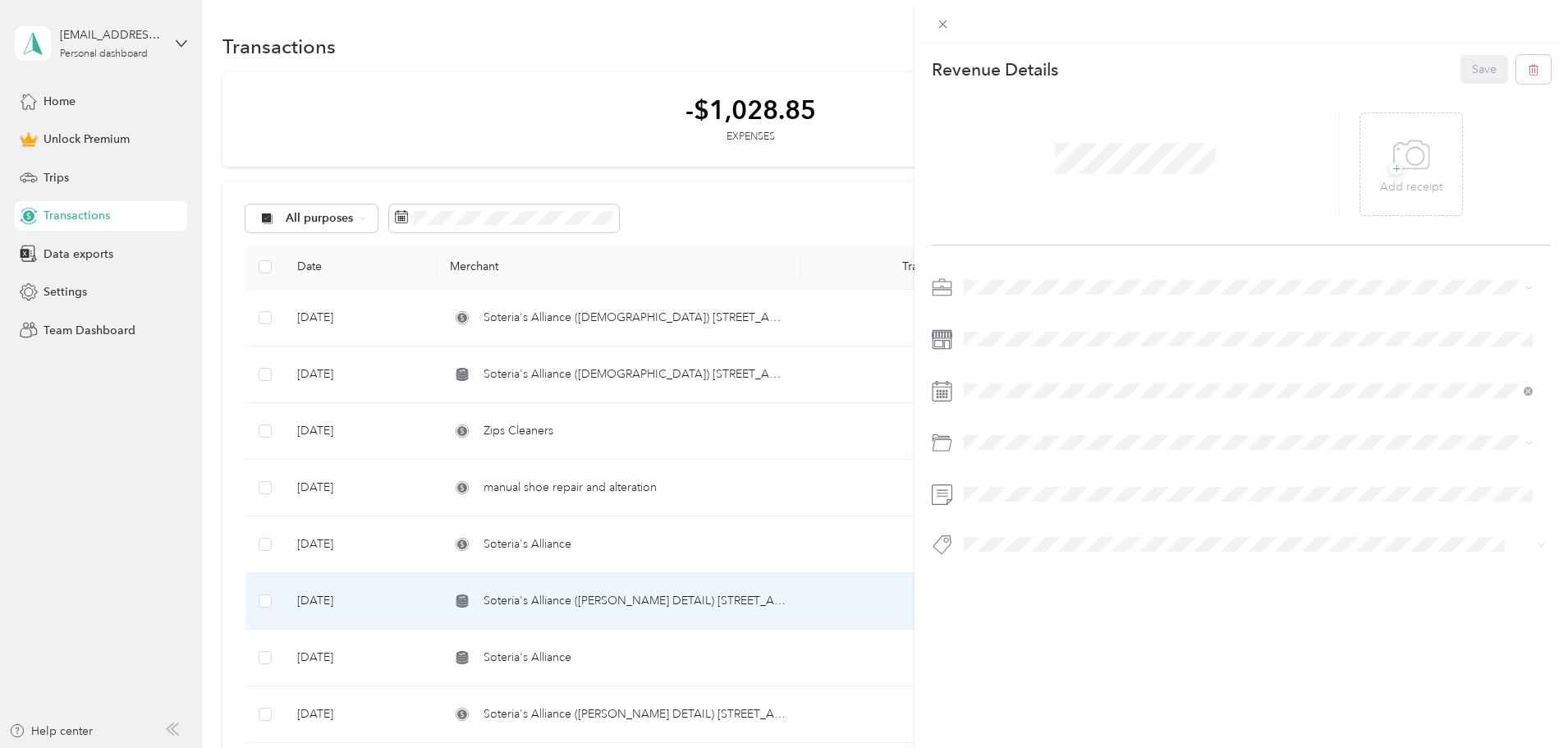
click at [71, 213] on div "This revenue cannot be edited because it is either under review, approved, or p…" at bounding box center [784, 374] width 1568 height 748
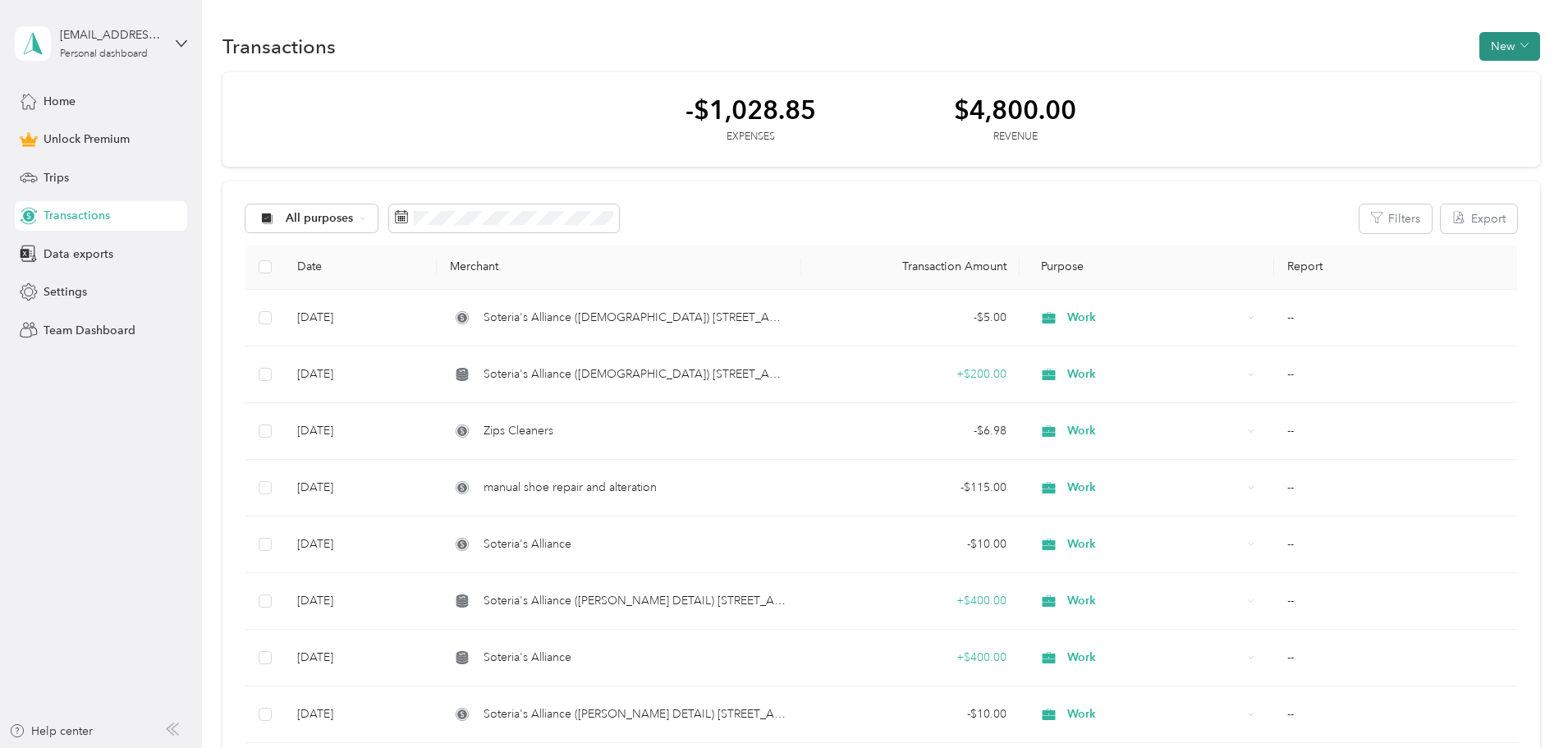
click at [1479, 49] on button "New" at bounding box center [1509, 46] width 60 height 28
click at [1390, 100] on span "Revenue" at bounding box center [1391, 106] width 45 height 17
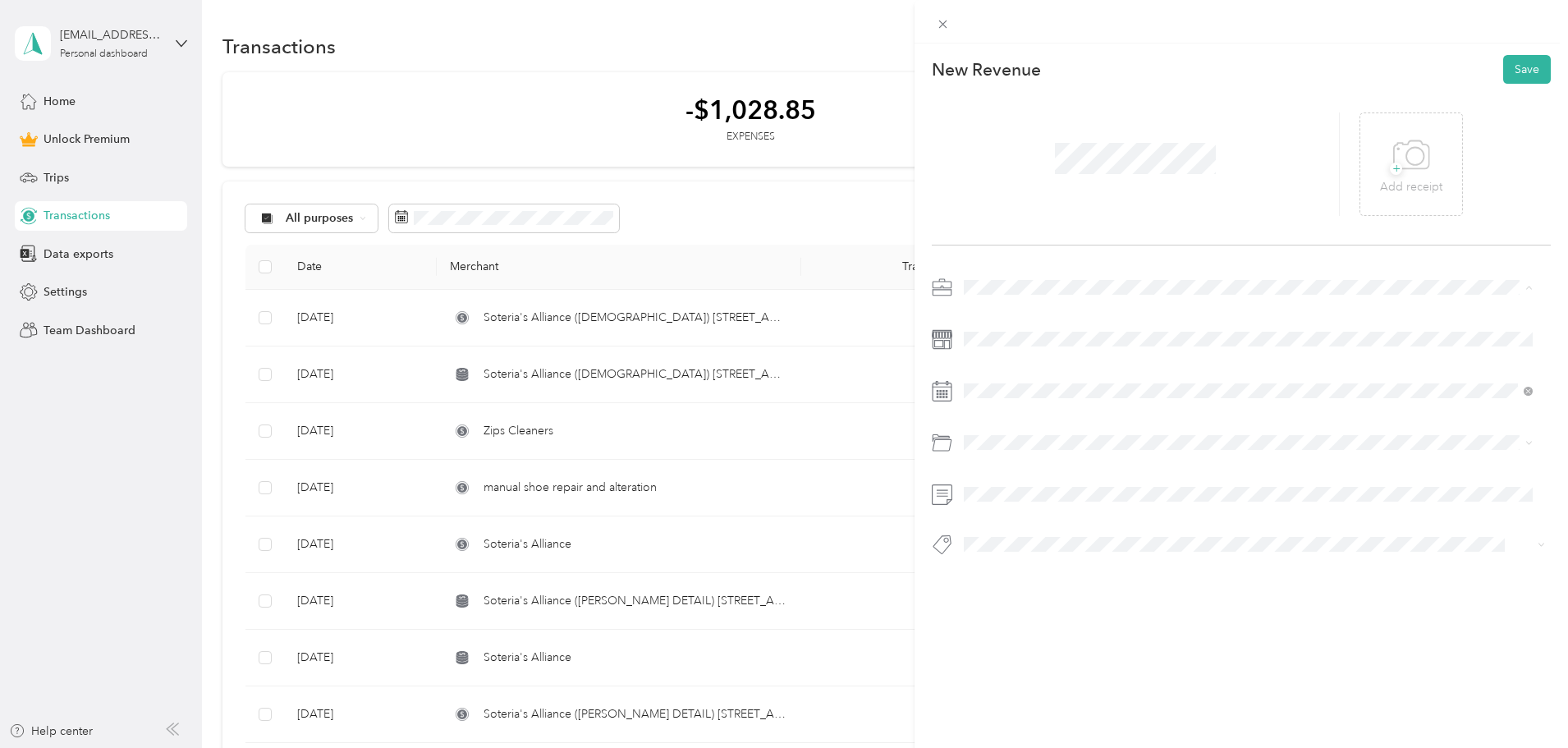
click at [986, 319] on li "Work" at bounding box center [1247, 316] width 580 height 28
click at [982, 330] on span at bounding box center [1254, 339] width 593 height 27
click at [1003, 484] on icon at bounding box center [1004, 484] width 16 height 16
click at [1019, 643] on div "29" at bounding box center [1019, 644] width 21 height 20
click at [1512, 69] on button "Save" at bounding box center [1527, 69] width 48 height 28
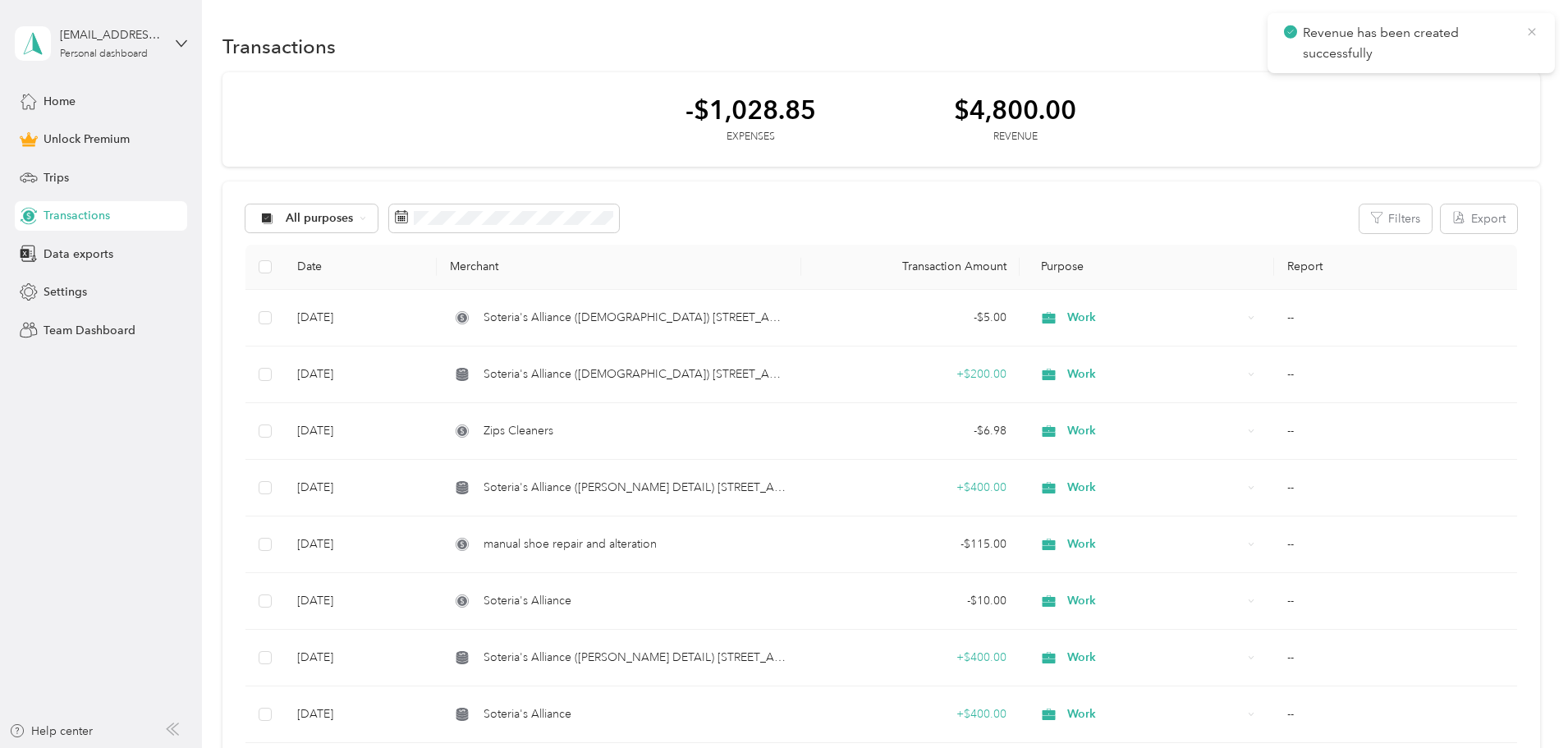
click at [1530, 26] on icon at bounding box center [1531, 32] width 13 height 15
click at [1479, 38] on button "New" at bounding box center [1509, 46] width 60 height 28
click at [1389, 68] on li "Expense" at bounding box center [1382, 77] width 85 height 28
click at [1389, 74] on span "Expense" at bounding box center [1391, 77] width 44 height 17
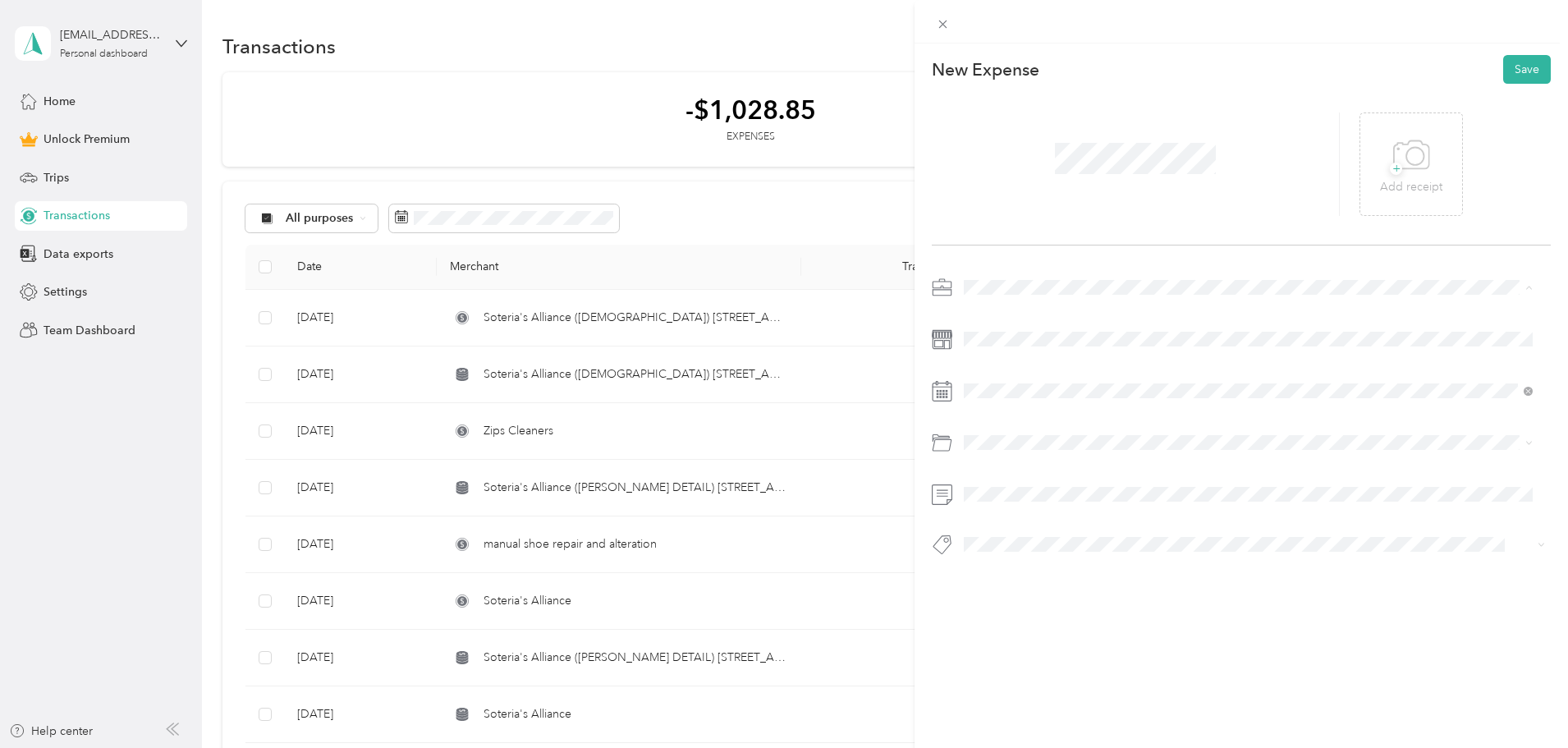
click at [983, 314] on span "Work" at bounding box center [983, 316] width 27 height 14
click at [1000, 483] on icon at bounding box center [1004, 484] width 16 height 16
click at [1024, 642] on div "29" at bounding box center [1019, 644] width 21 height 20
click at [1017, 506] on div "Gasoline" at bounding box center [1248, 508] width 557 height 17
click at [1516, 72] on button "Save" at bounding box center [1527, 69] width 48 height 28
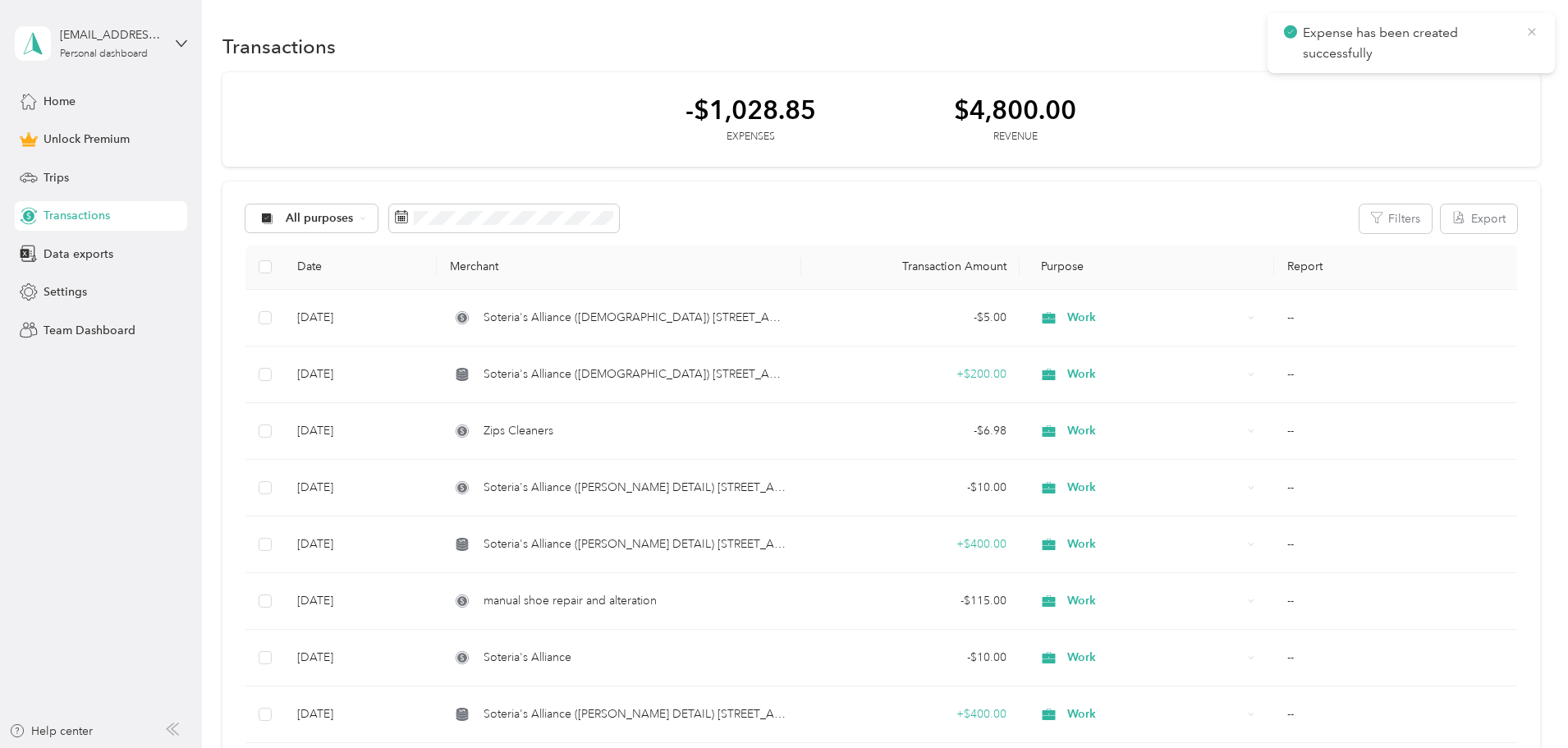
click at [1530, 31] on icon at bounding box center [1531, 31] width 7 height 7
